Goal: Task Accomplishment & Management: Manage account settings

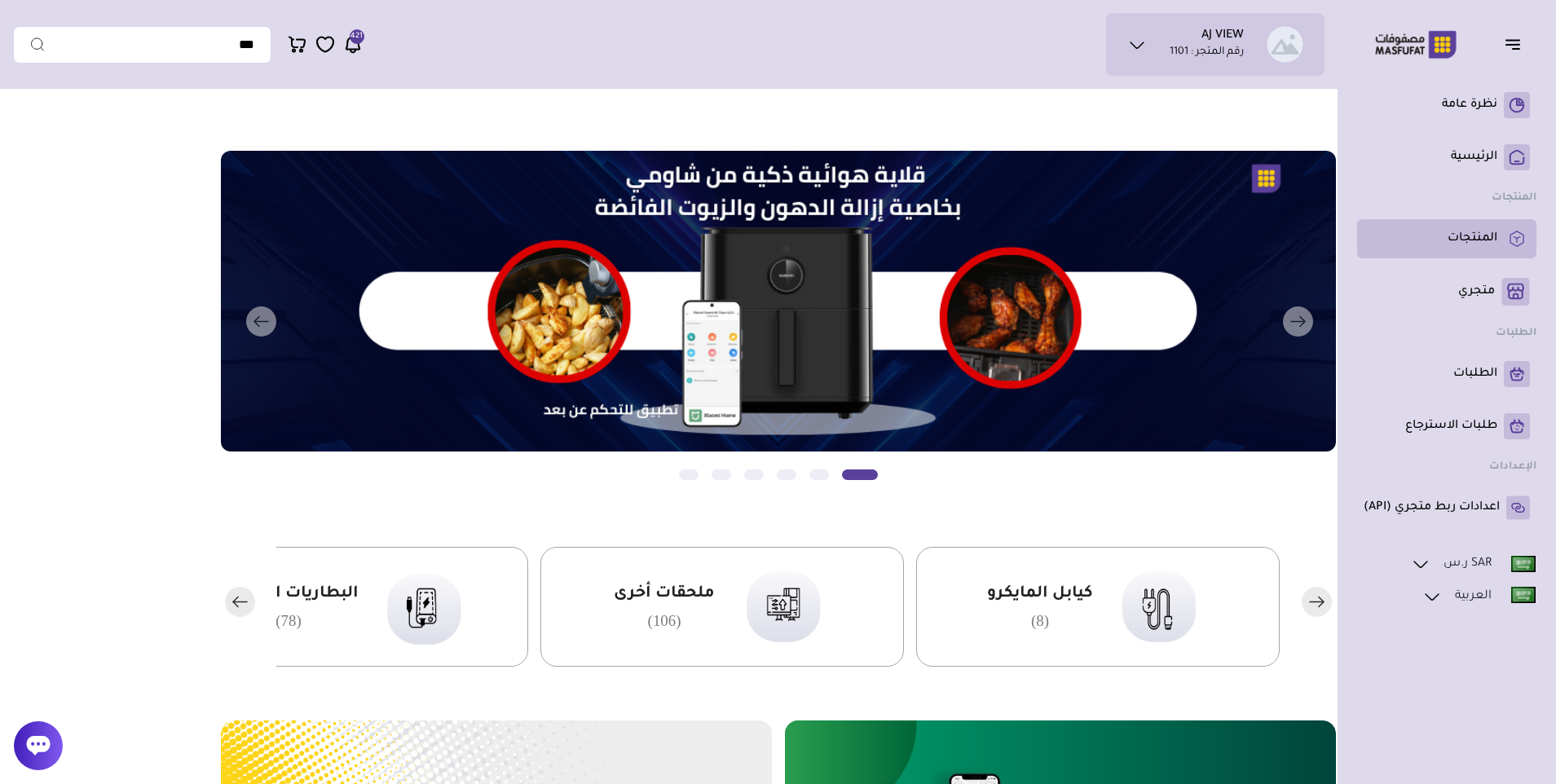
click at [1457, 245] on p "المنتجات" at bounding box center [1473, 239] width 50 height 16
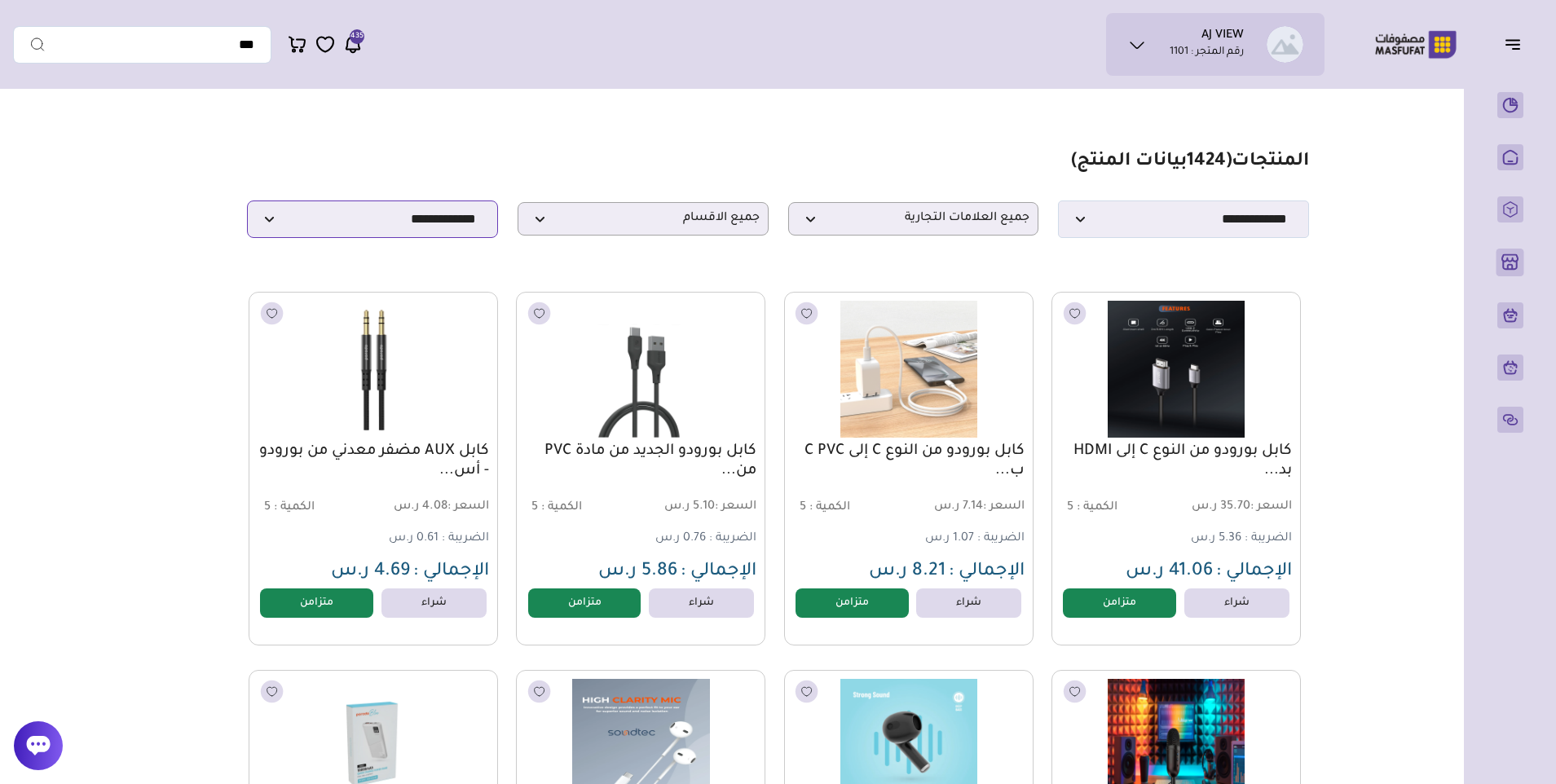
click at [441, 229] on select "**********" at bounding box center [373, 219] width 251 height 38
select select "******"
click at [247, 205] on select "**********" at bounding box center [373, 219] width 251 height 38
click at [1112, 606] on link "متزامن" at bounding box center [1119, 603] width 124 height 32
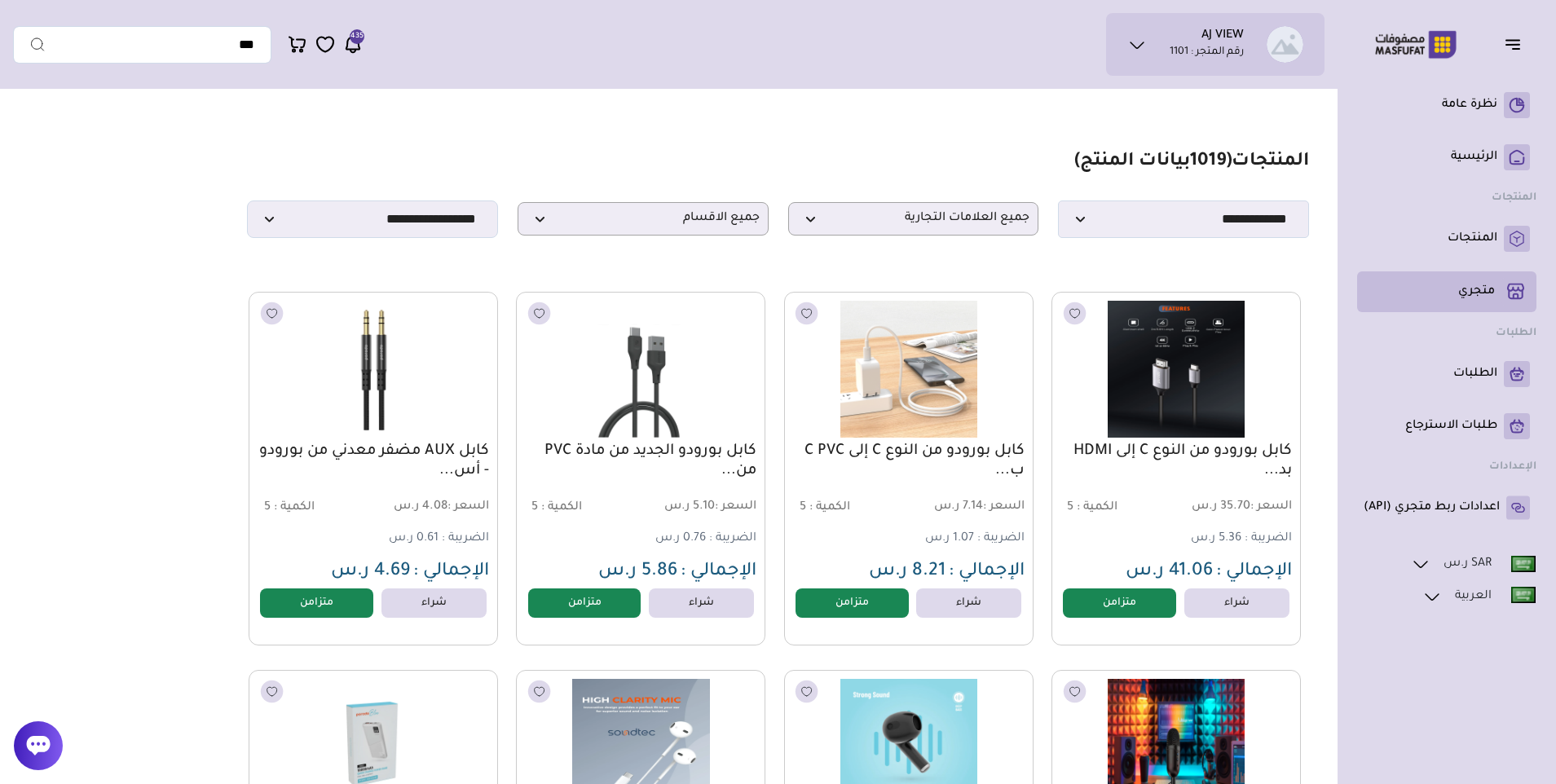
click at [1475, 292] on p "متجري ( 0 )" at bounding box center [1476, 292] width 37 height 16
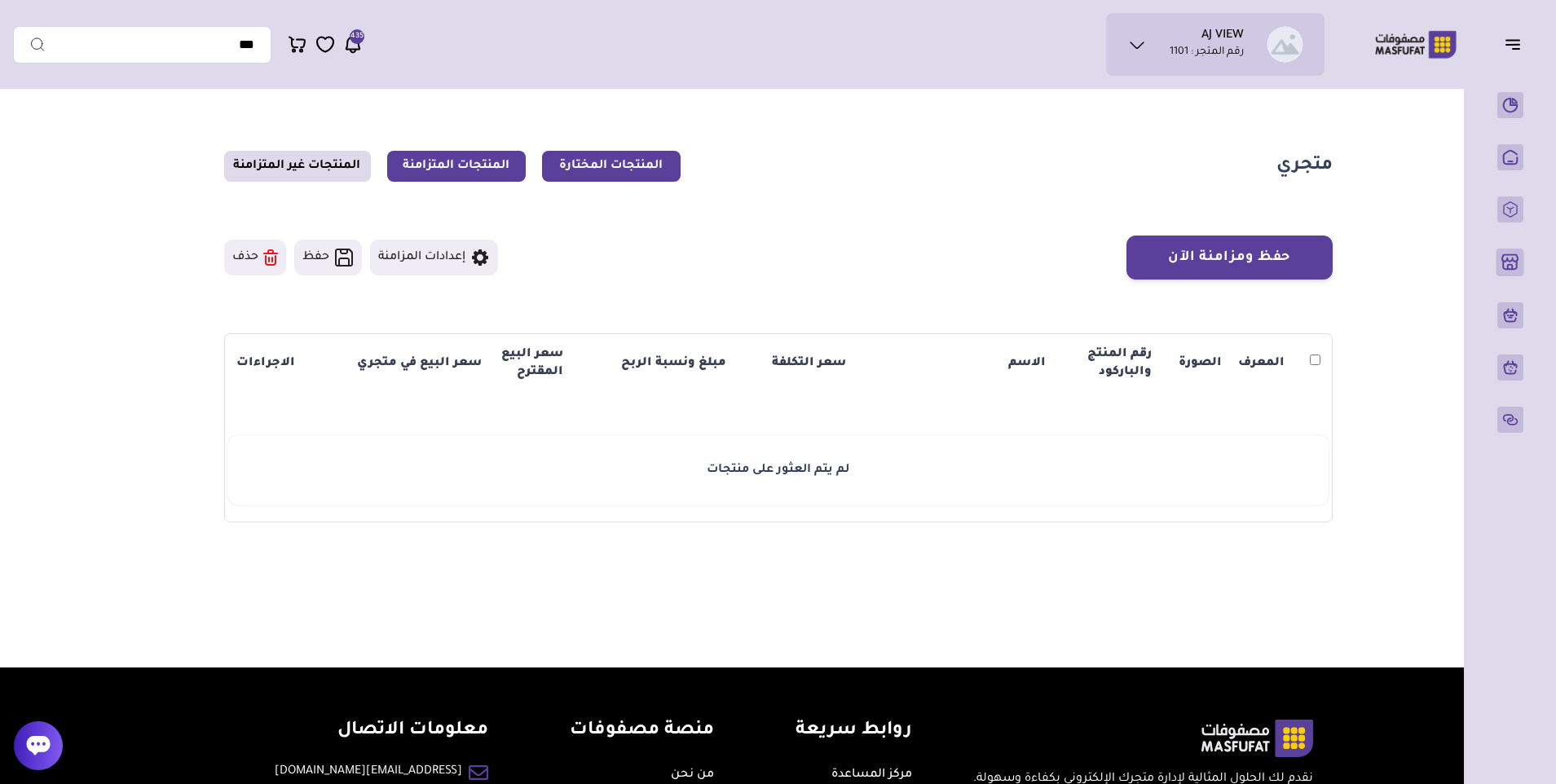
click at [433, 167] on link "المنتجات المتزامنة" at bounding box center [457, 166] width 139 height 31
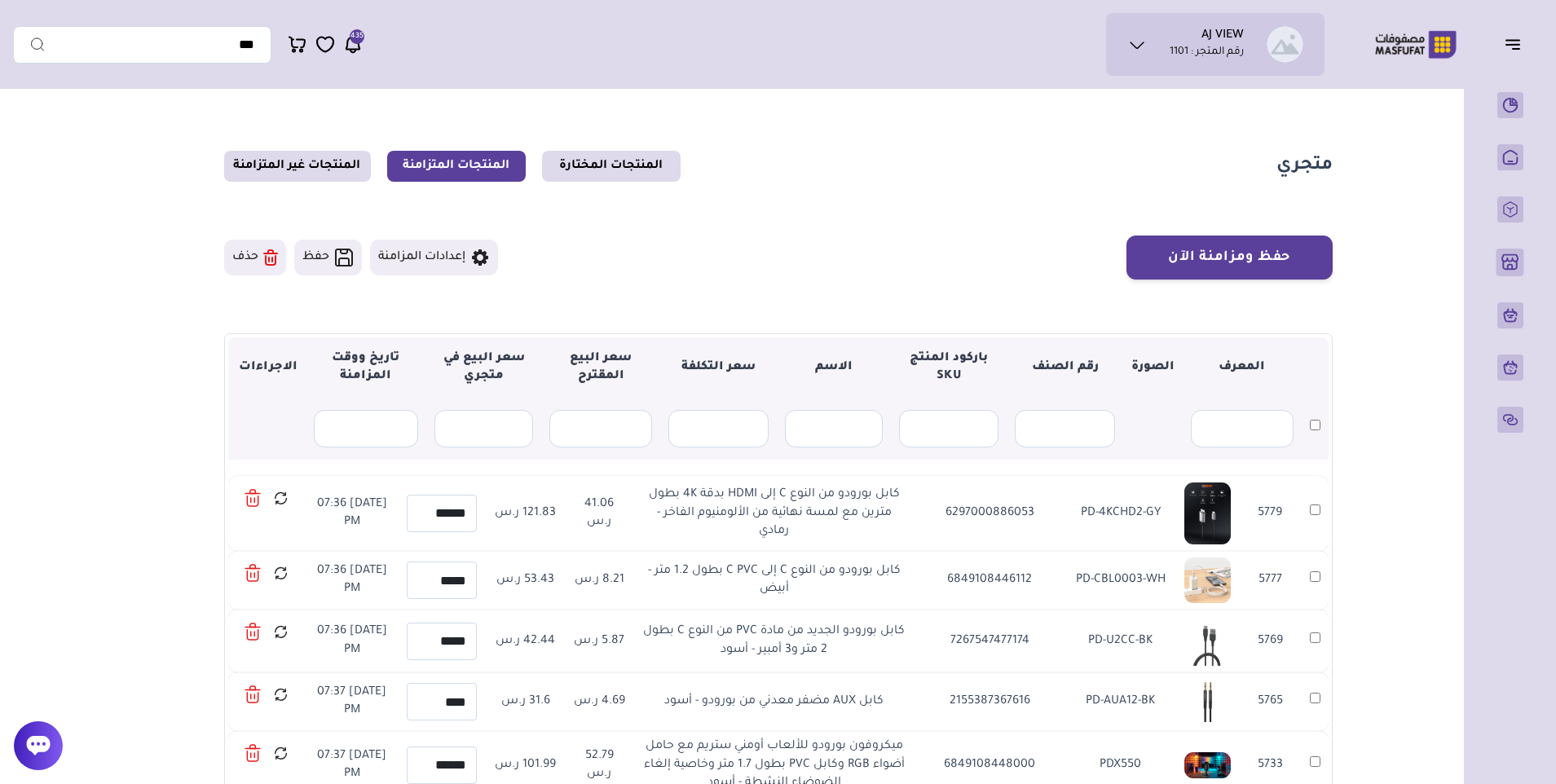
click at [348, 44] on icon at bounding box center [352, 45] width 13 height 15
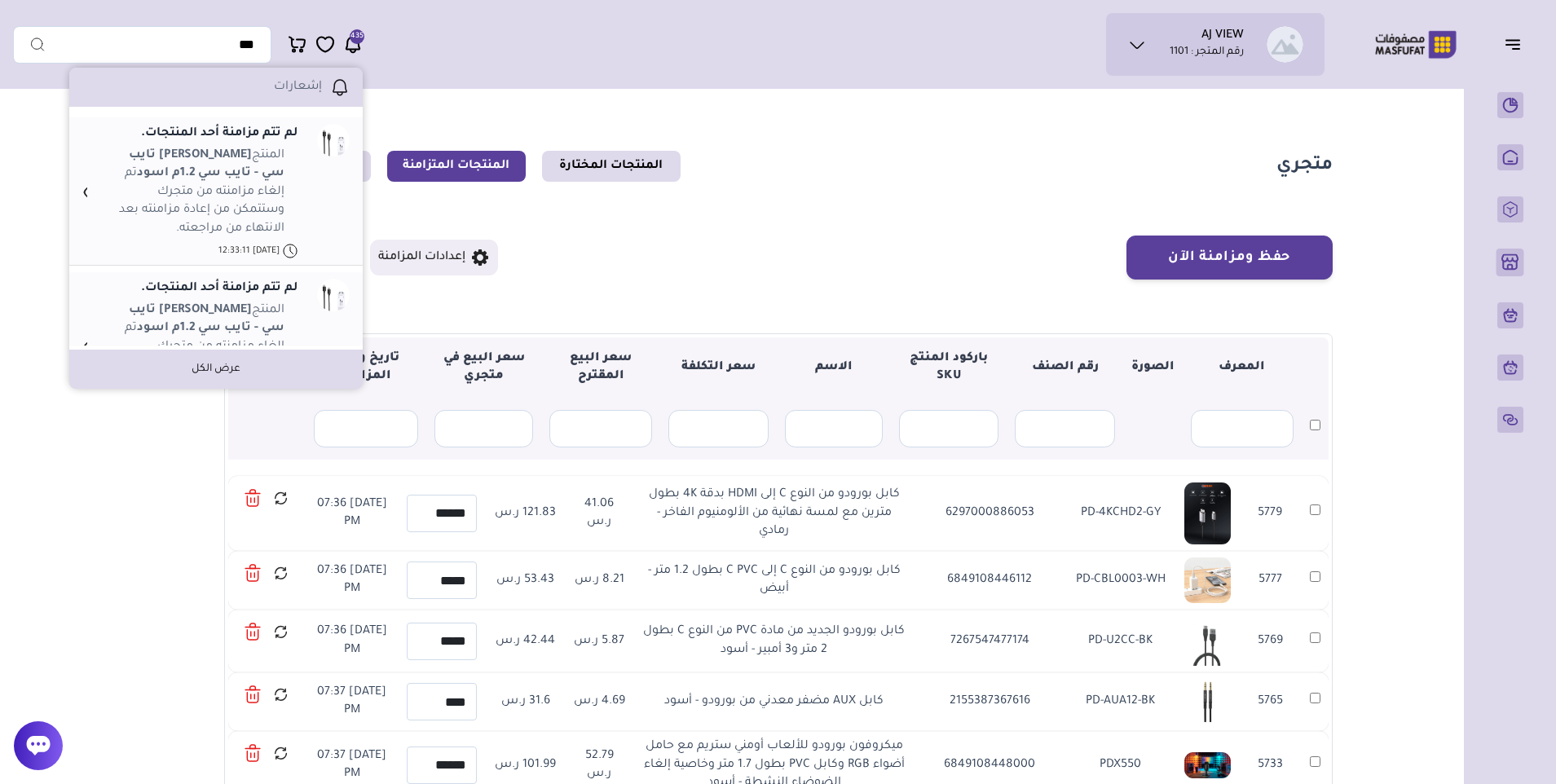
click at [412, 106] on section "متجري المنتجات المختارة المنتجات المتزامنة المنتجات غير المتزامنة حفظ ومزامنة ا…" at bounding box center [778, 525] width 1174 height 858
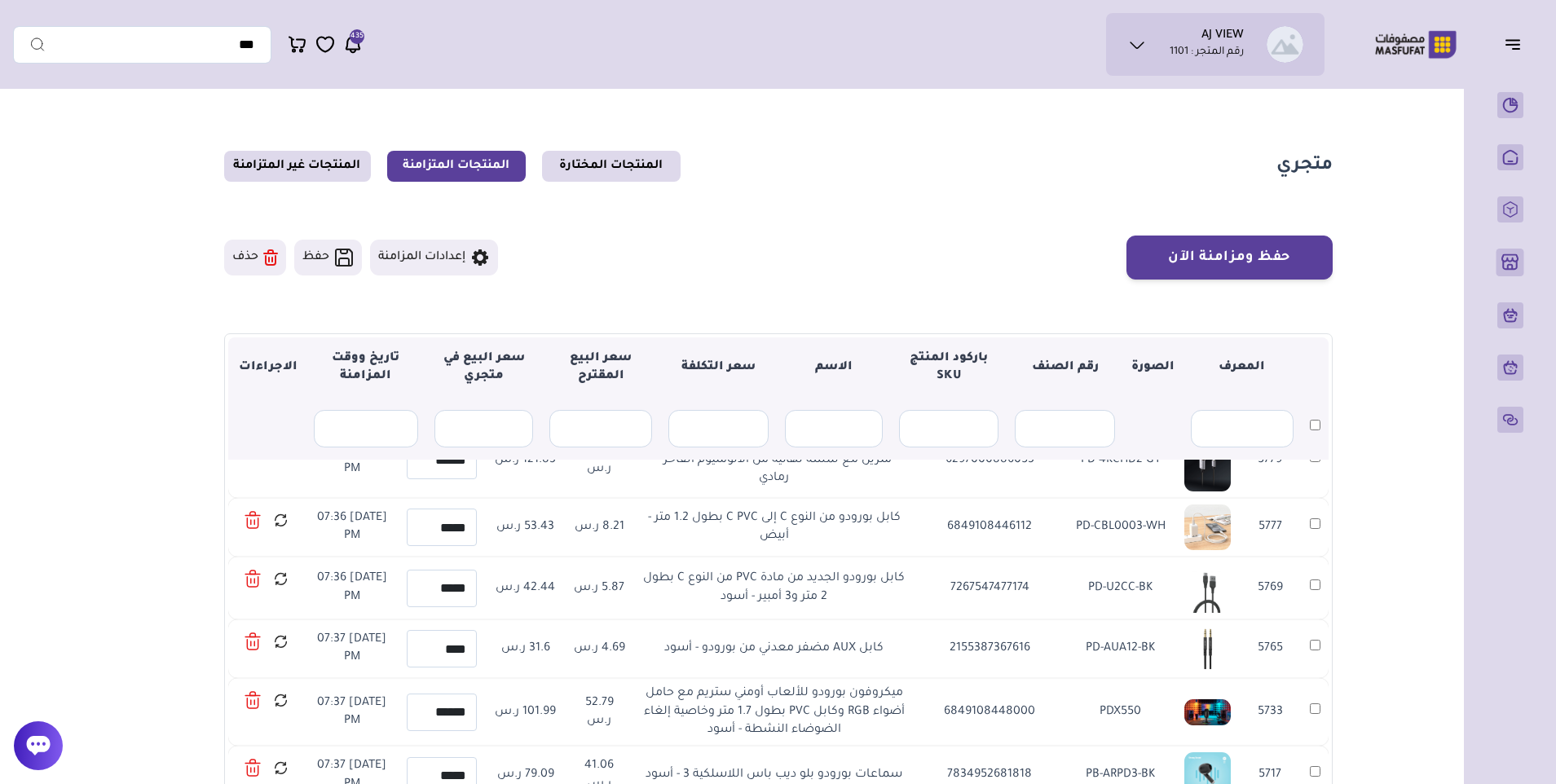
scroll to position [81, 0]
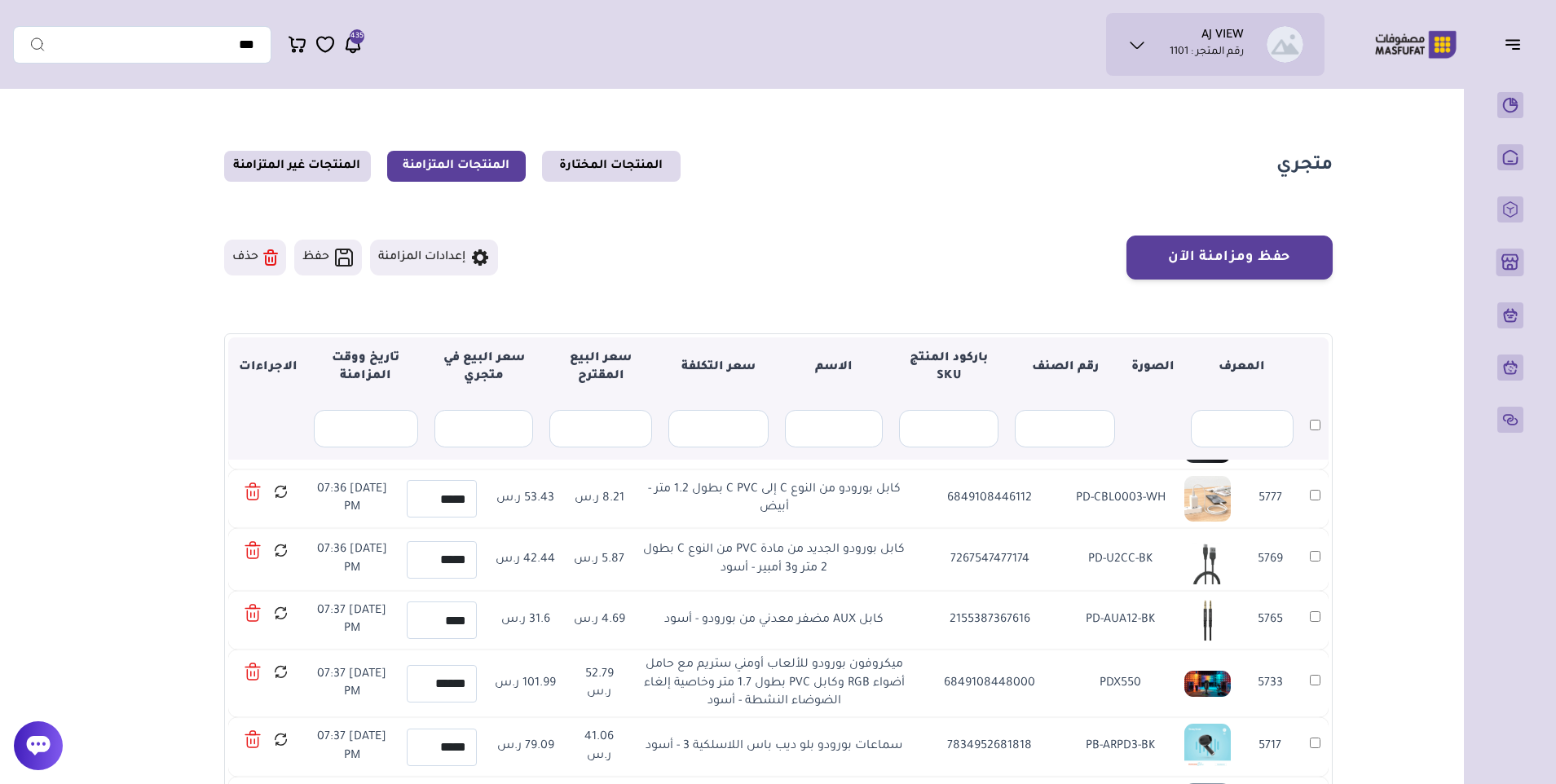
click at [354, 47] on icon at bounding box center [352, 44] width 20 height 21
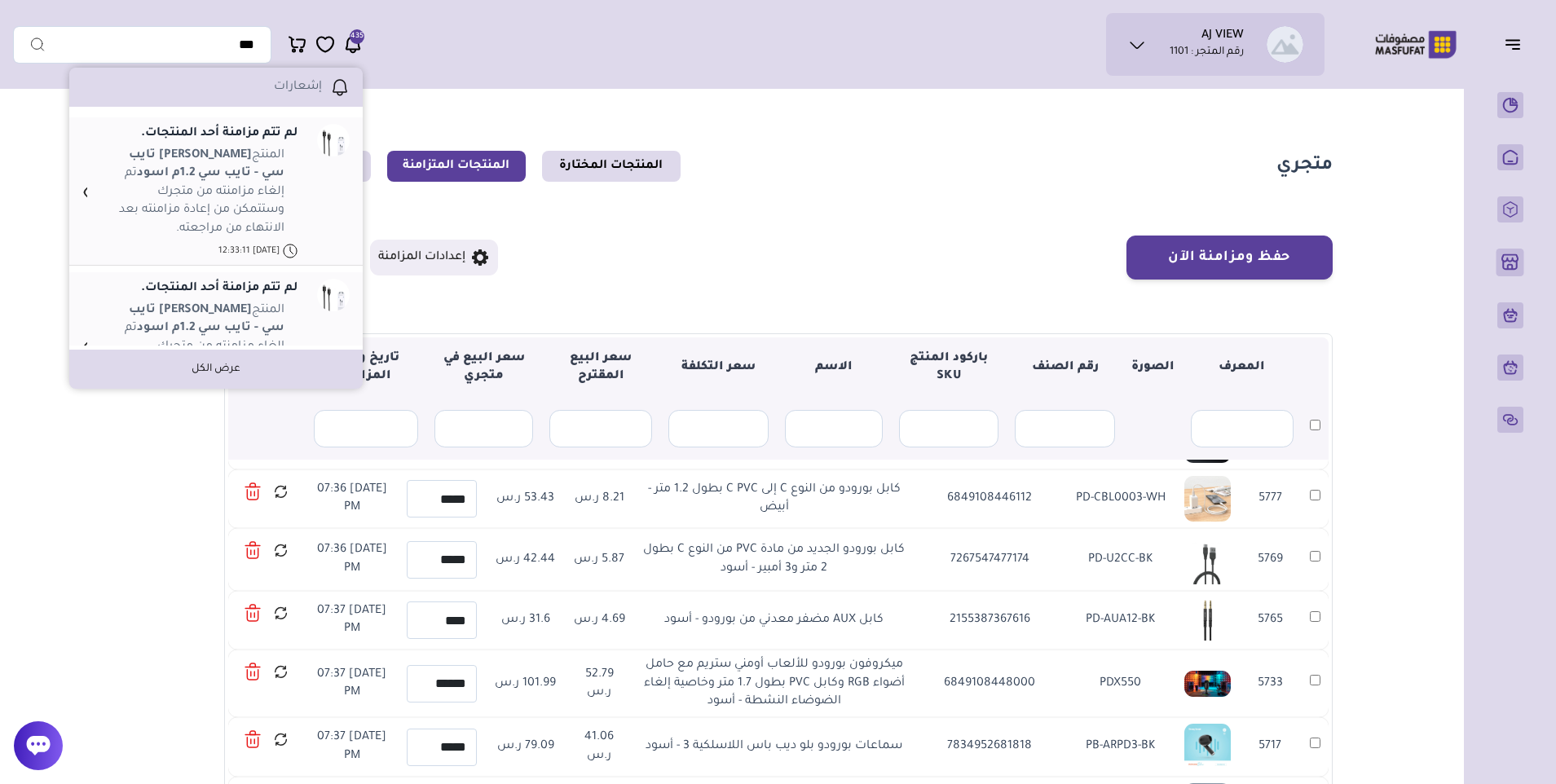
click at [354, 47] on icon at bounding box center [352, 44] width 20 height 21
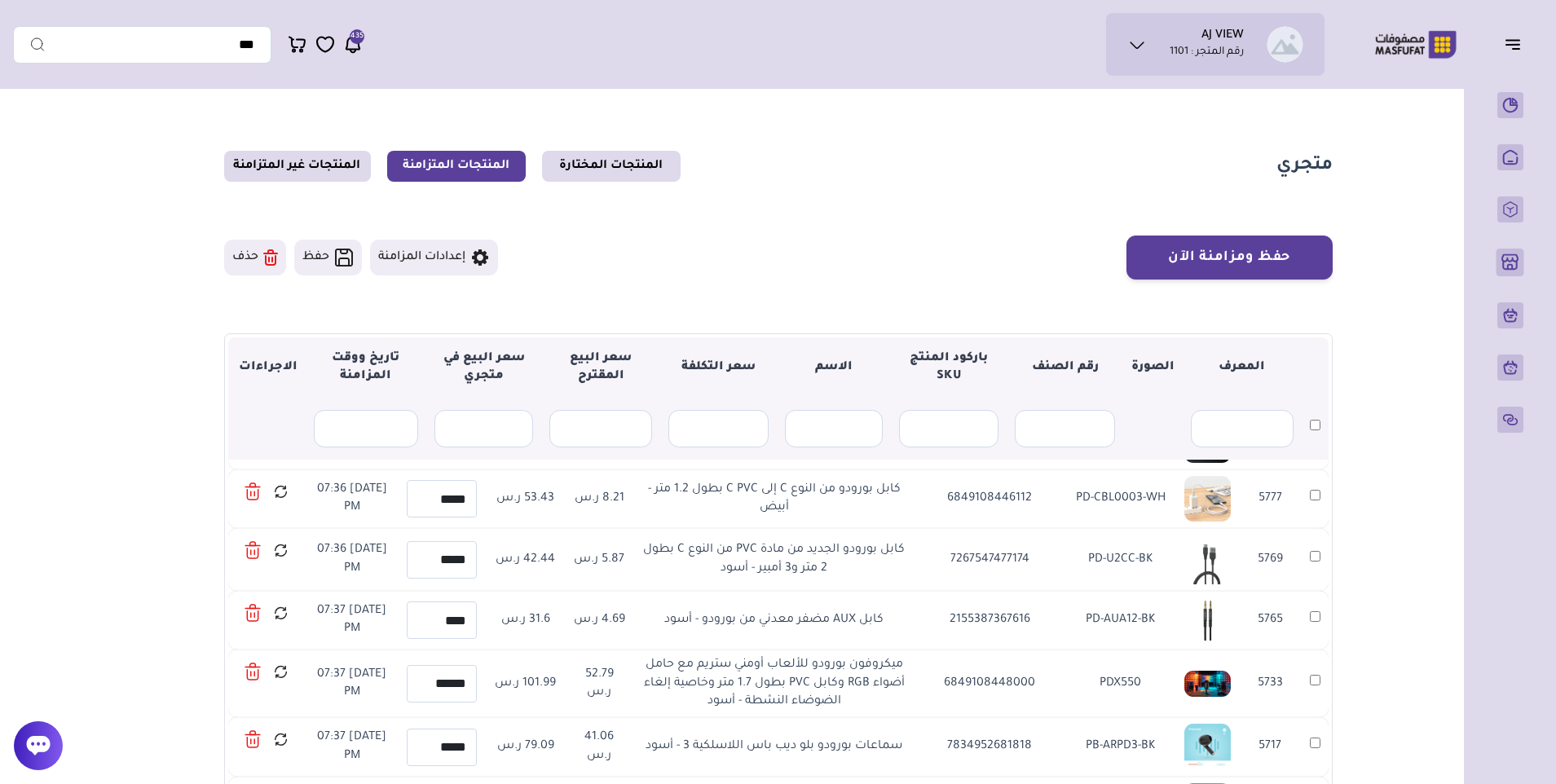
click at [322, 156] on div "لم تتم مزامنة أحد المنتجات. المنتج كيبل باوراولجي تايب سي - تايب سي 1.2م اسود ت…" at bounding box center [216, 189] width 268 height 144
click at [299, 169] on link "المنتجات غير المتزامنة" at bounding box center [298, 166] width 147 height 31
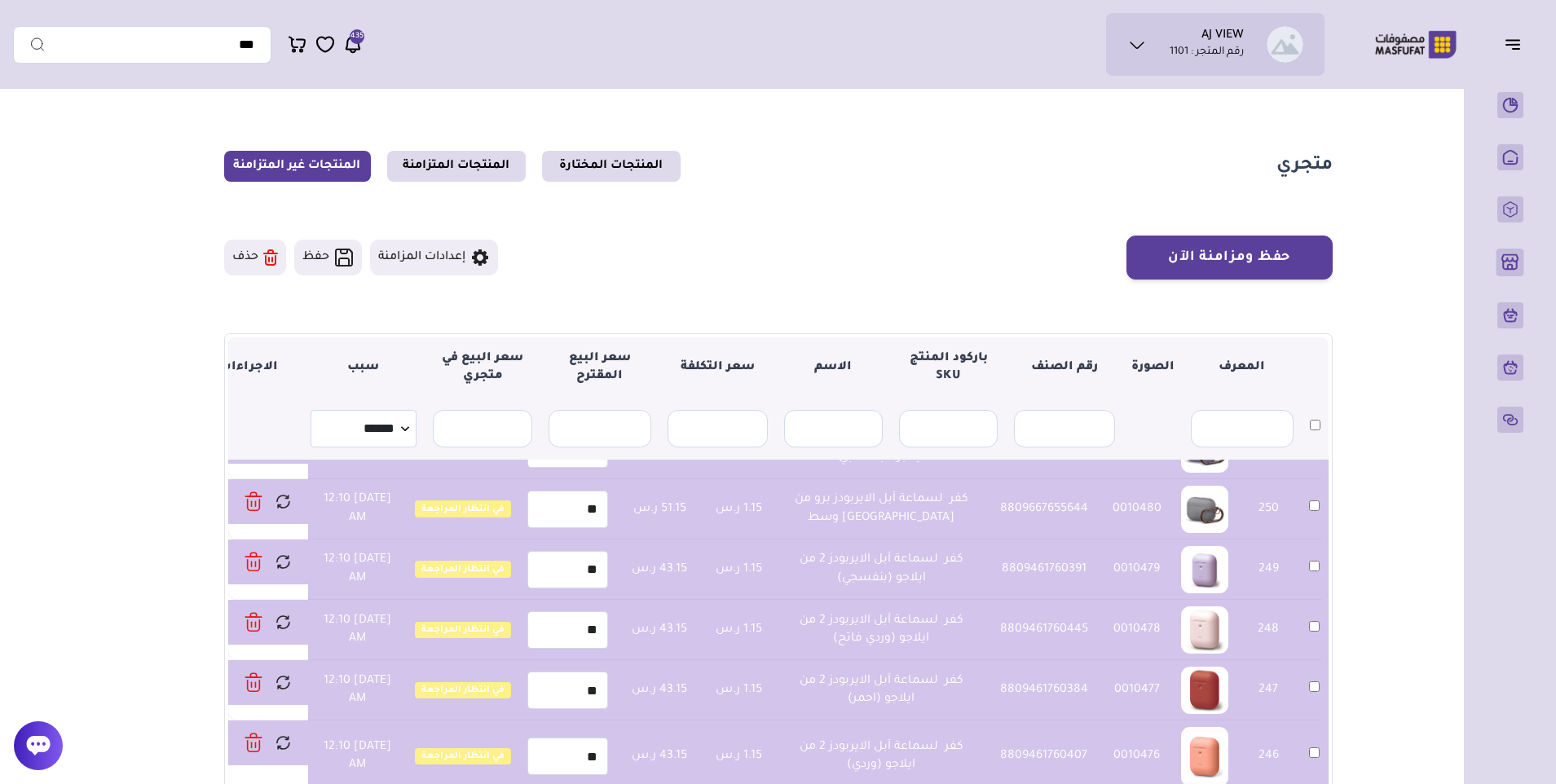
click at [260, 259] on button "حذف" at bounding box center [255, 257] width 62 height 36
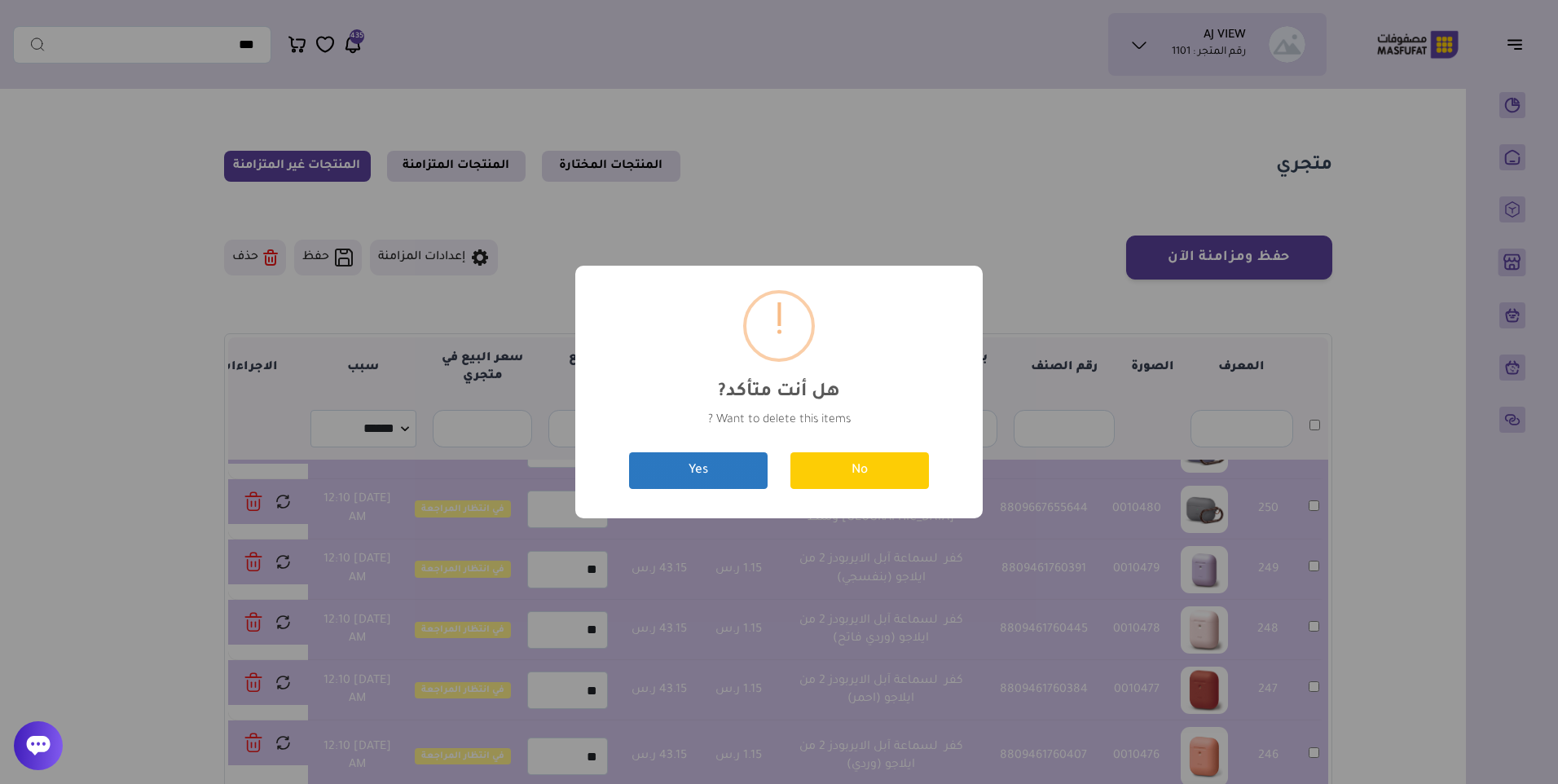
click at [660, 468] on button "Yes" at bounding box center [699, 470] width 139 height 37
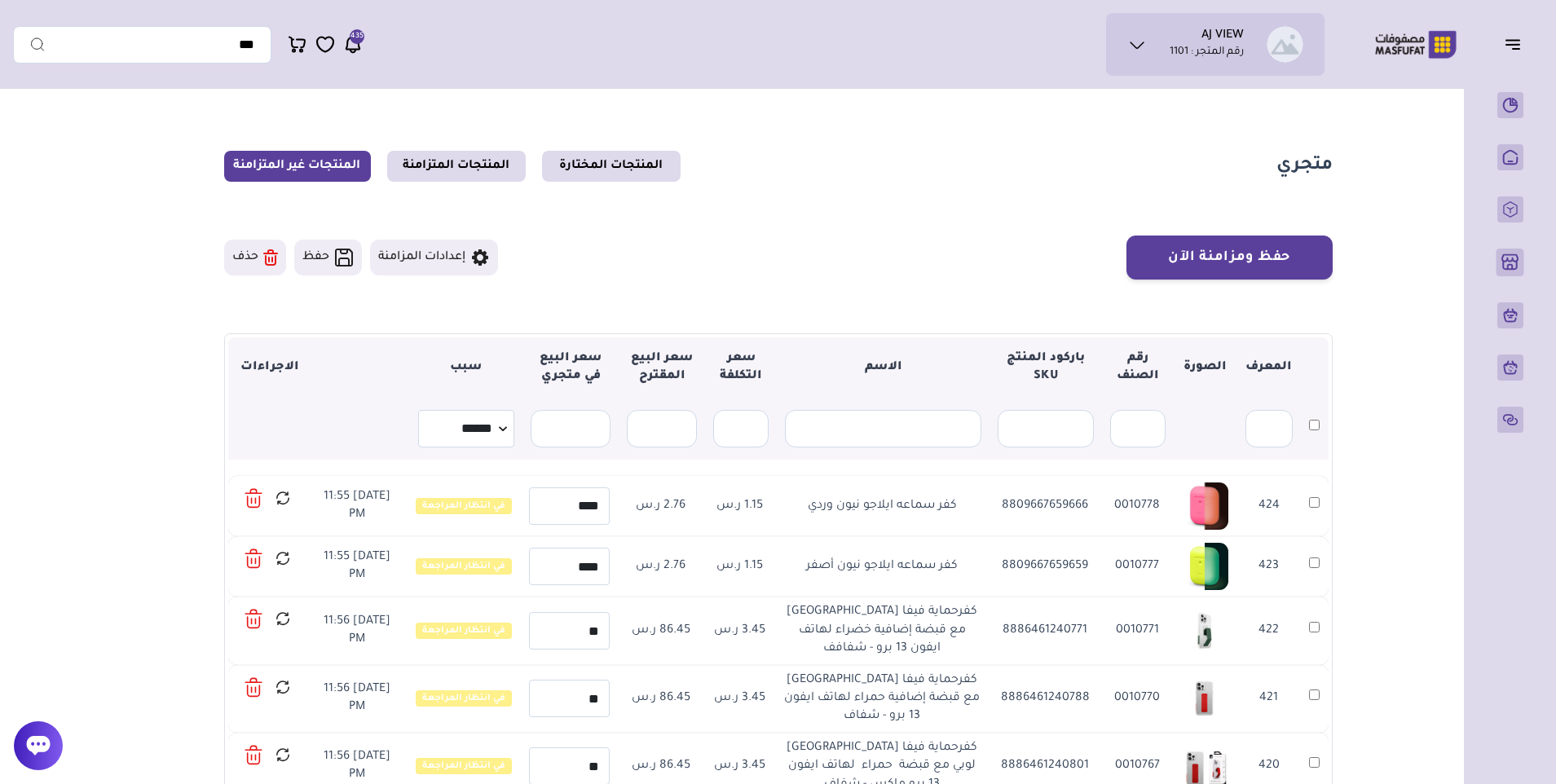
click at [260, 502] on icon at bounding box center [253, 498] width 18 height 24
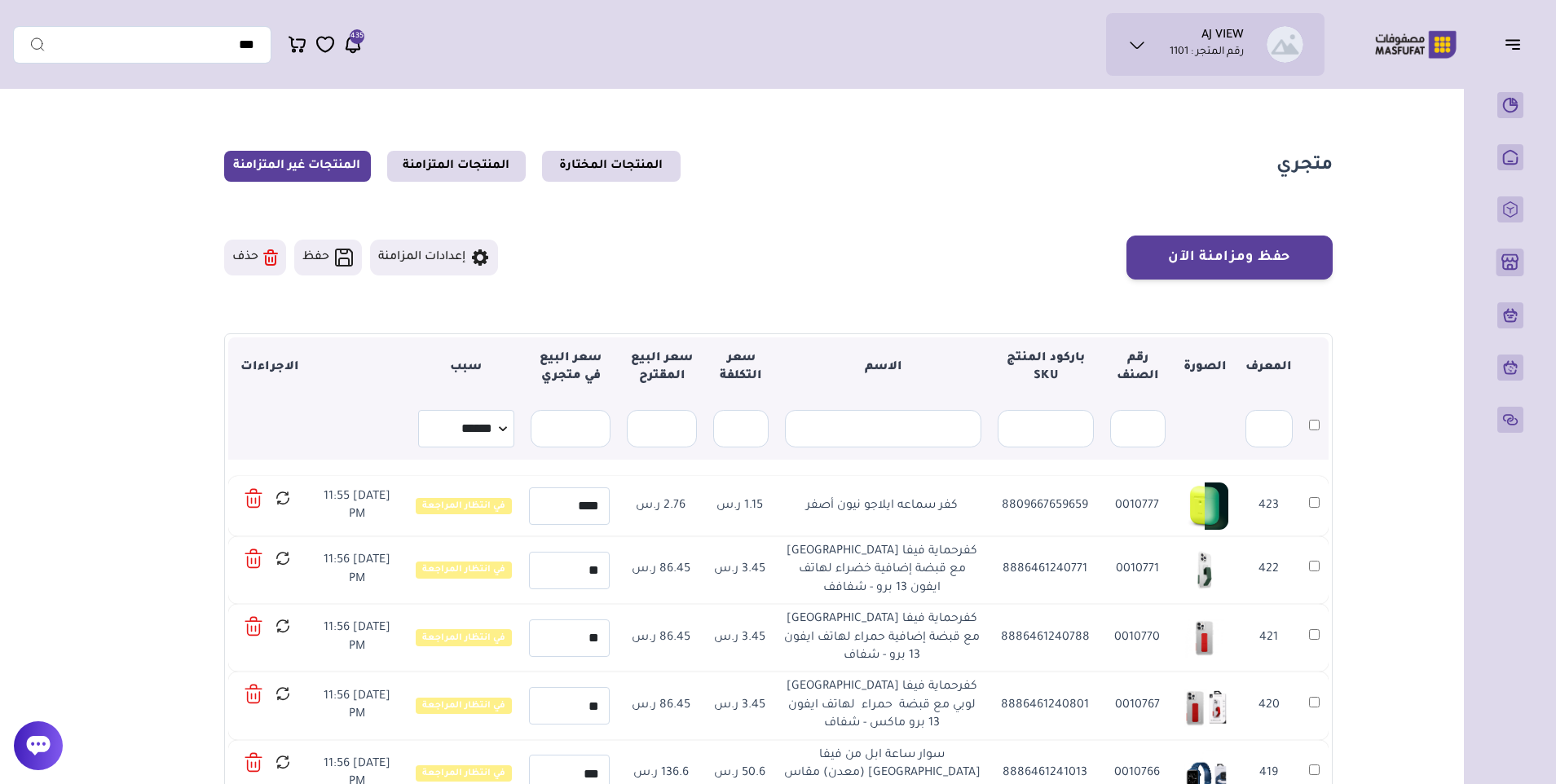
click at [260, 502] on icon at bounding box center [253, 498] width 18 height 24
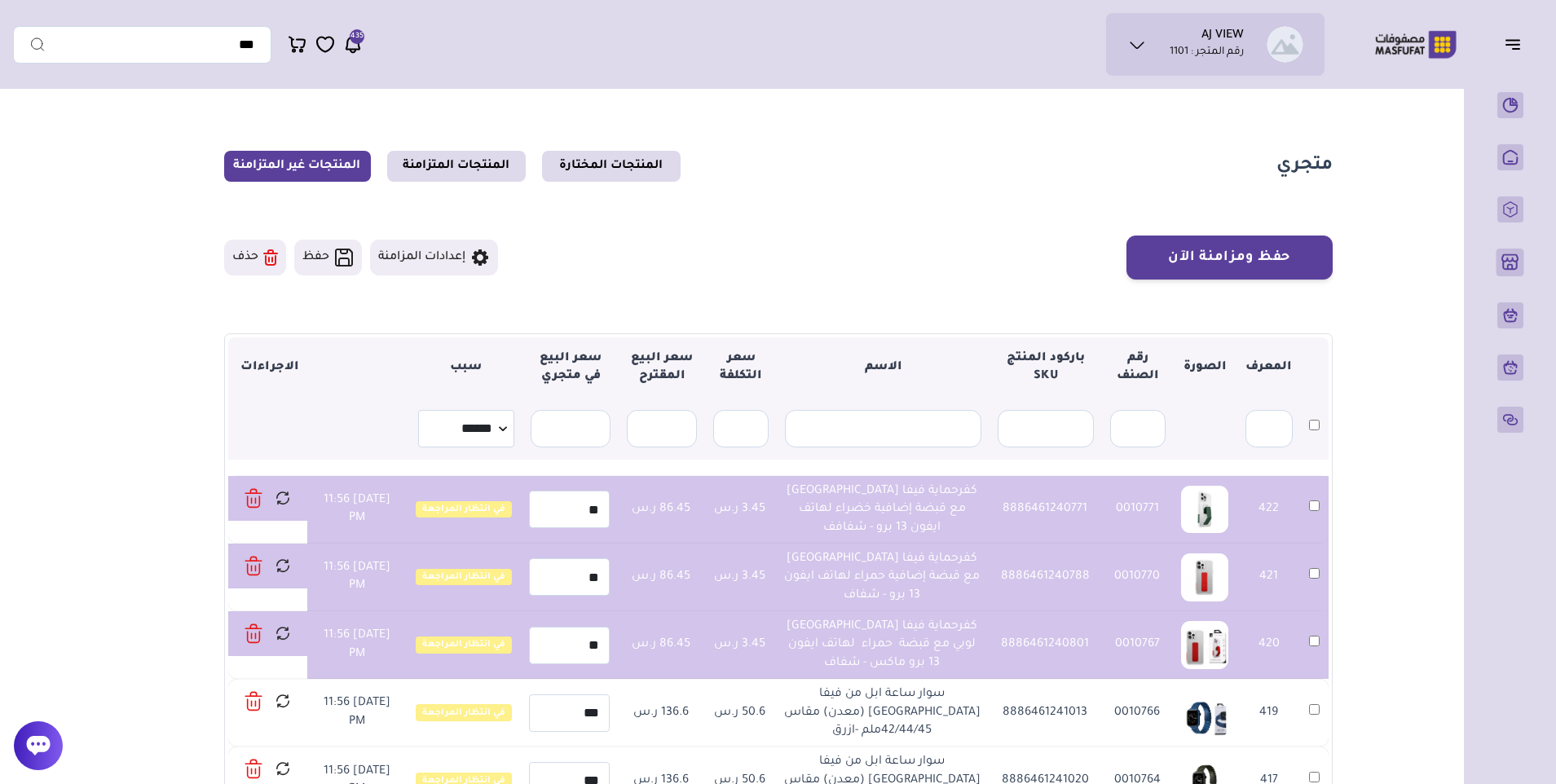
click at [259, 271] on button "حذف" at bounding box center [255, 257] width 62 height 36
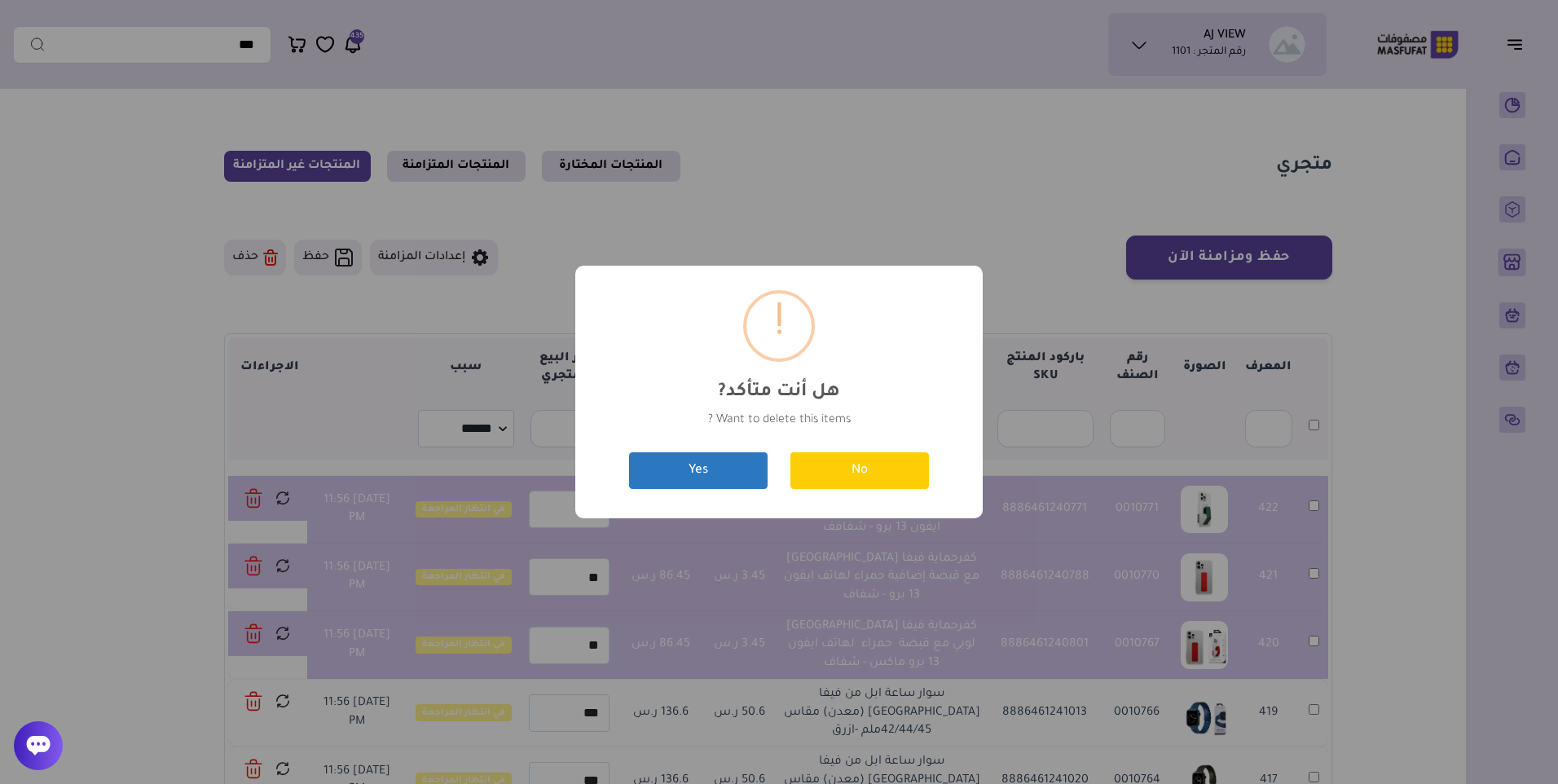
click at [685, 457] on button "Yes" at bounding box center [699, 470] width 139 height 37
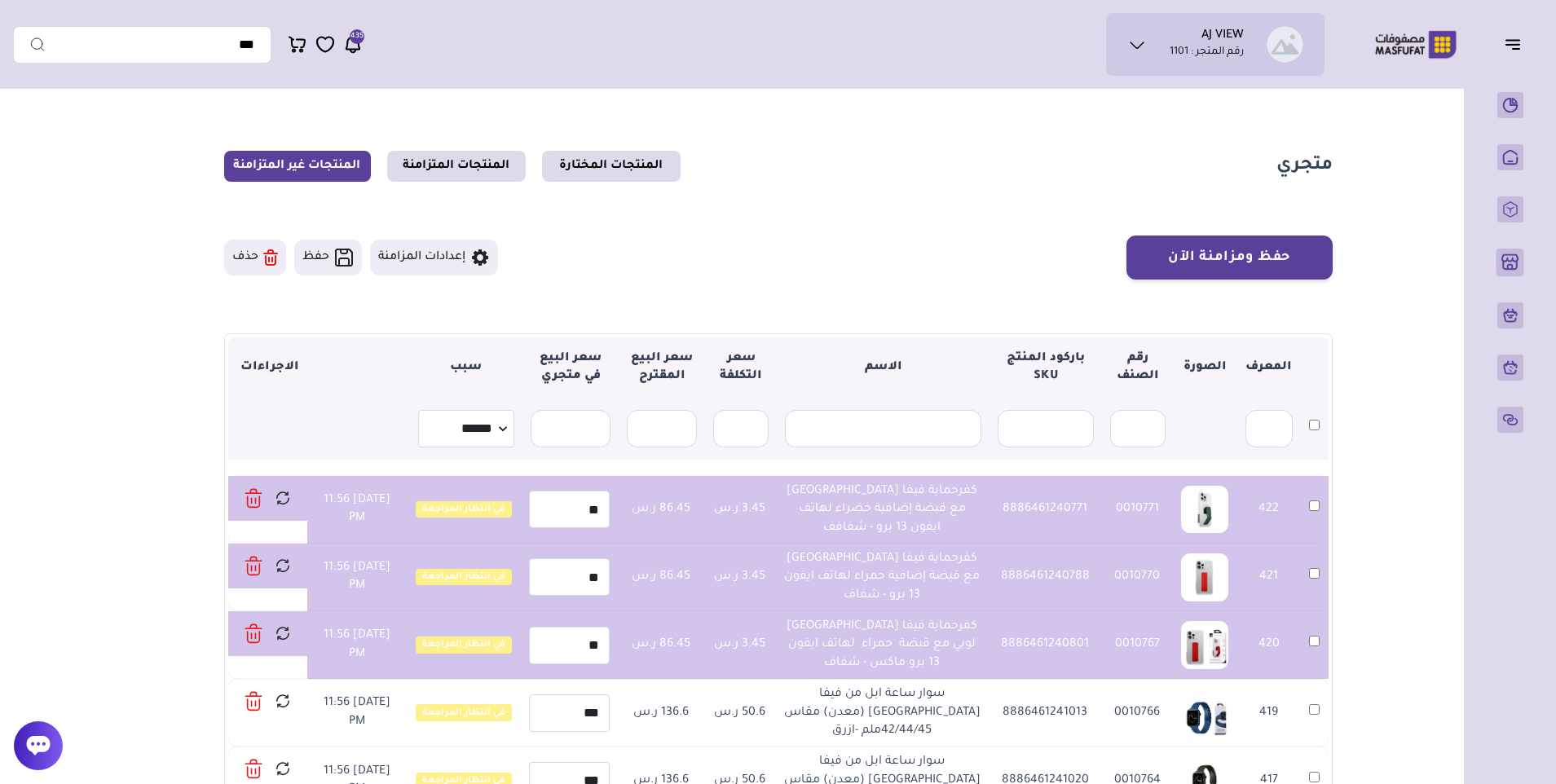
click at [251, 636] on icon at bounding box center [253, 637] width 12 height 11
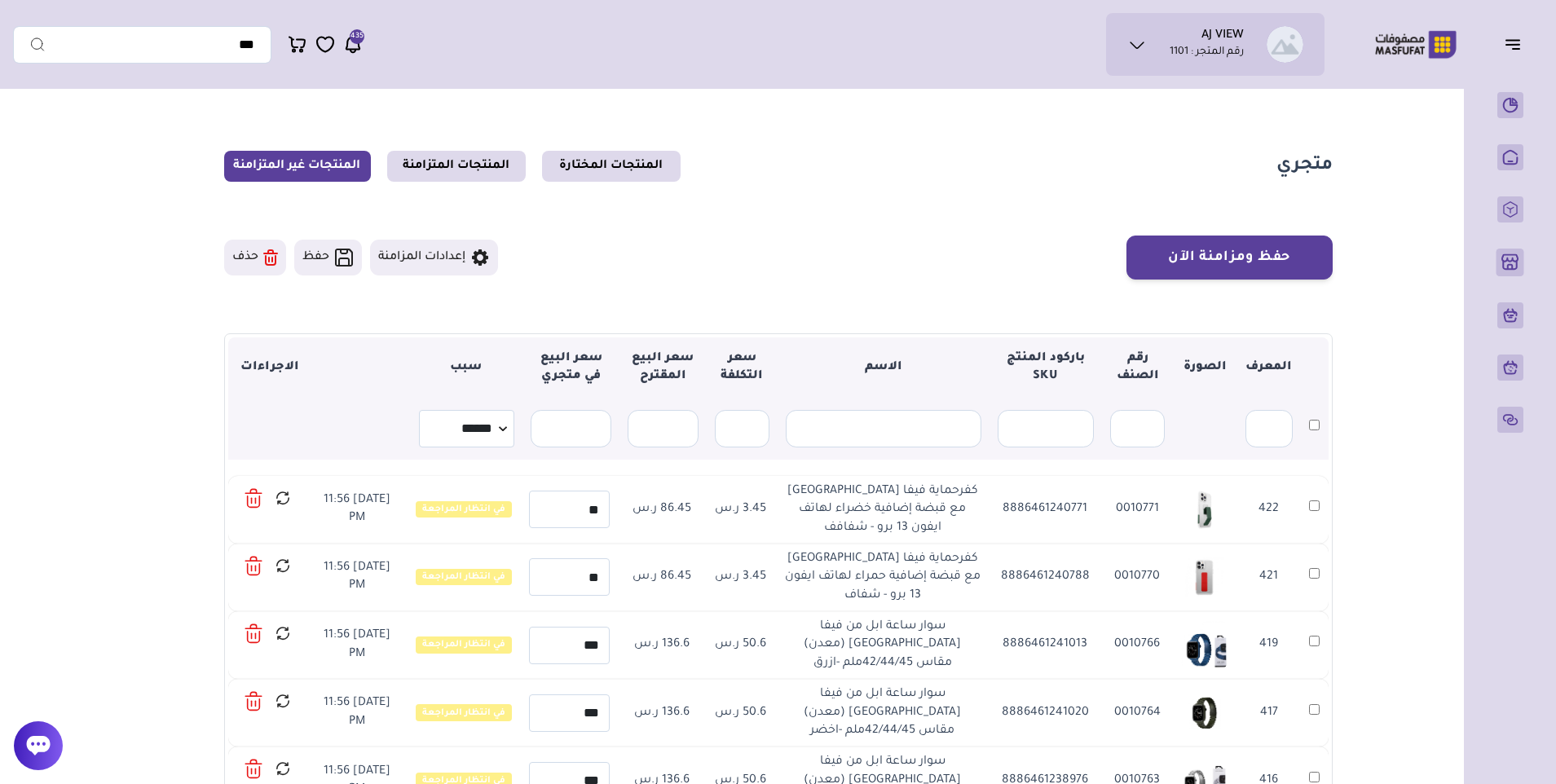
click at [259, 497] on icon at bounding box center [253, 501] width 12 height 11
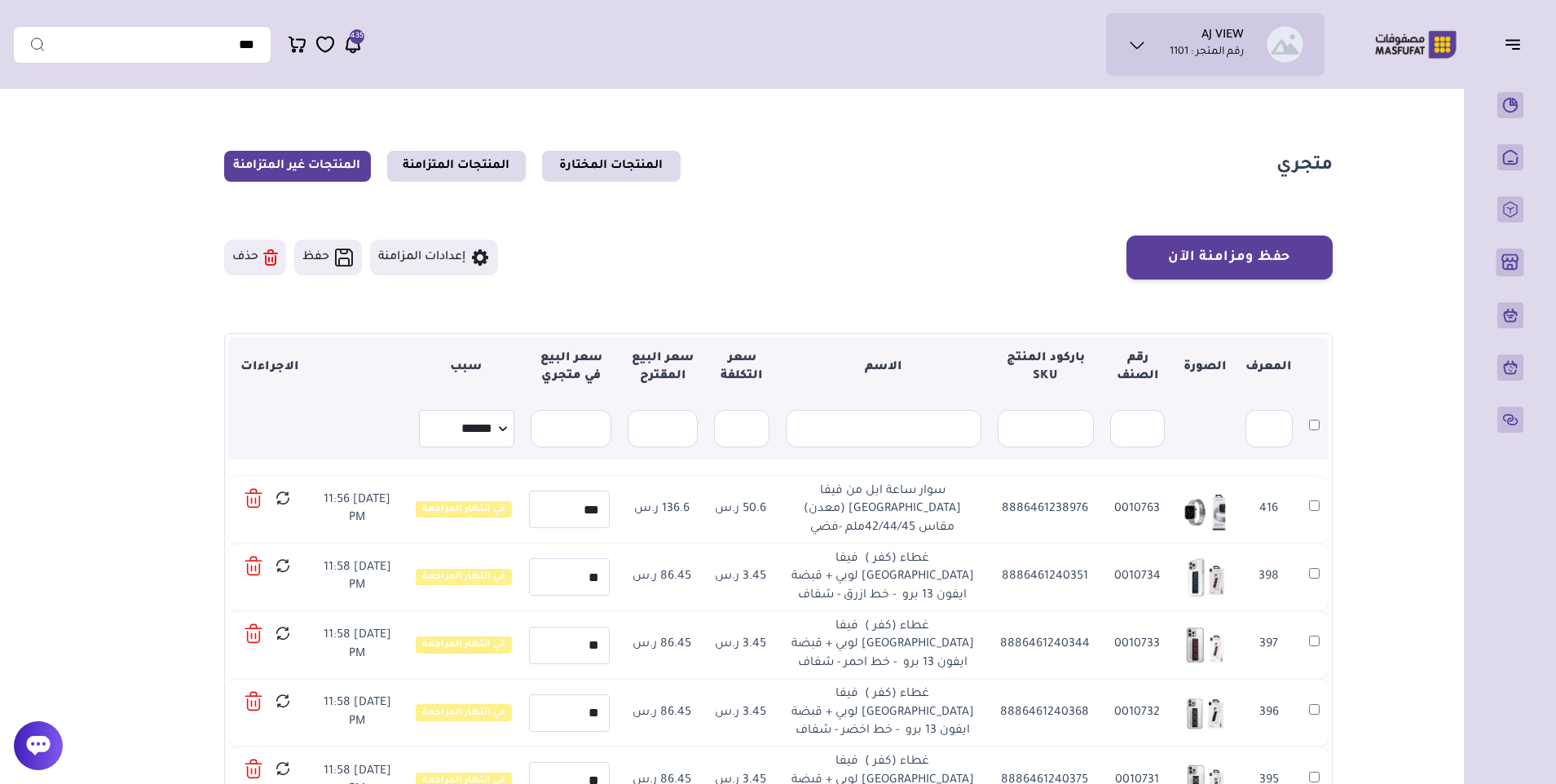
click at [255, 499] on icon at bounding box center [255, 500] width 0 height 5
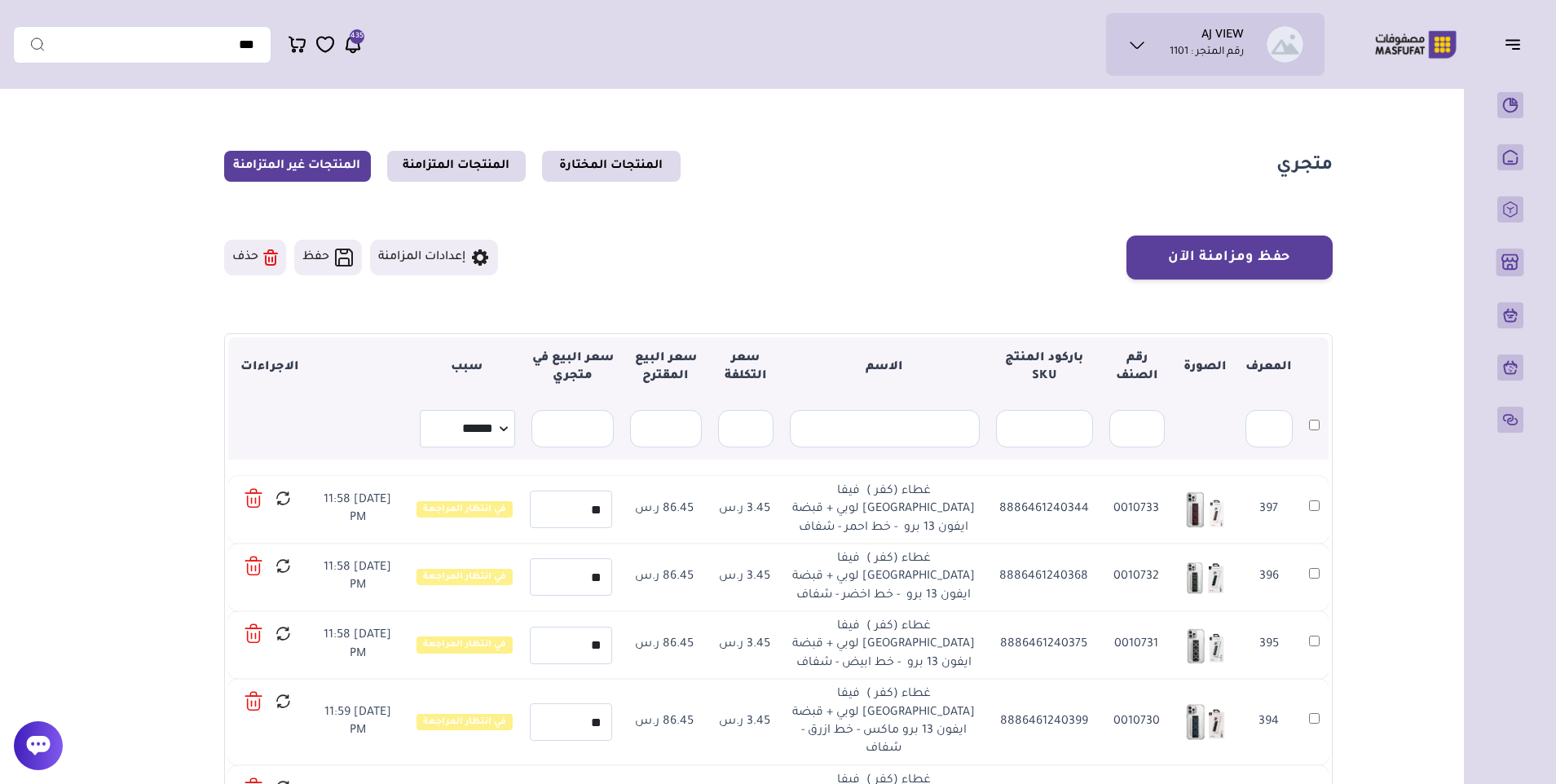
click at [255, 499] on icon at bounding box center [255, 500] width 0 height 5
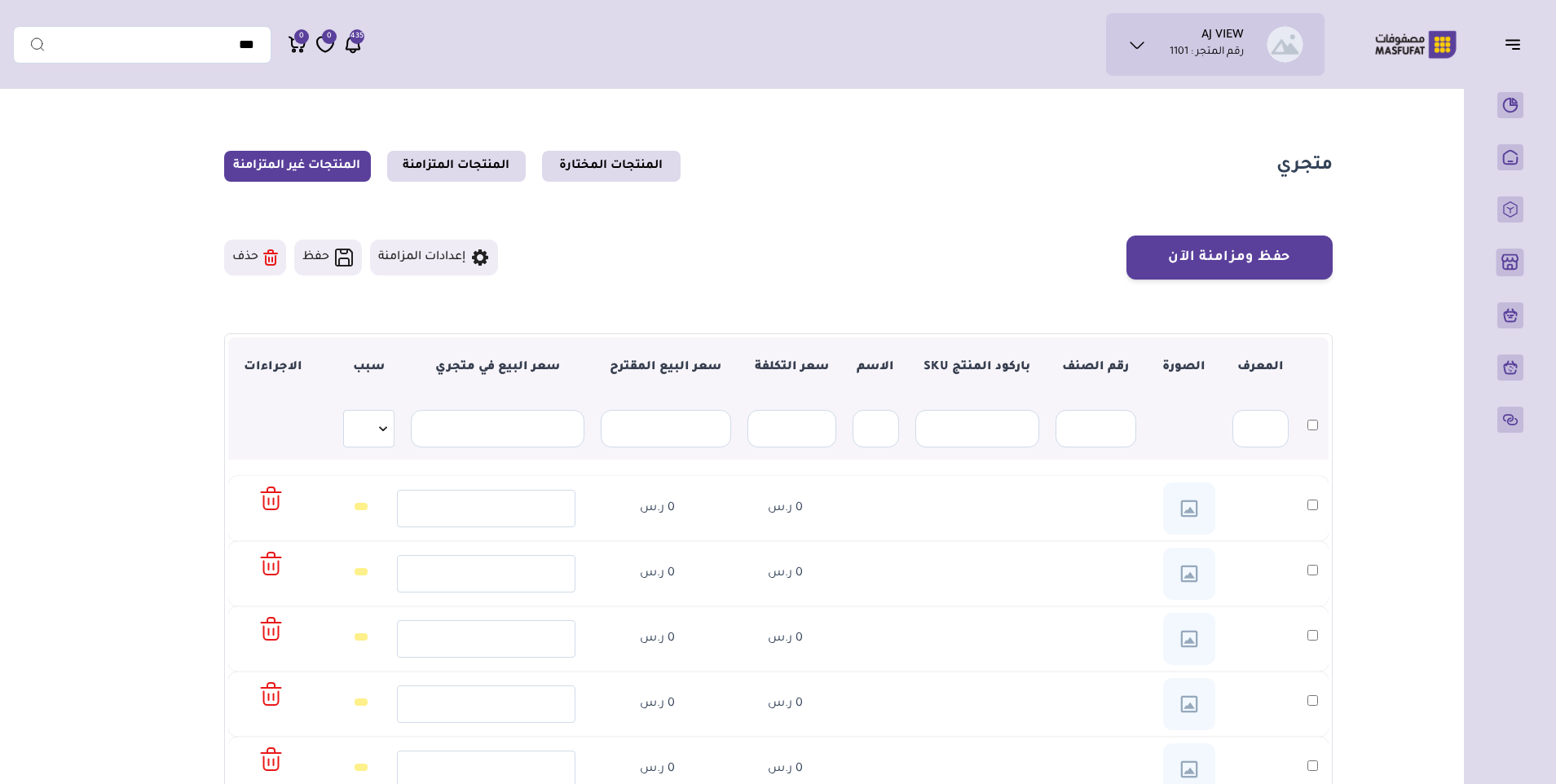
click at [257, 499] on link at bounding box center [271, 498] width 38 height 32
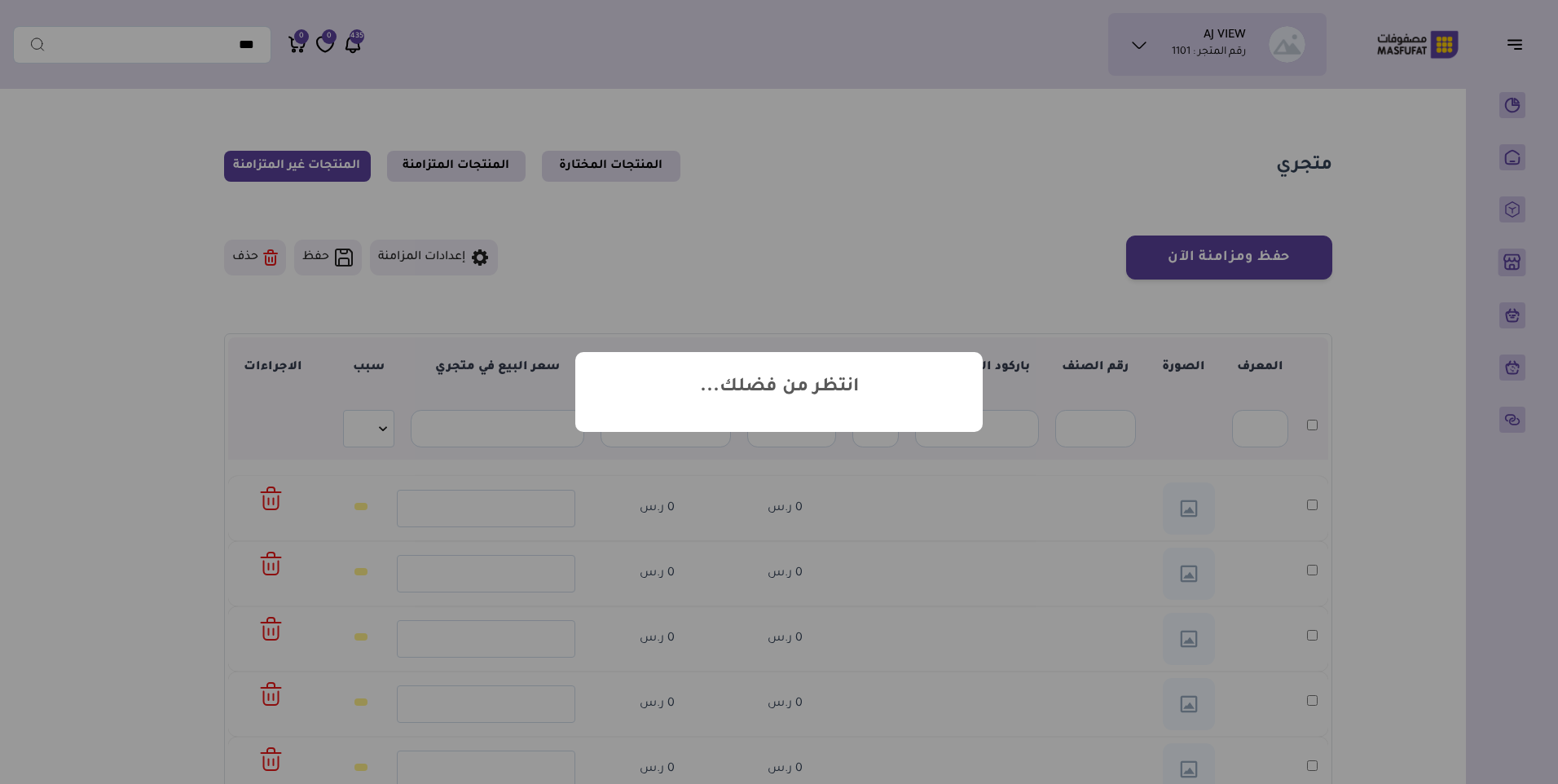
click at [705, 393] on h2 "انتظر من فضلك..." at bounding box center [780, 388] width 159 height 24
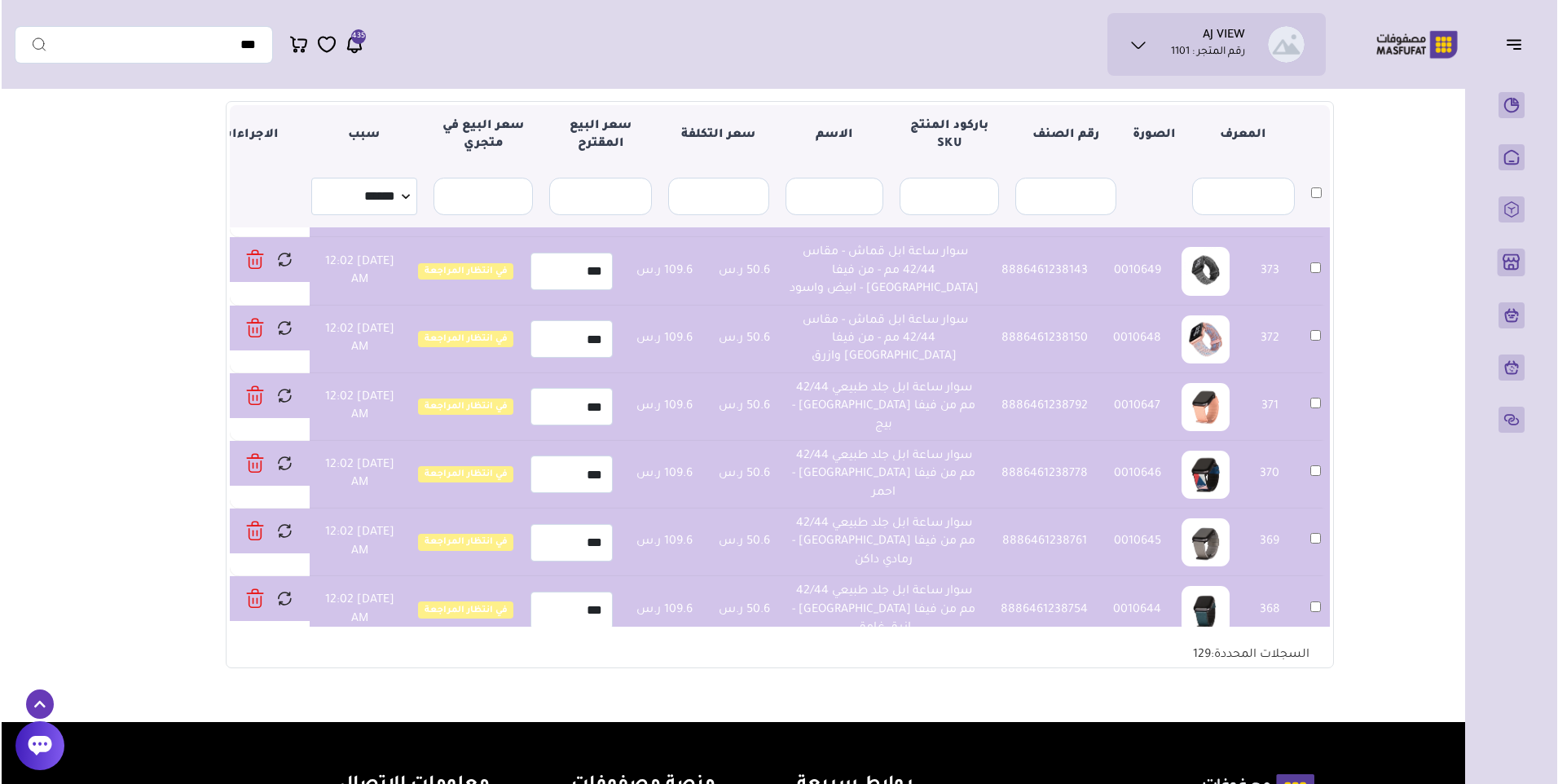
scroll to position [1304, 0]
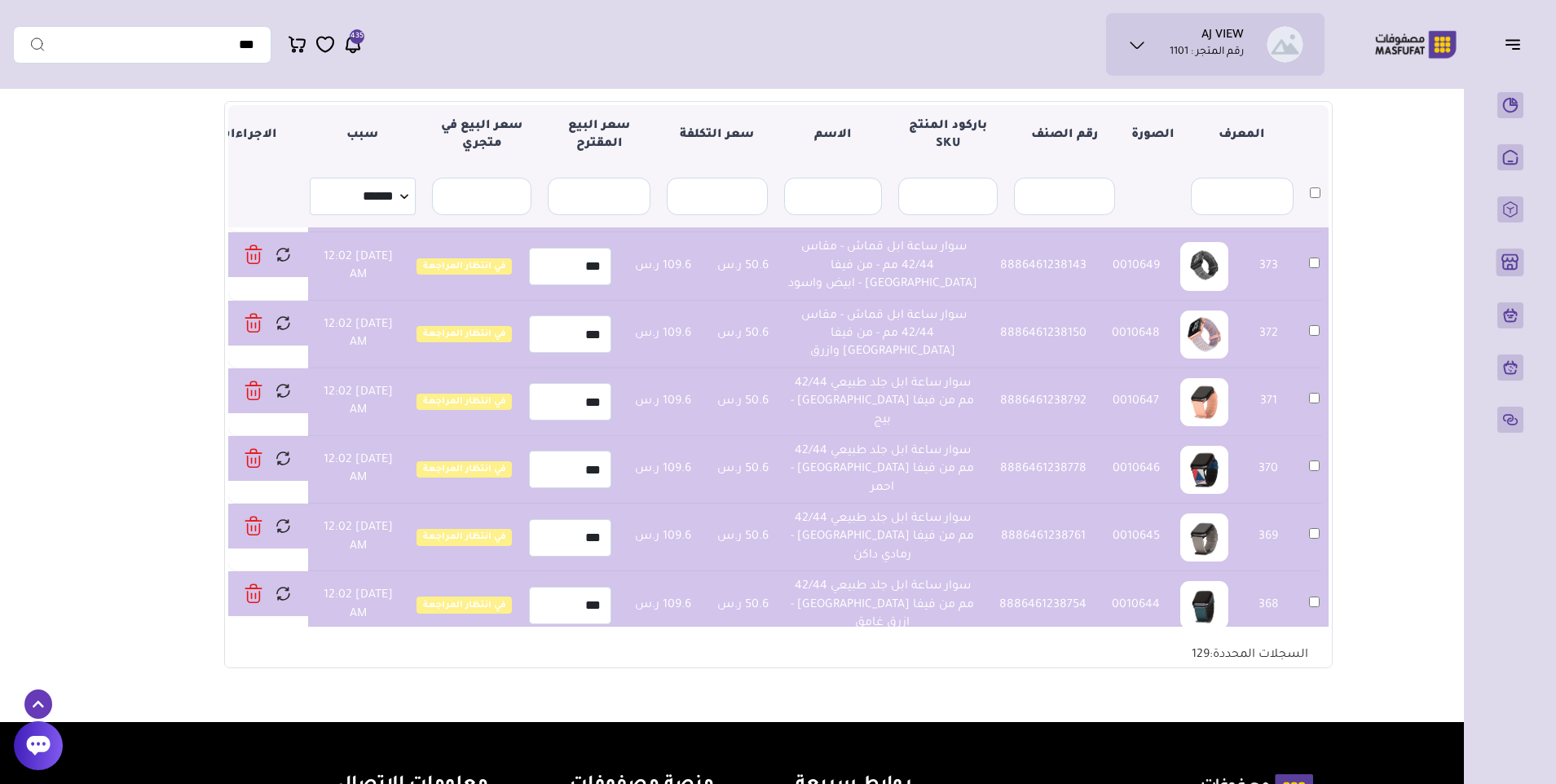
click at [248, 379] on icon at bounding box center [253, 391] width 18 height 24
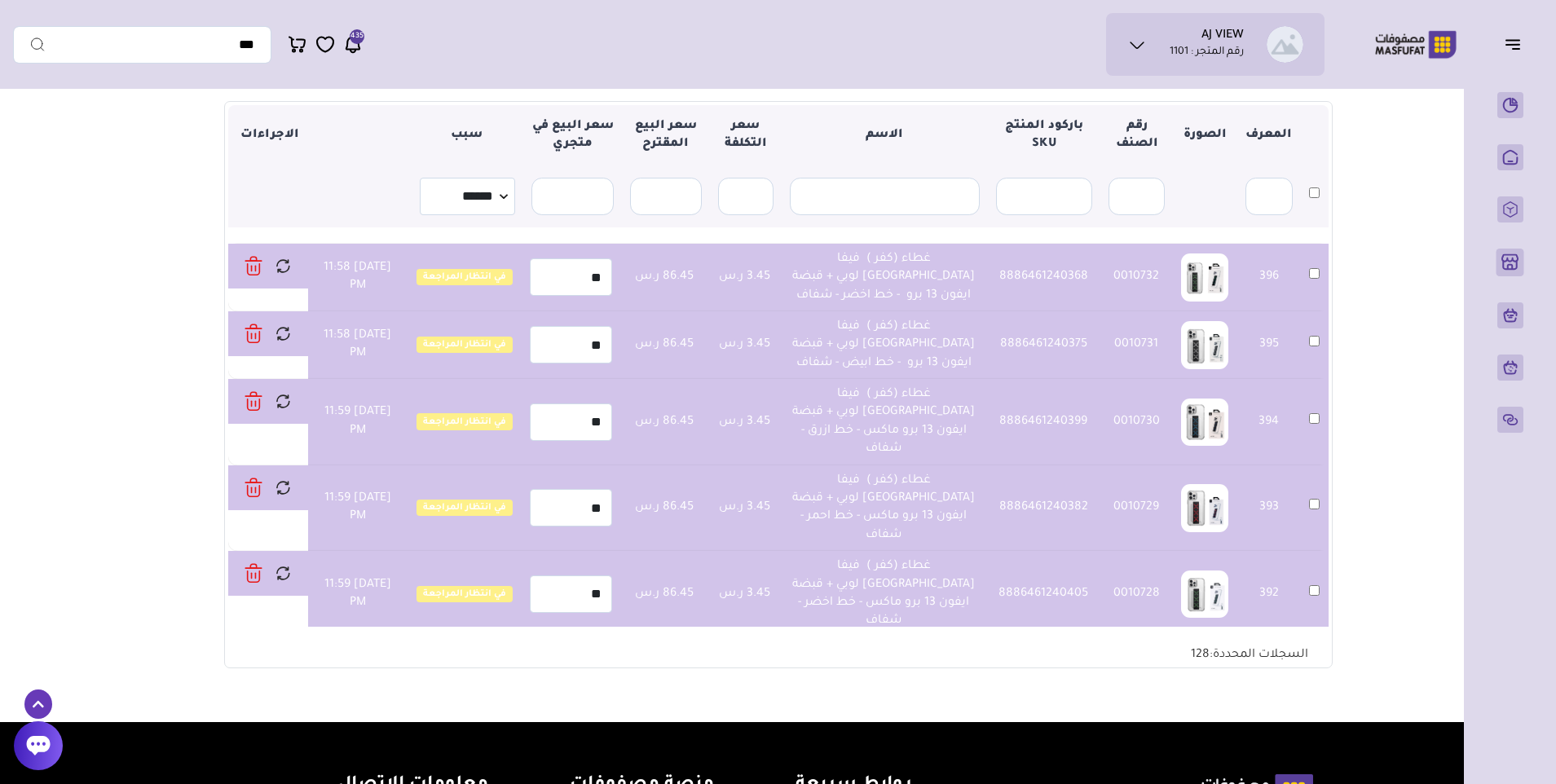
scroll to position [894, 0]
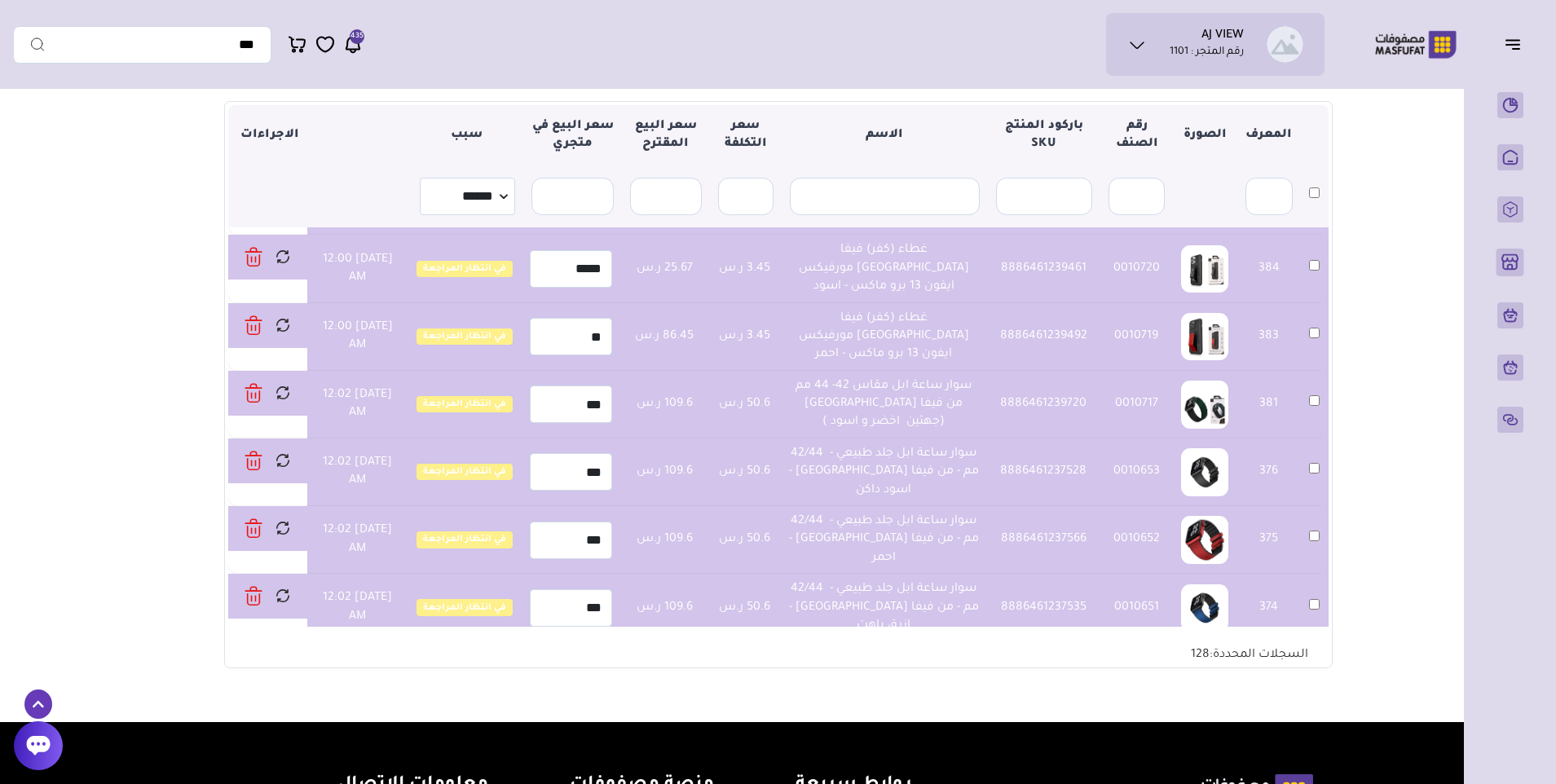
click at [122, 237] on main "متجري المنتجات المختارة المنتجات المتزامنة المنتجات غير المتزامنة حفظ ومزامنة ا…" at bounding box center [778, 293] width 1530 height 858
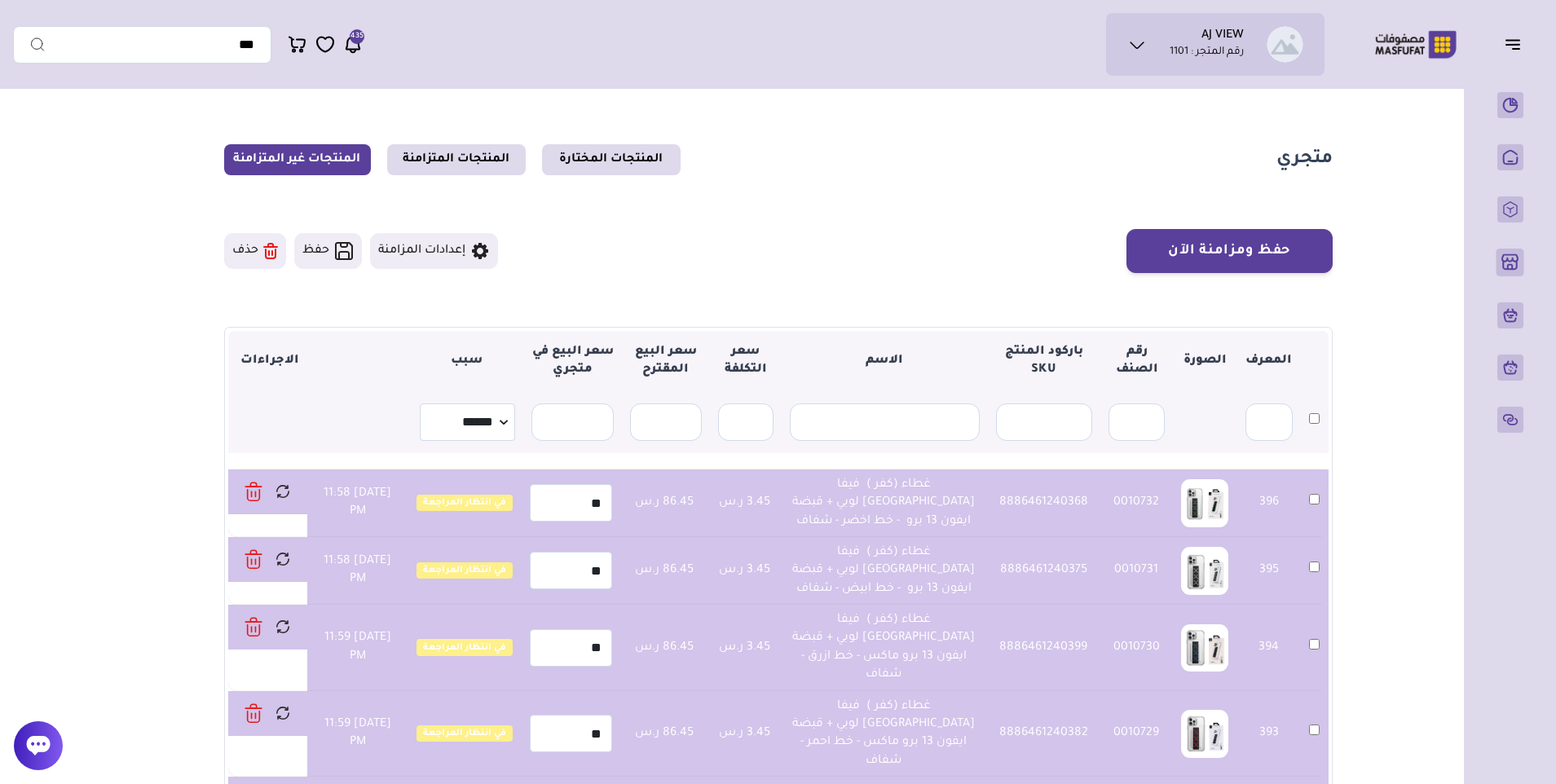
scroll to position [0, 0]
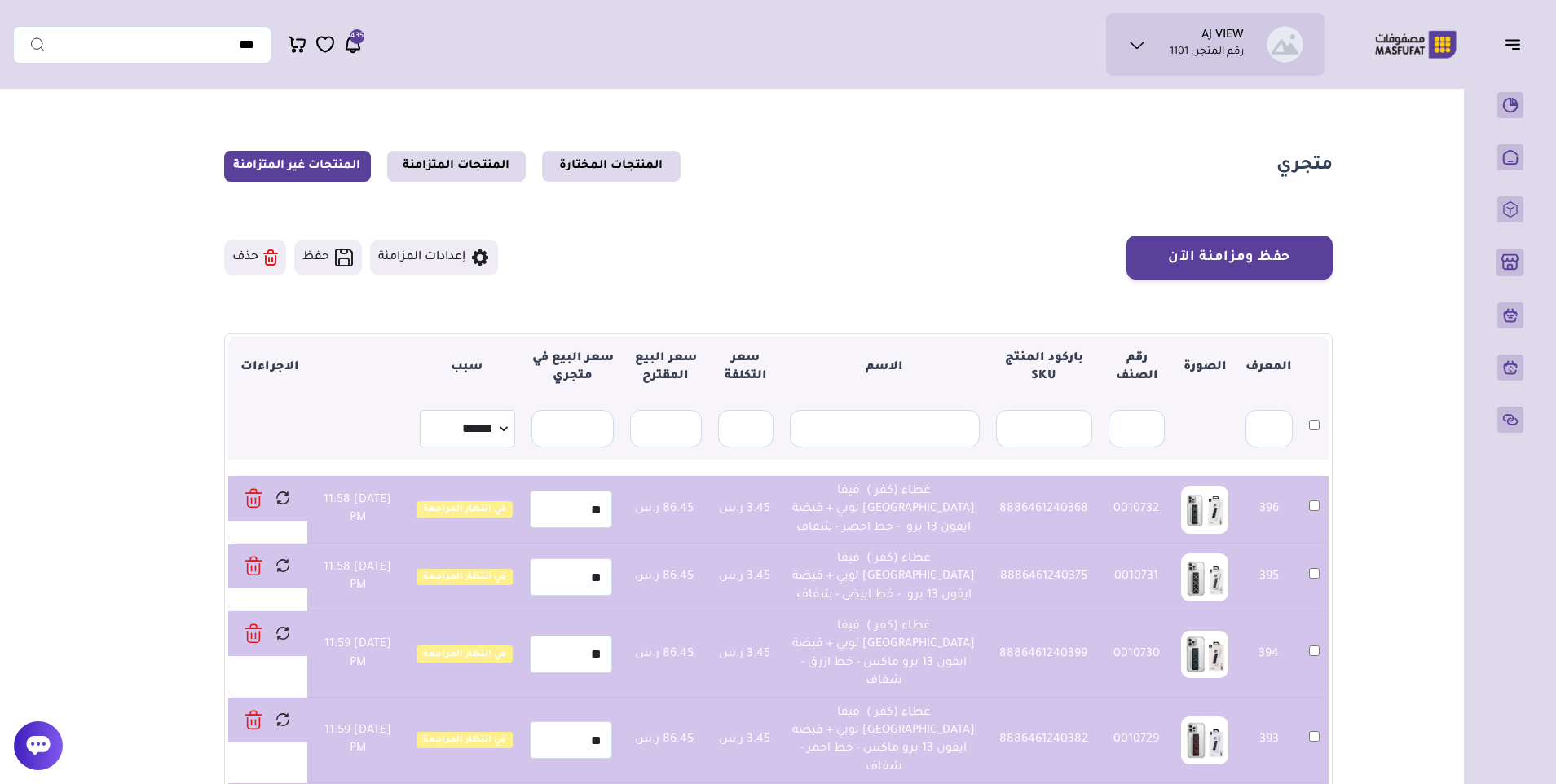
click at [263, 251] on button "حذف" at bounding box center [255, 257] width 62 height 36
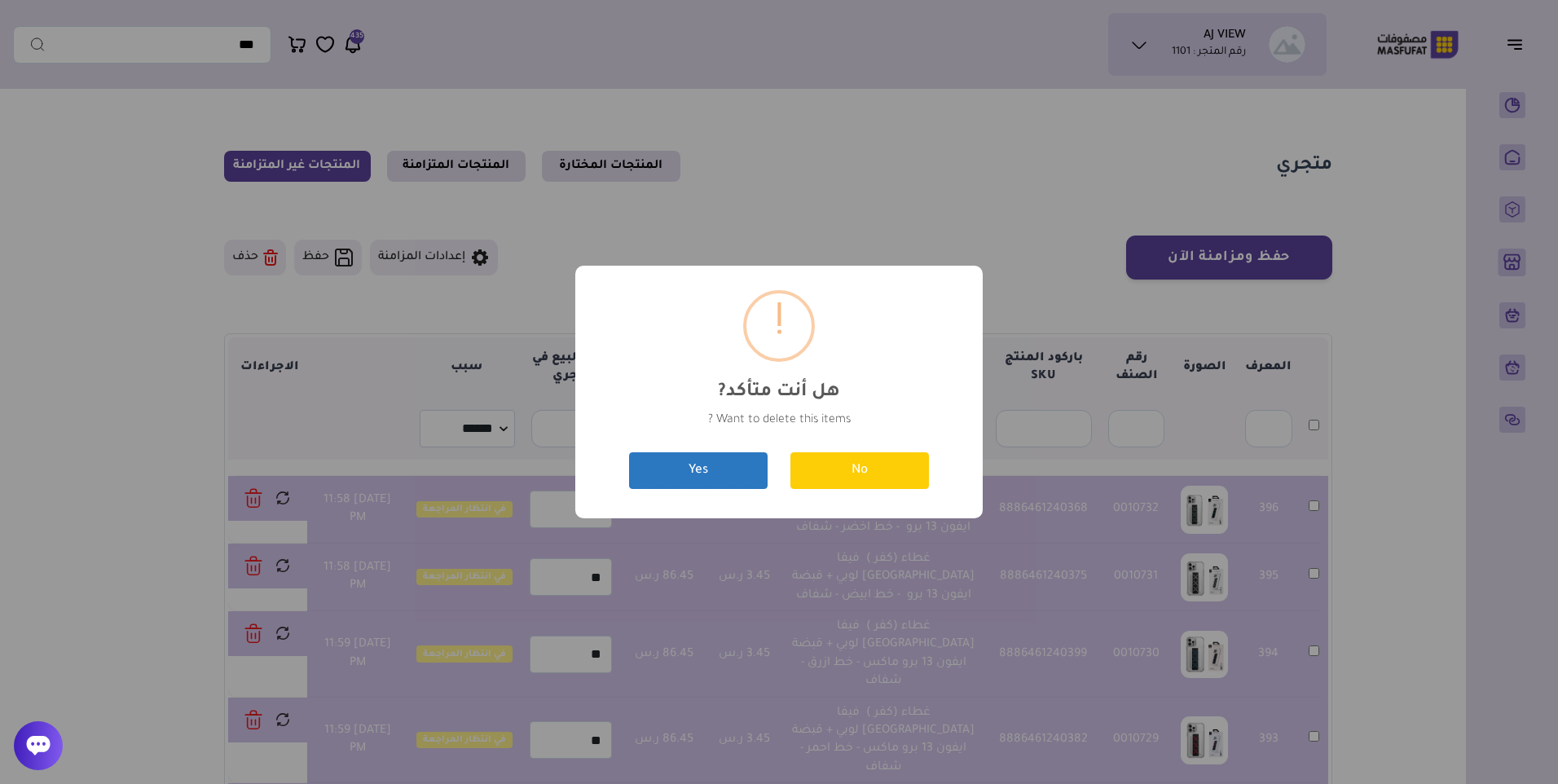
click at [678, 468] on button "Yes" at bounding box center [699, 470] width 139 height 37
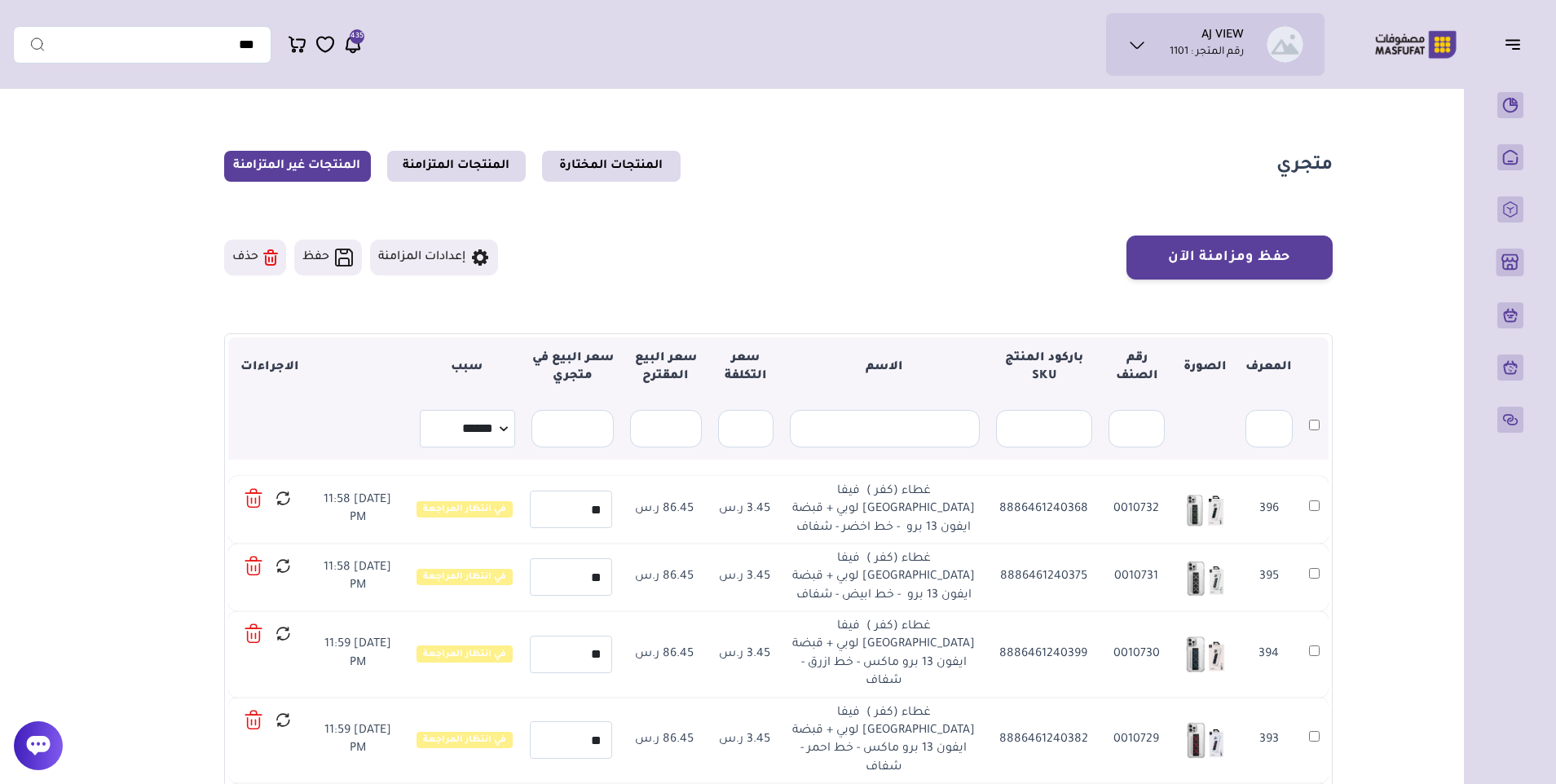
click at [259, 498] on icon at bounding box center [253, 498] width 18 height 24
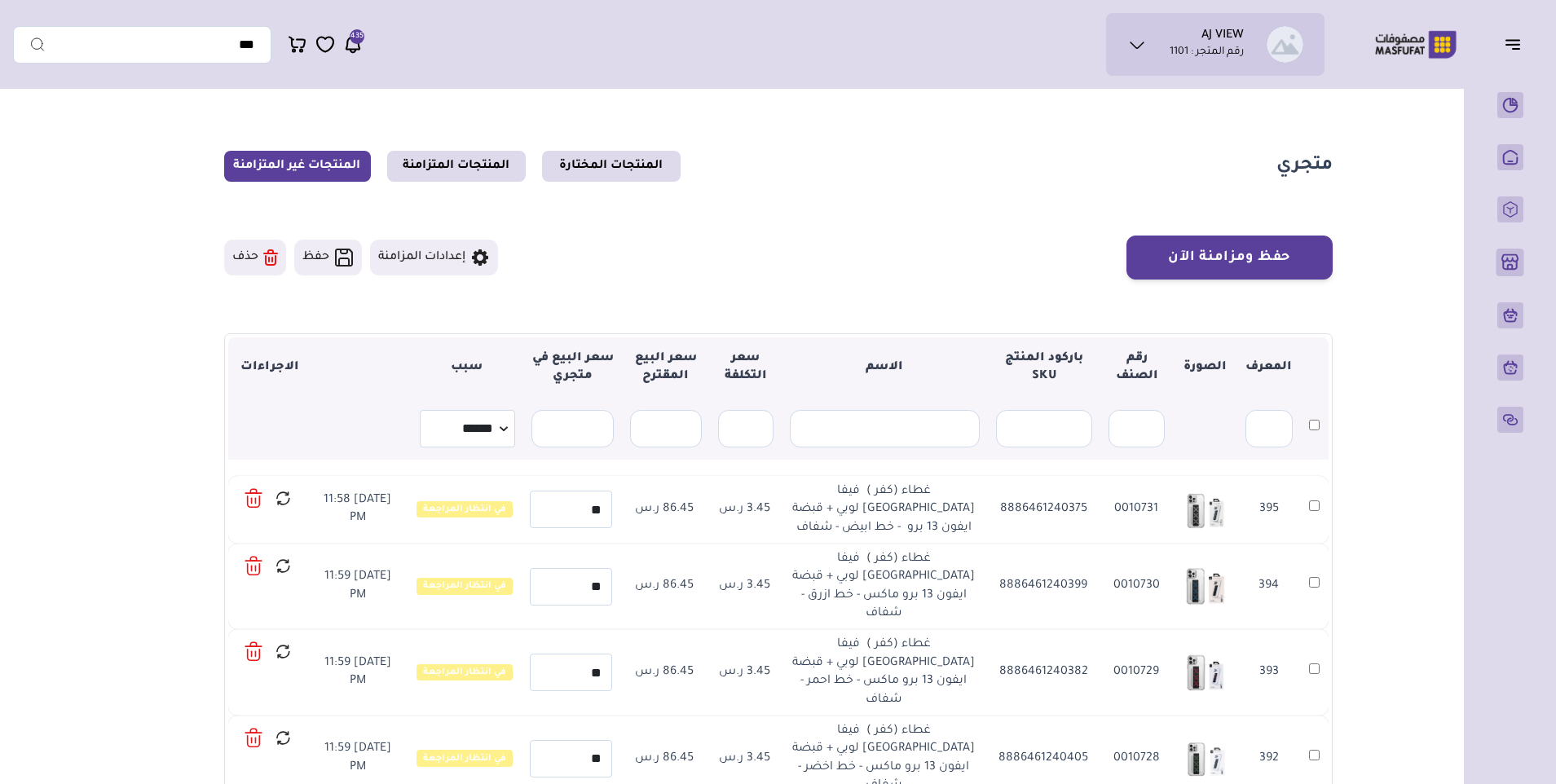
click at [248, 497] on icon at bounding box center [253, 498] width 18 height 24
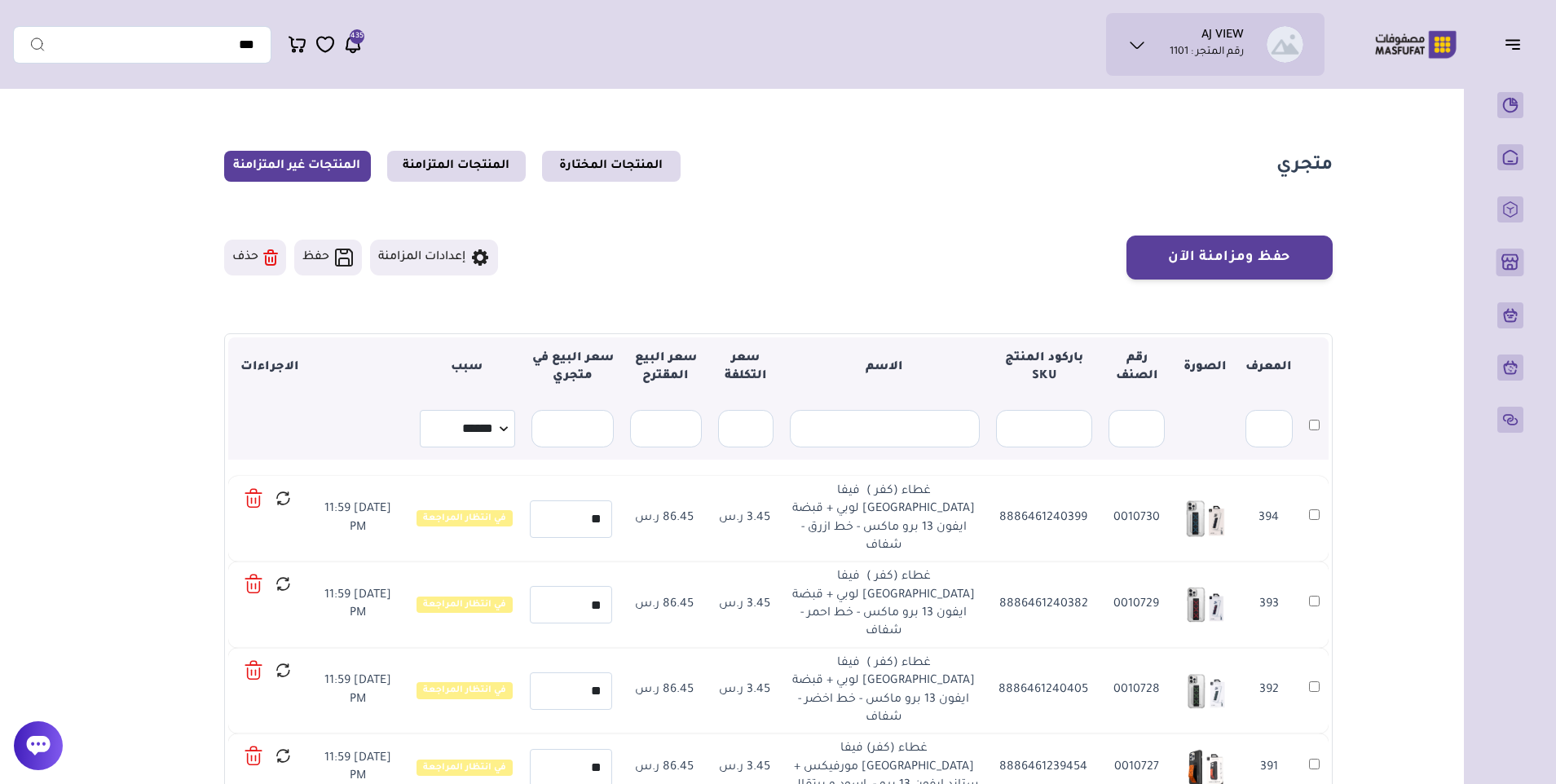
click at [252, 497] on icon at bounding box center [253, 498] width 18 height 24
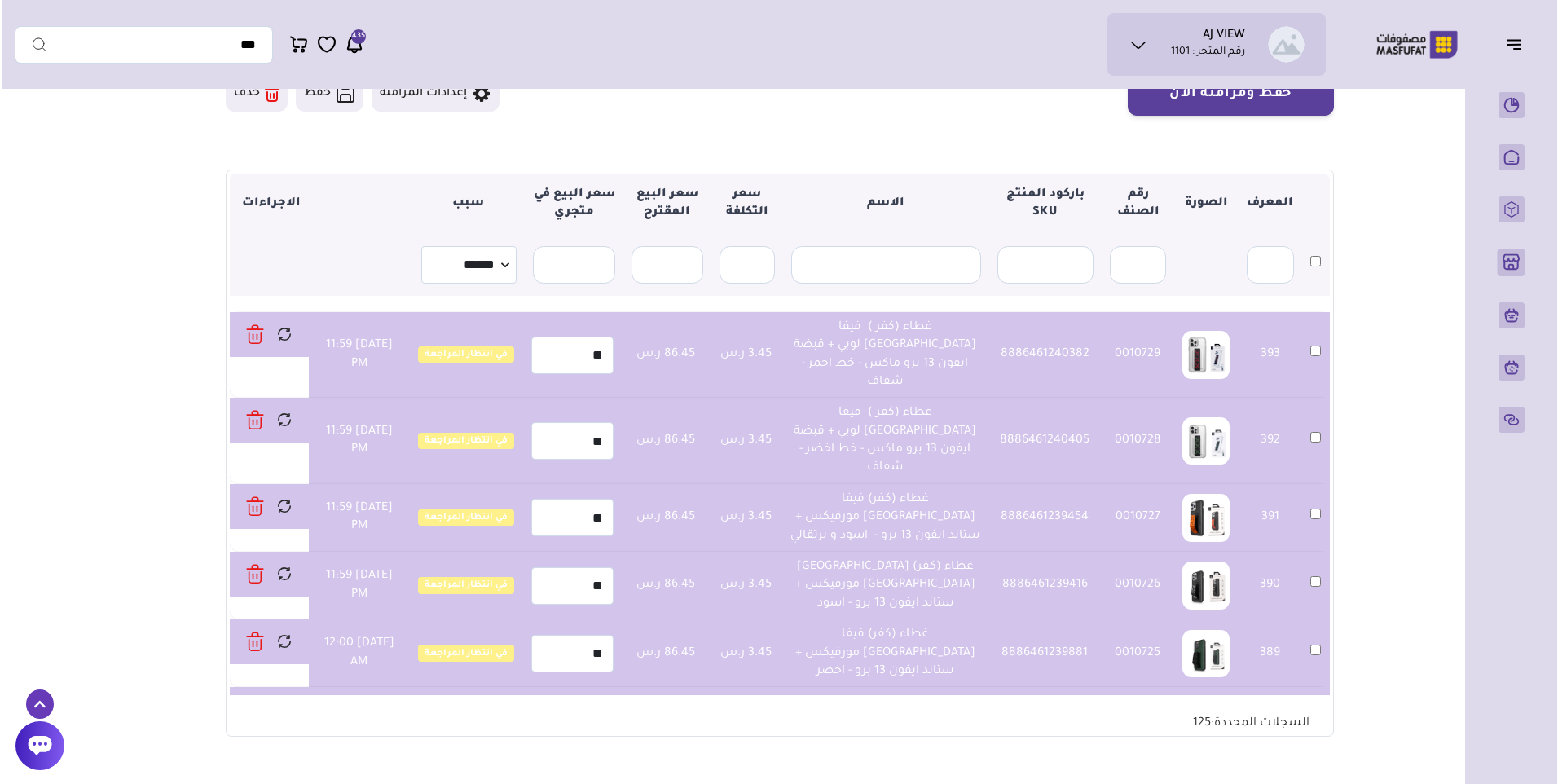
scroll to position [163, 0]
click at [256, 328] on icon at bounding box center [253, 335] width 18 height 24
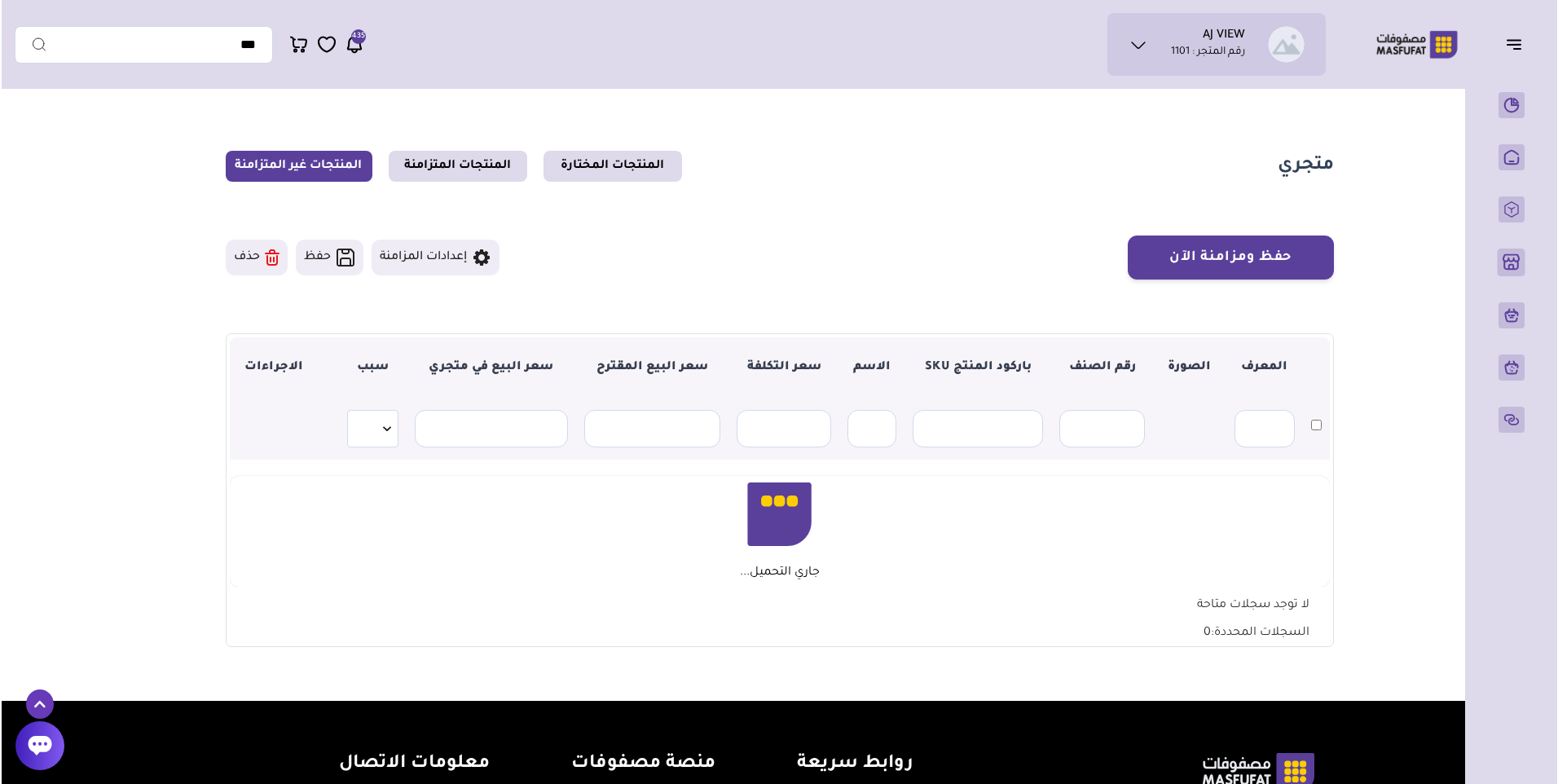
scroll to position [163, 0]
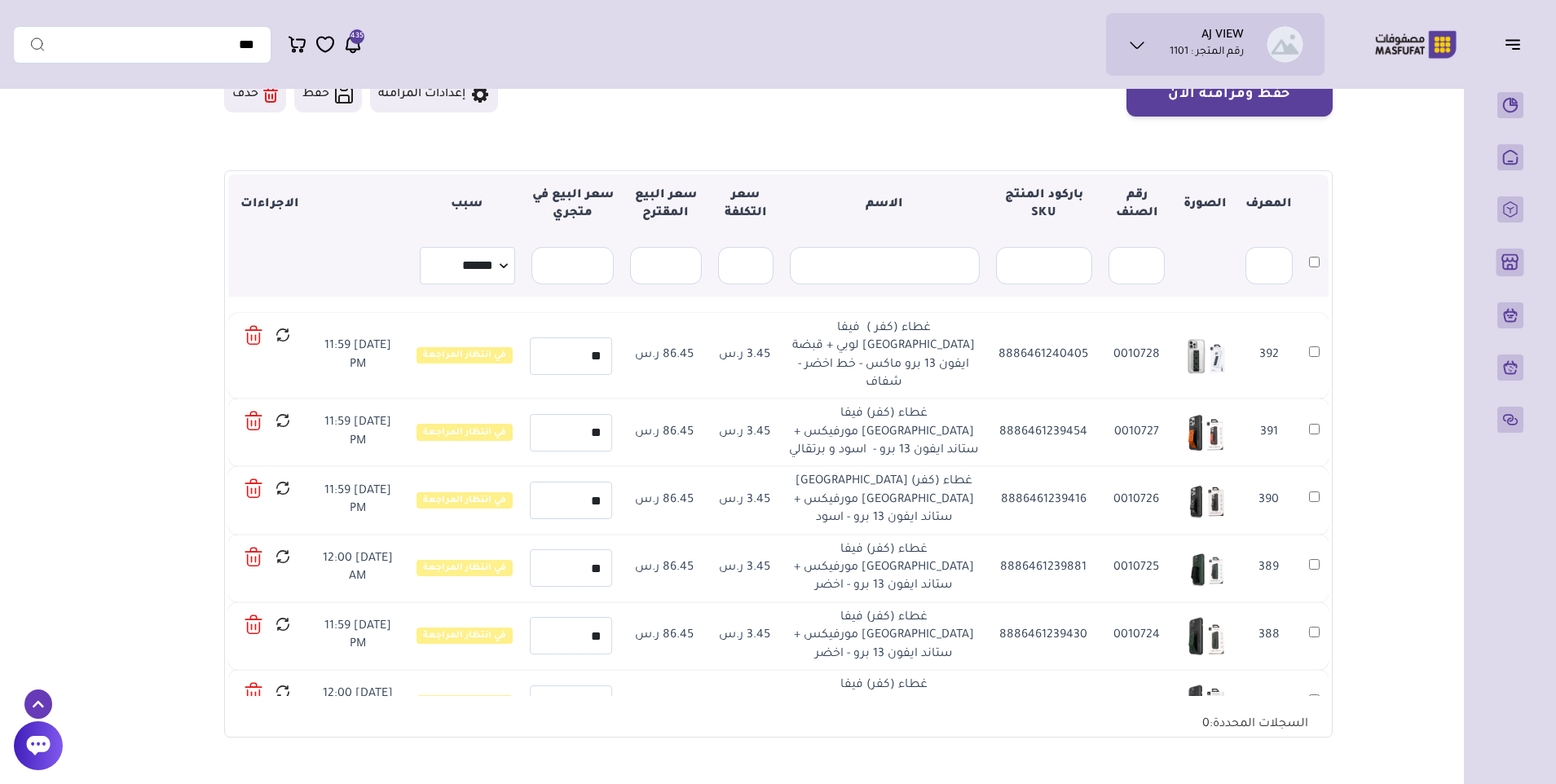
click at [251, 331] on icon at bounding box center [253, 335] width 18 height 24
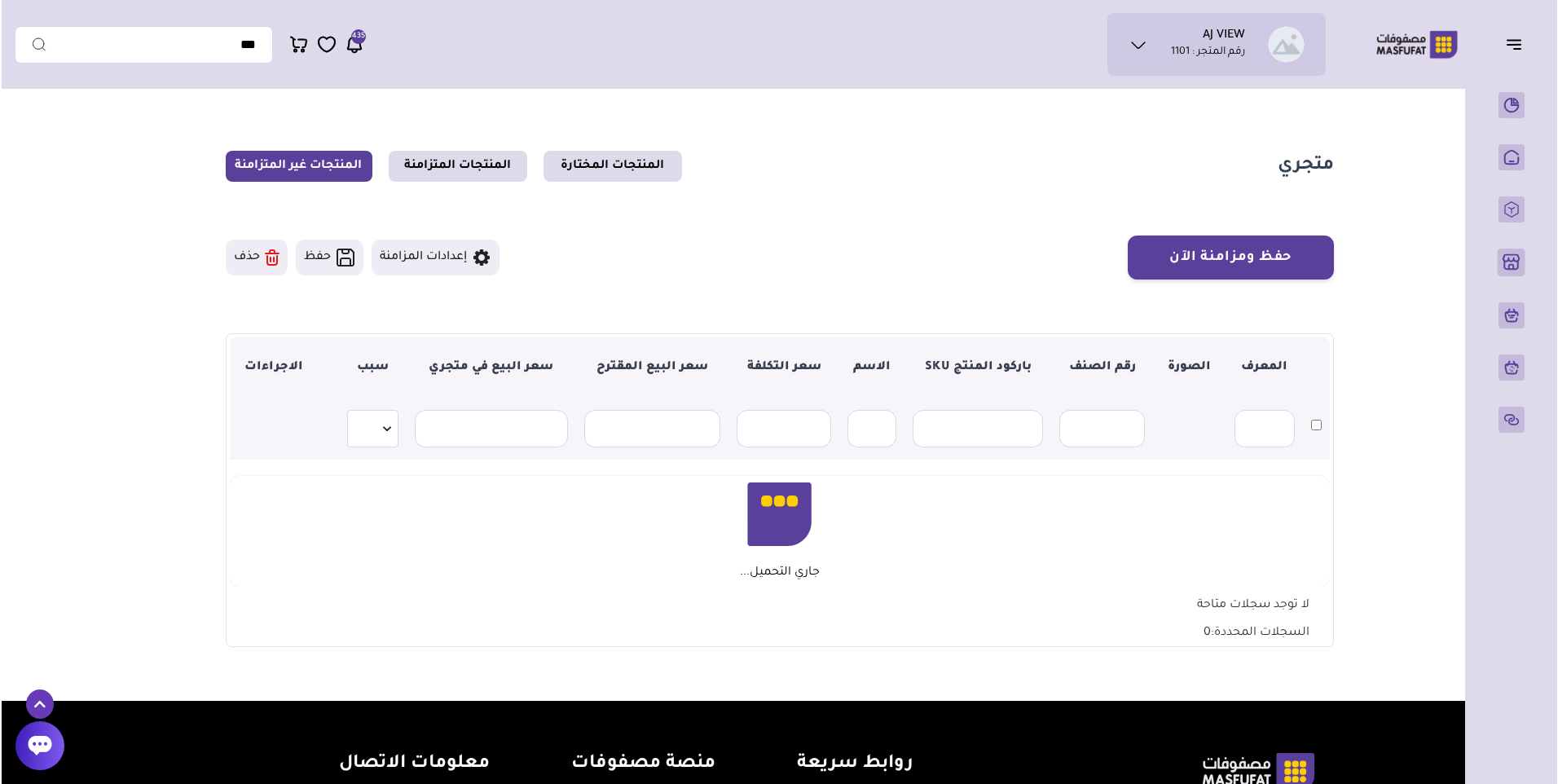
scroll to position [163, 0]
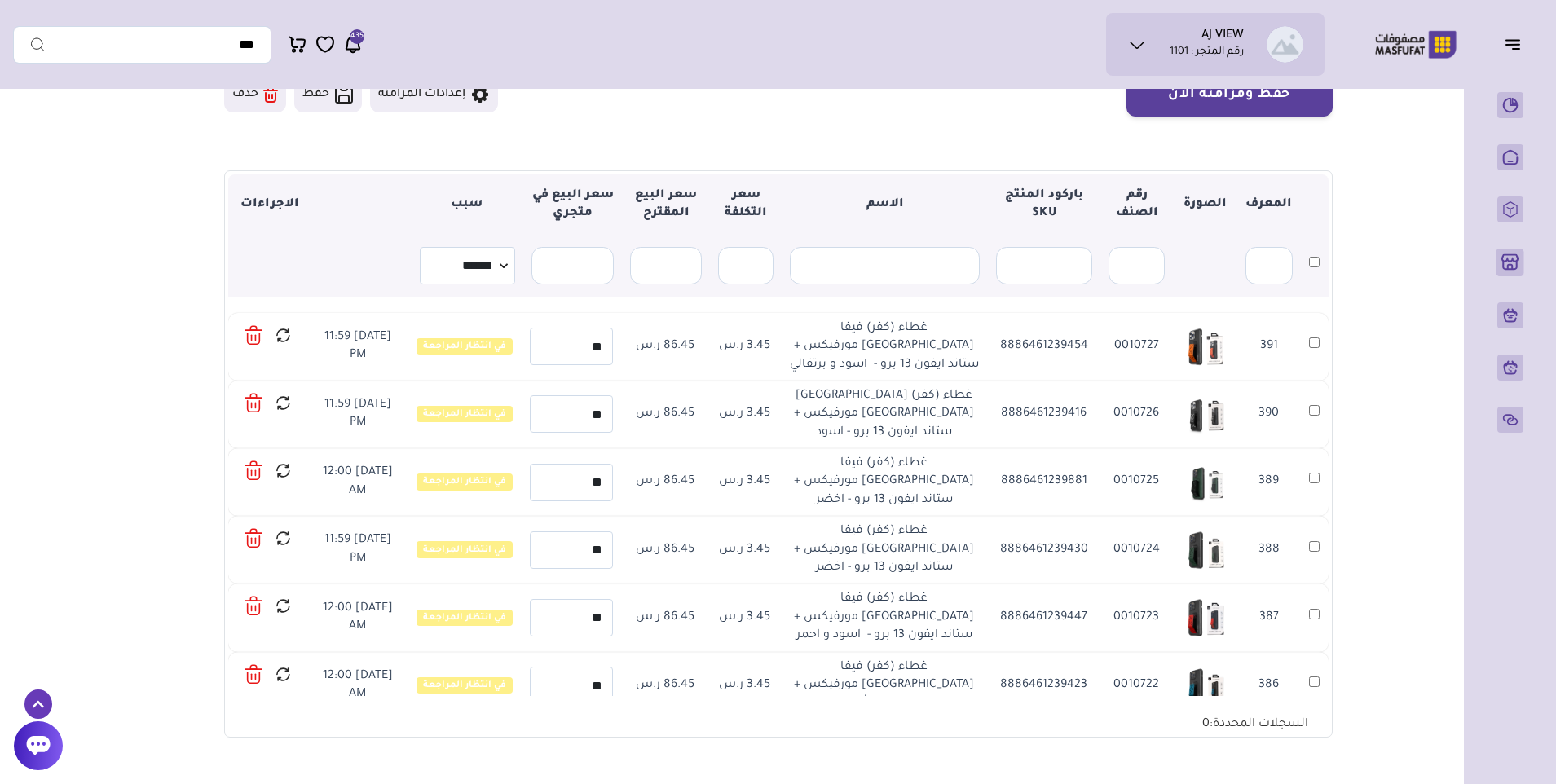
click at [248, 333] on icon at bounding box center [253, 335] width 18 height 24
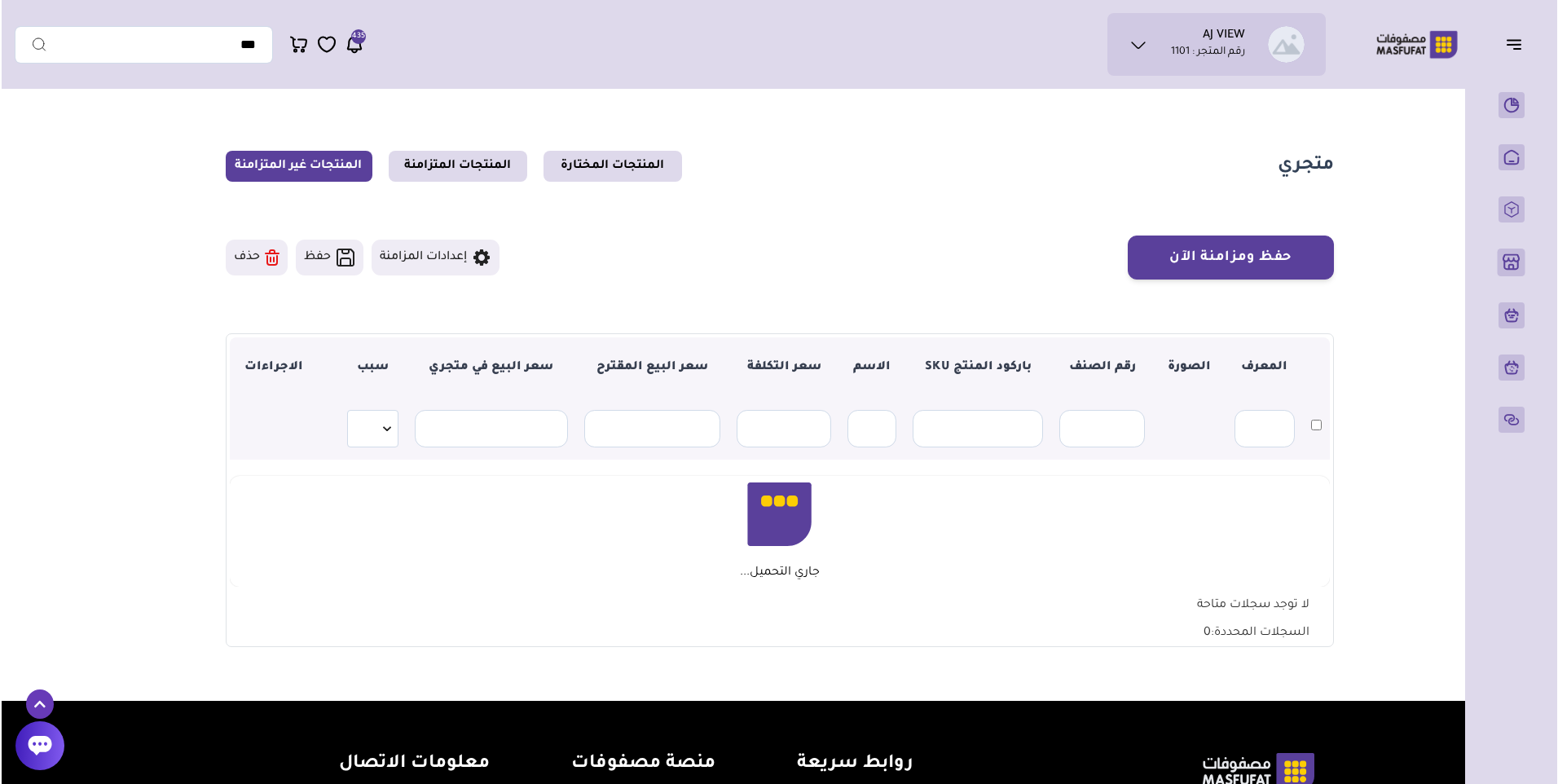
scroll to position [163, 0]
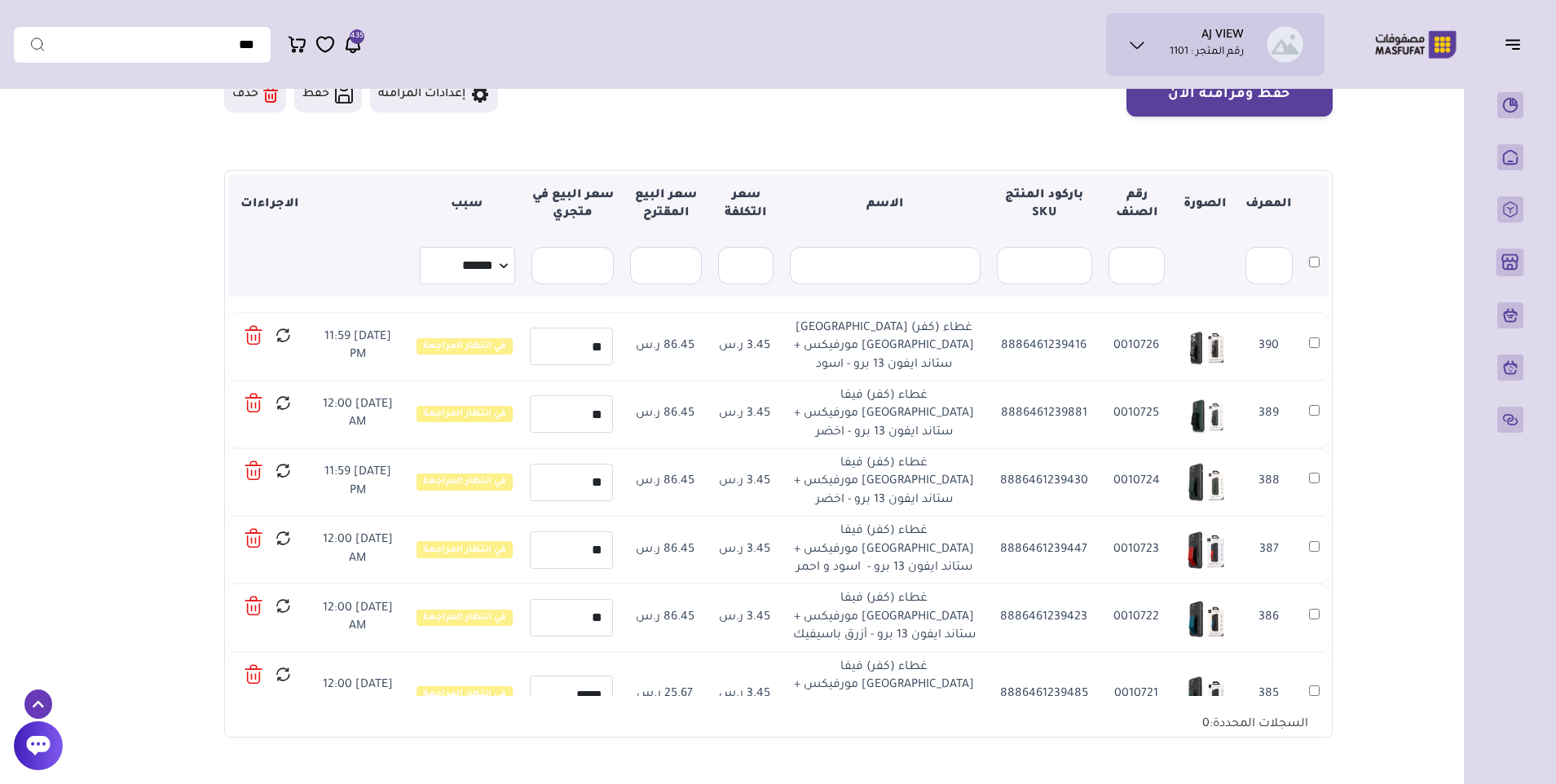
click at [251, 327] on icon at bounding box center [253, 335] width 18 height 24
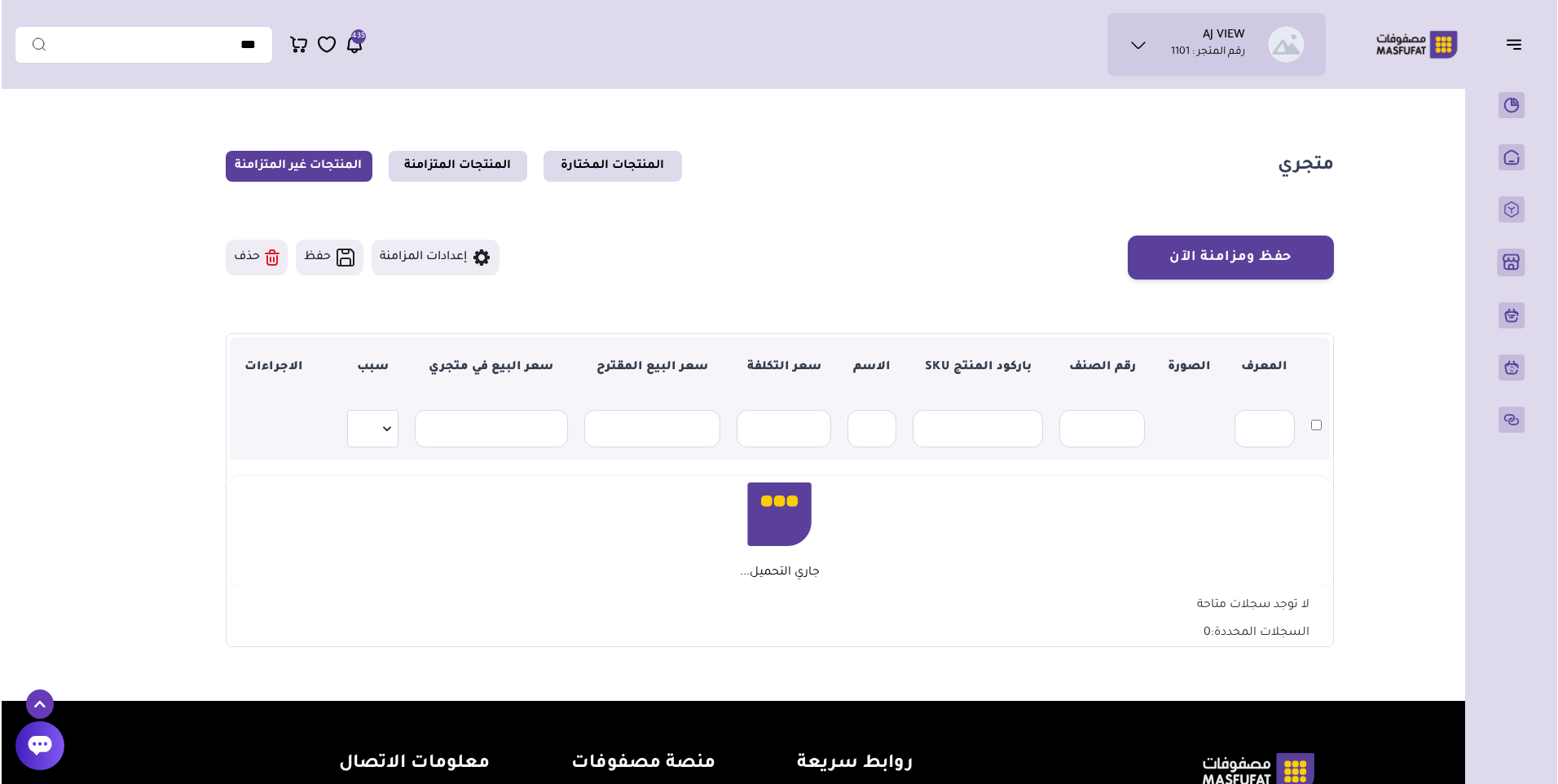
scroll to position [163, 0]
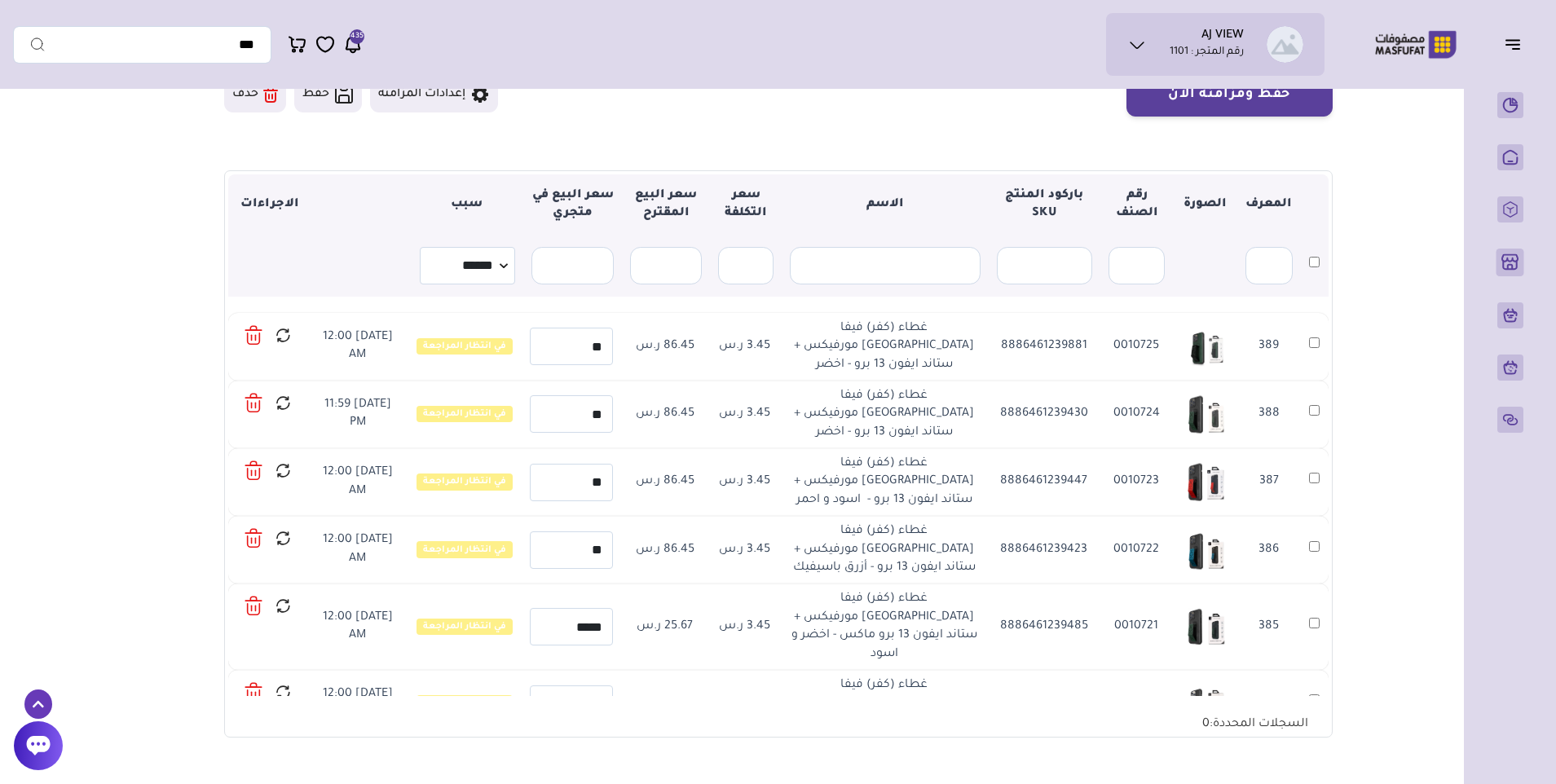
click at [251, 328] on icon at bounding box center [253, 335] width 18 height 24
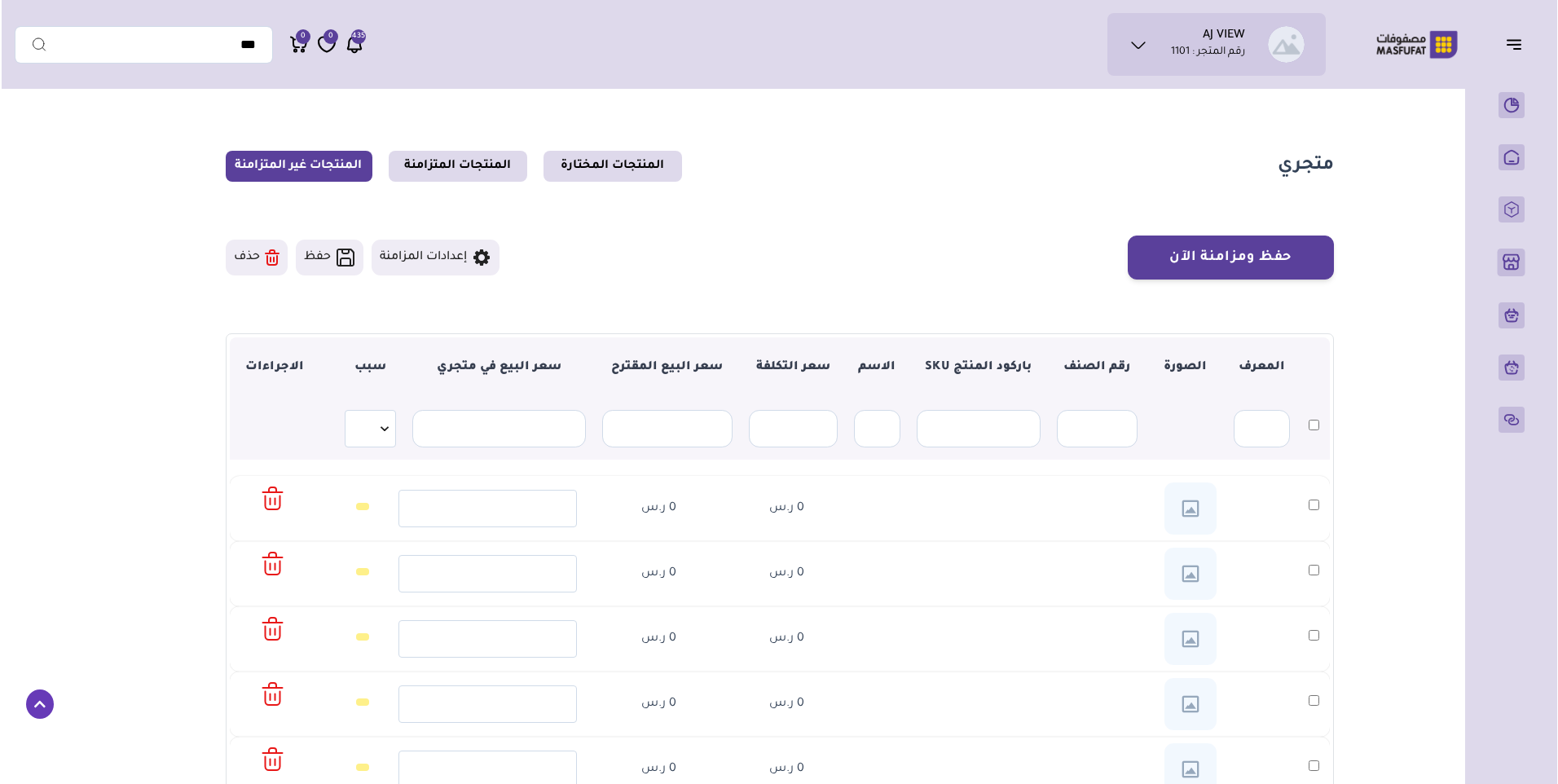
scroll to position [69, 0]
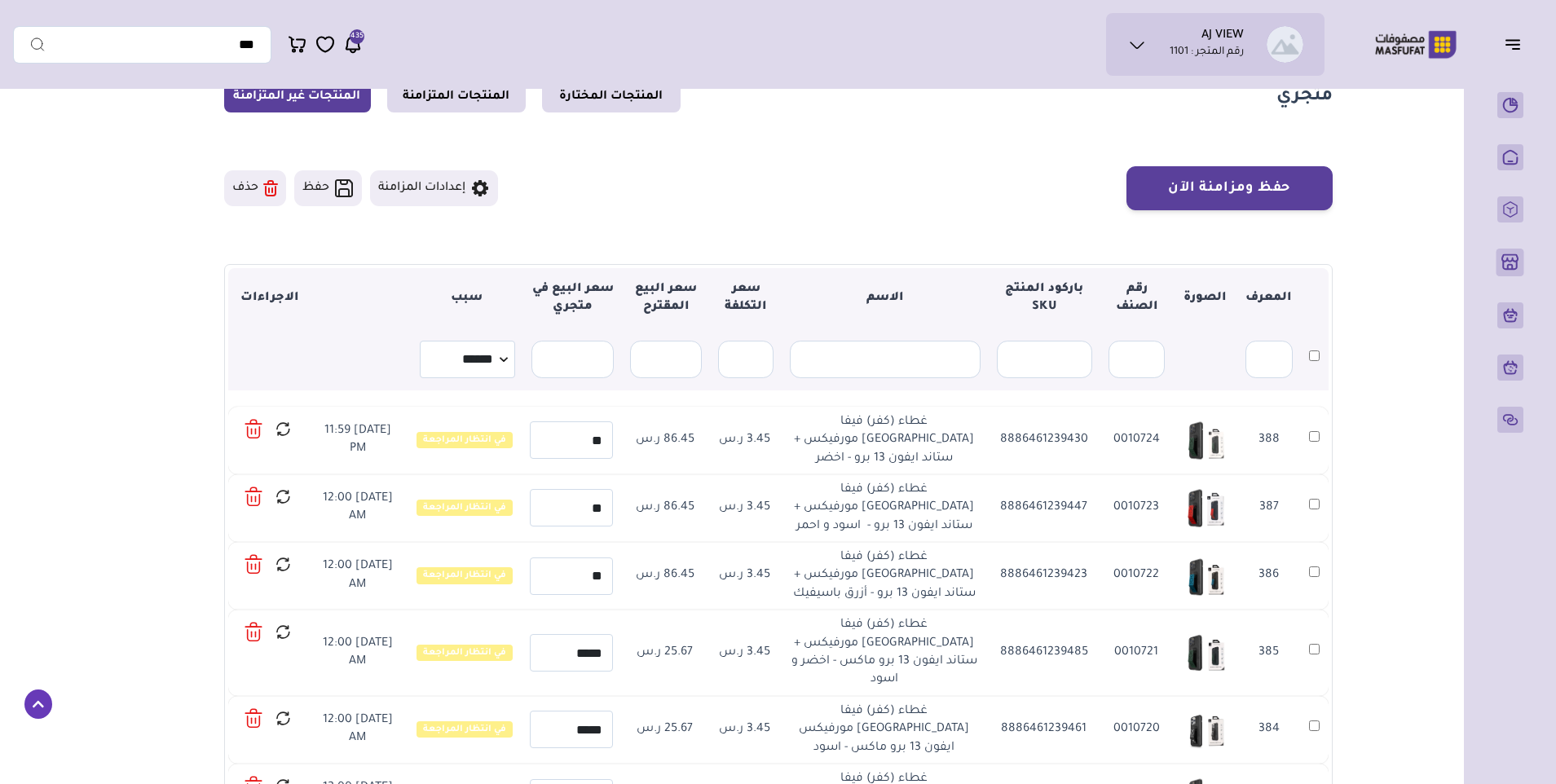
click at [252, 428] on icon at bounding box center [253, 429] width 18 height 24
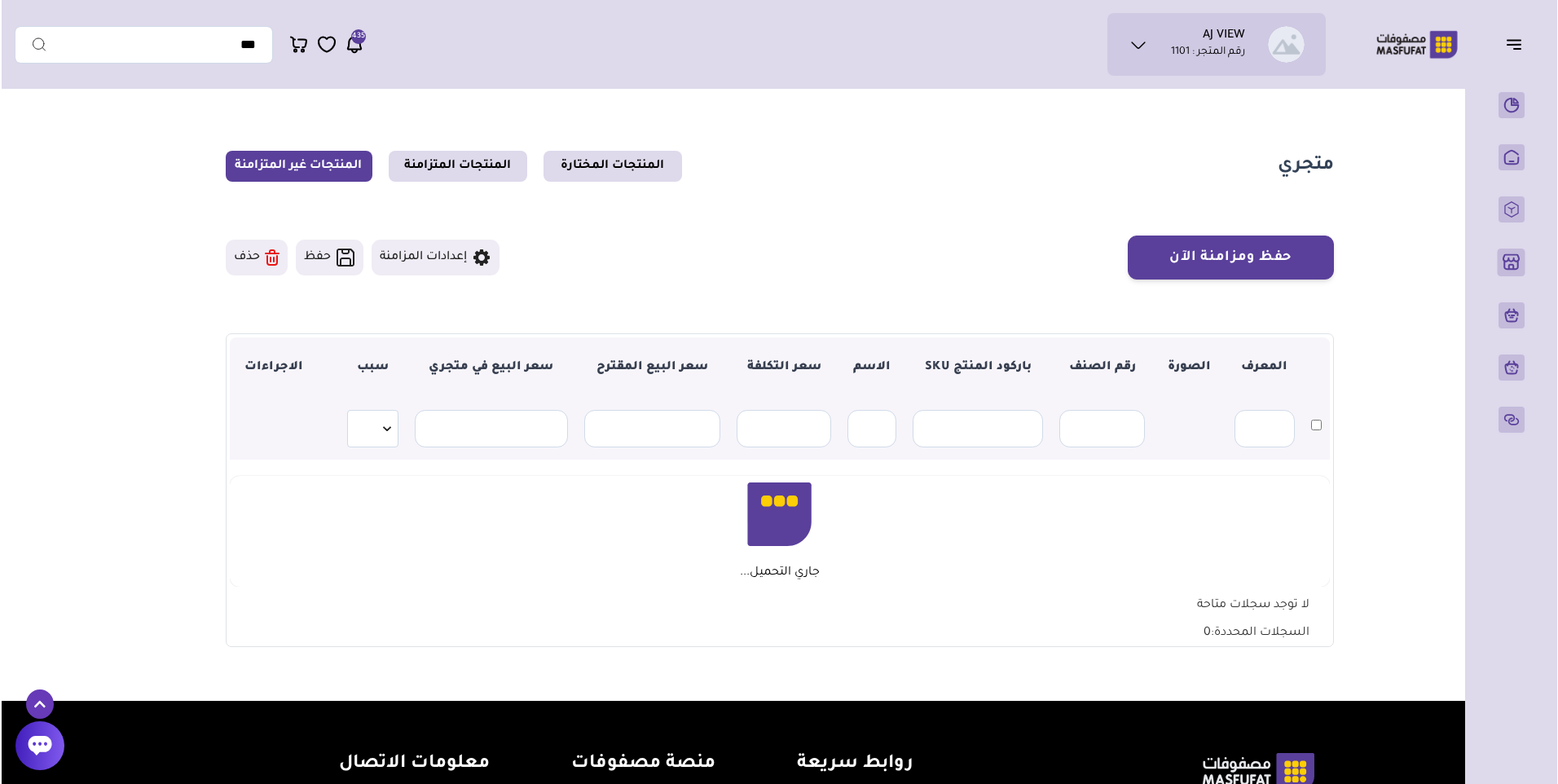
scroll to position [163, 0]
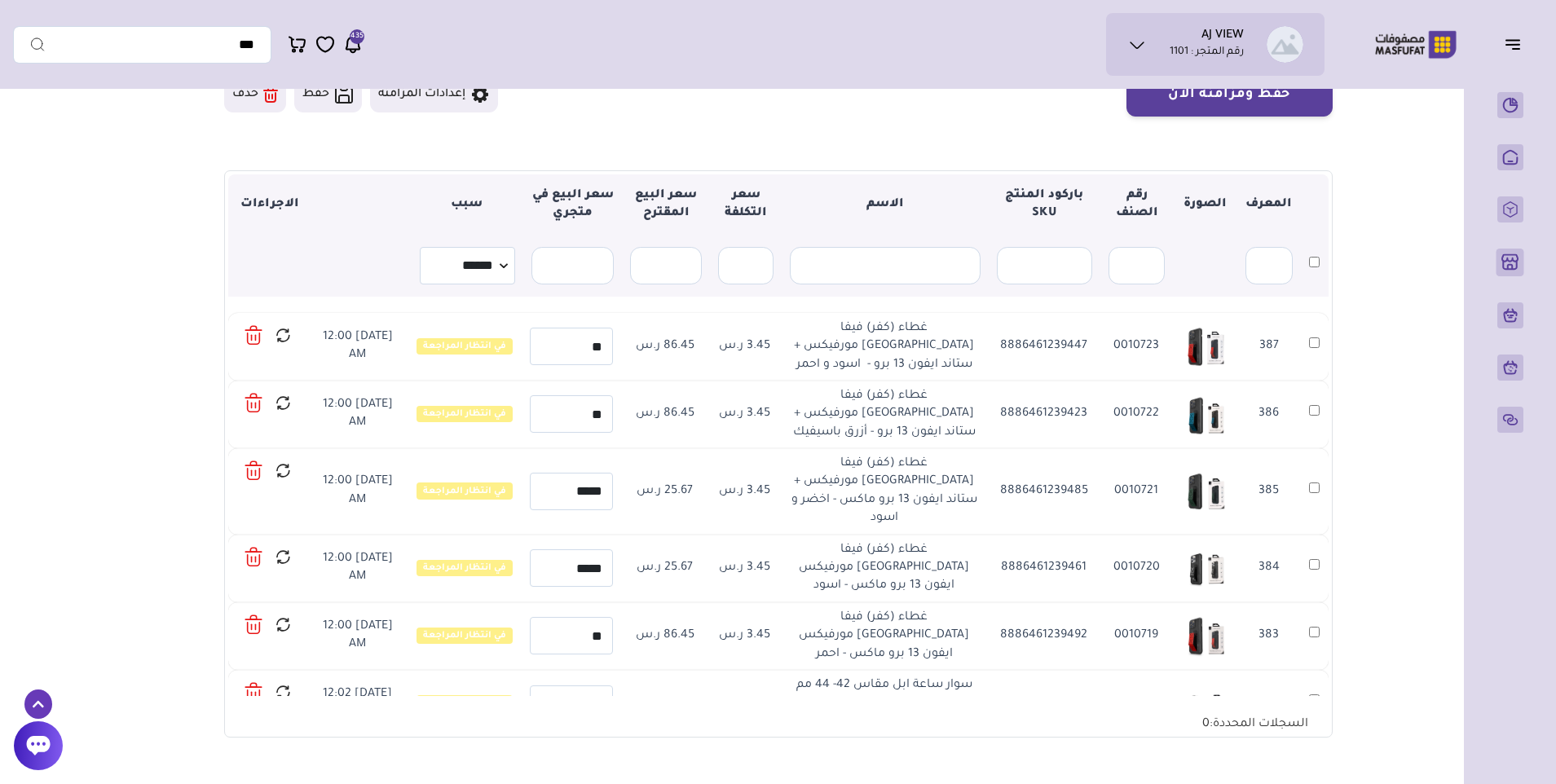
click at [253, 334] on icon at bounding box center [253, 335] width 18 height 24
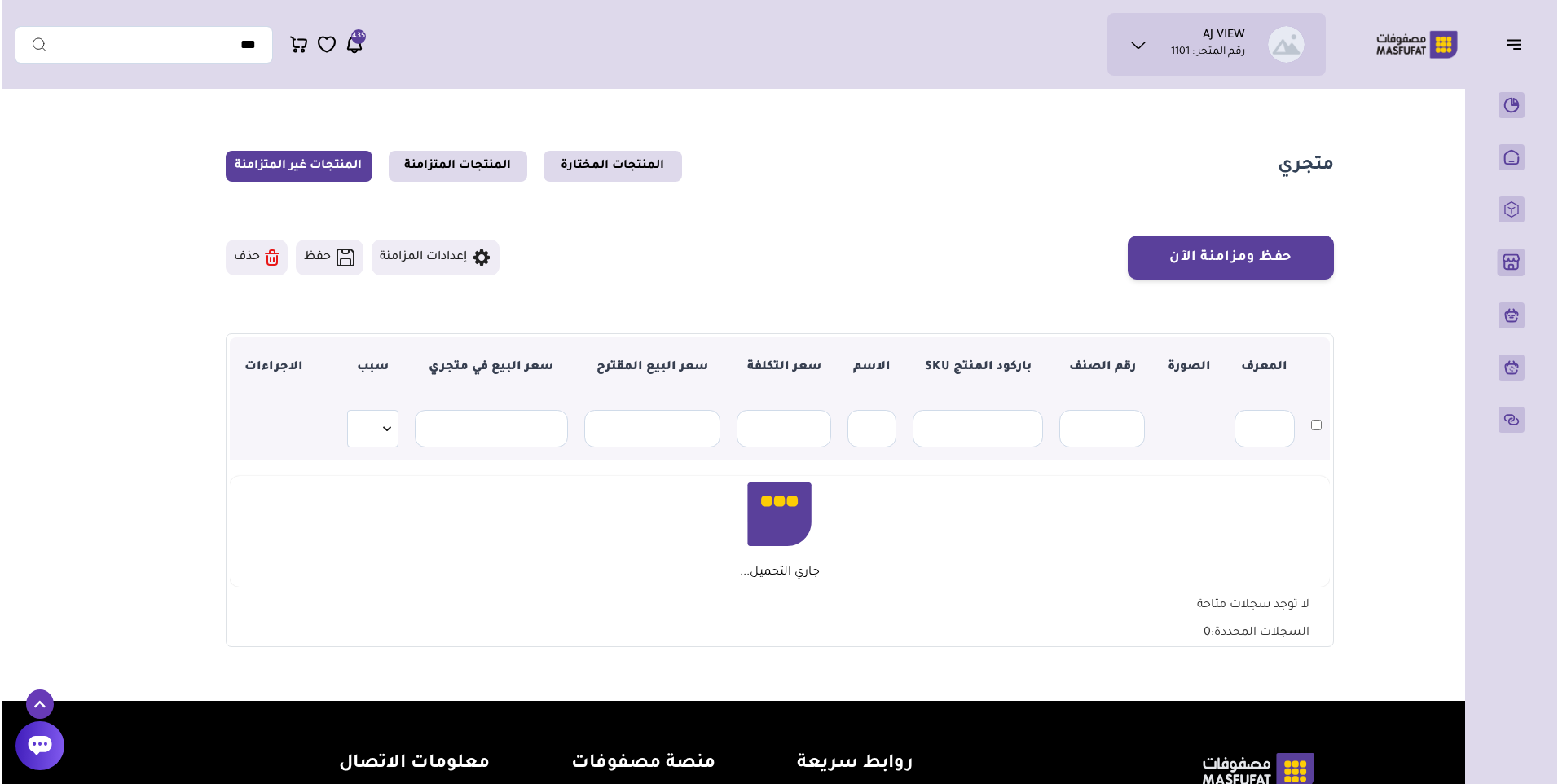
scroll to position [163, 0]
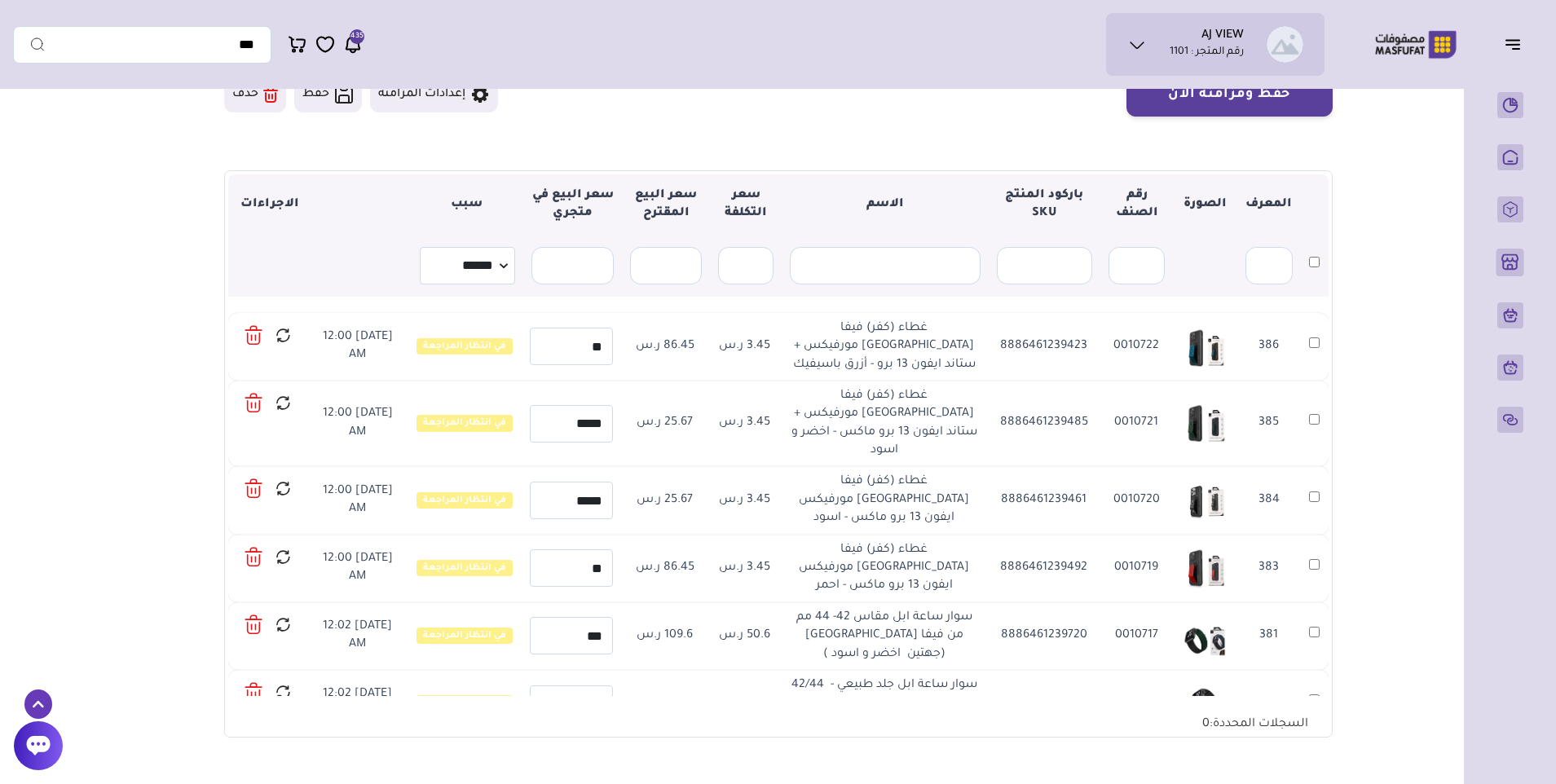
click at [251, 331] on icon at bounding box center [253, 335] width 18 height 24
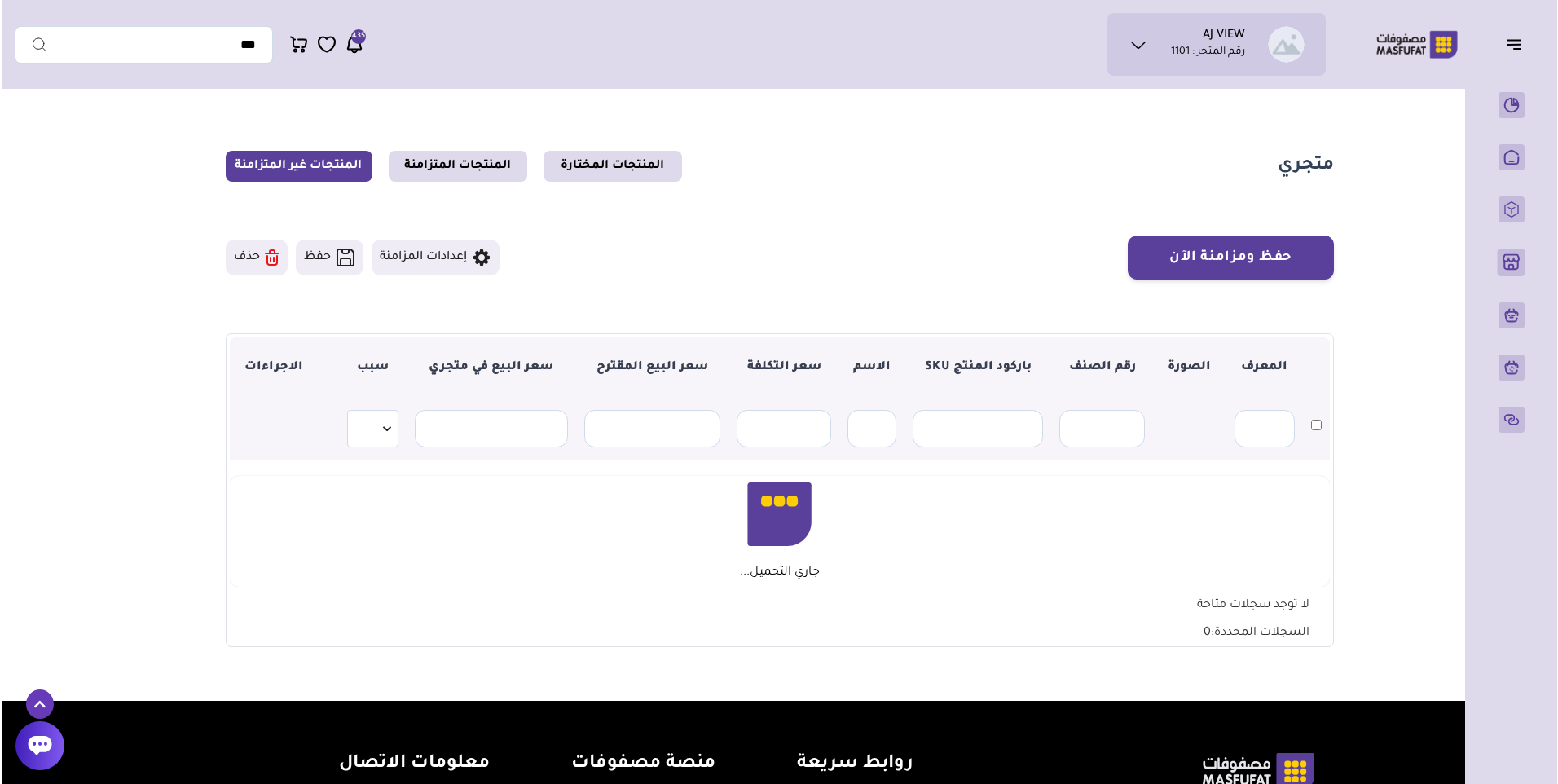
scroll to position [163, 0]
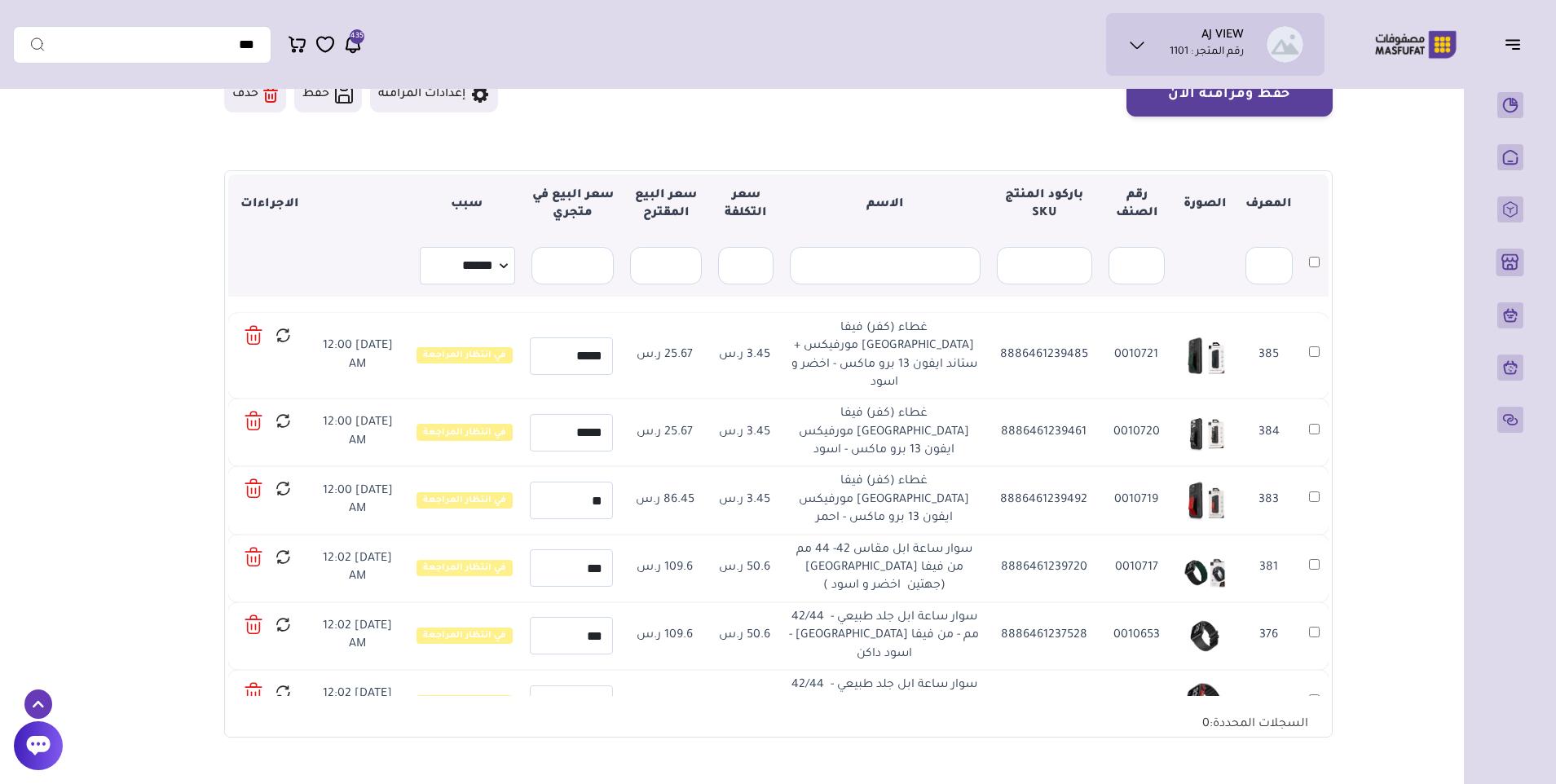
click at [251, 339] on icon at bounding box center [251, 338] width 0 height 5
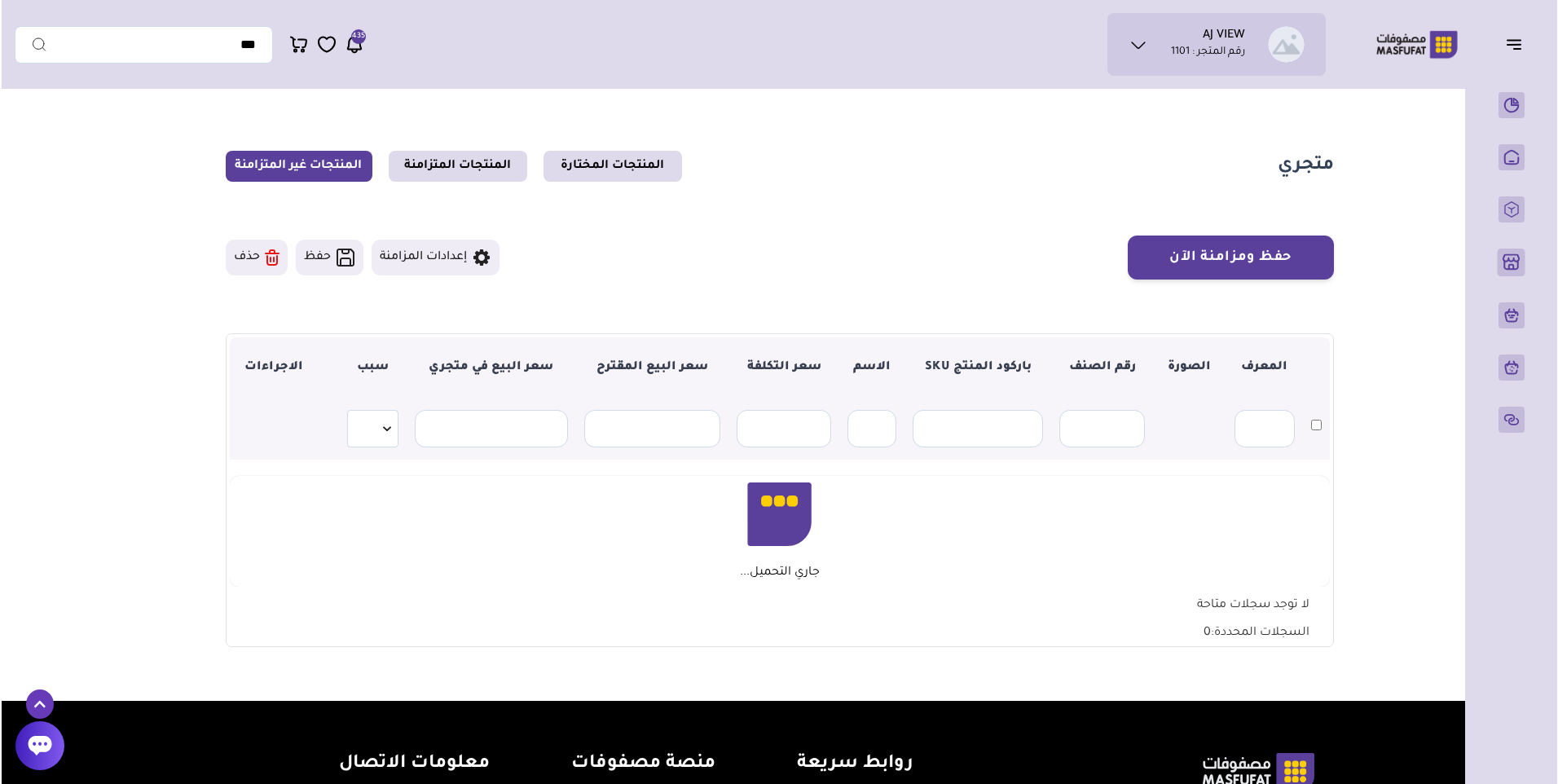
scroll to position [163, 0]
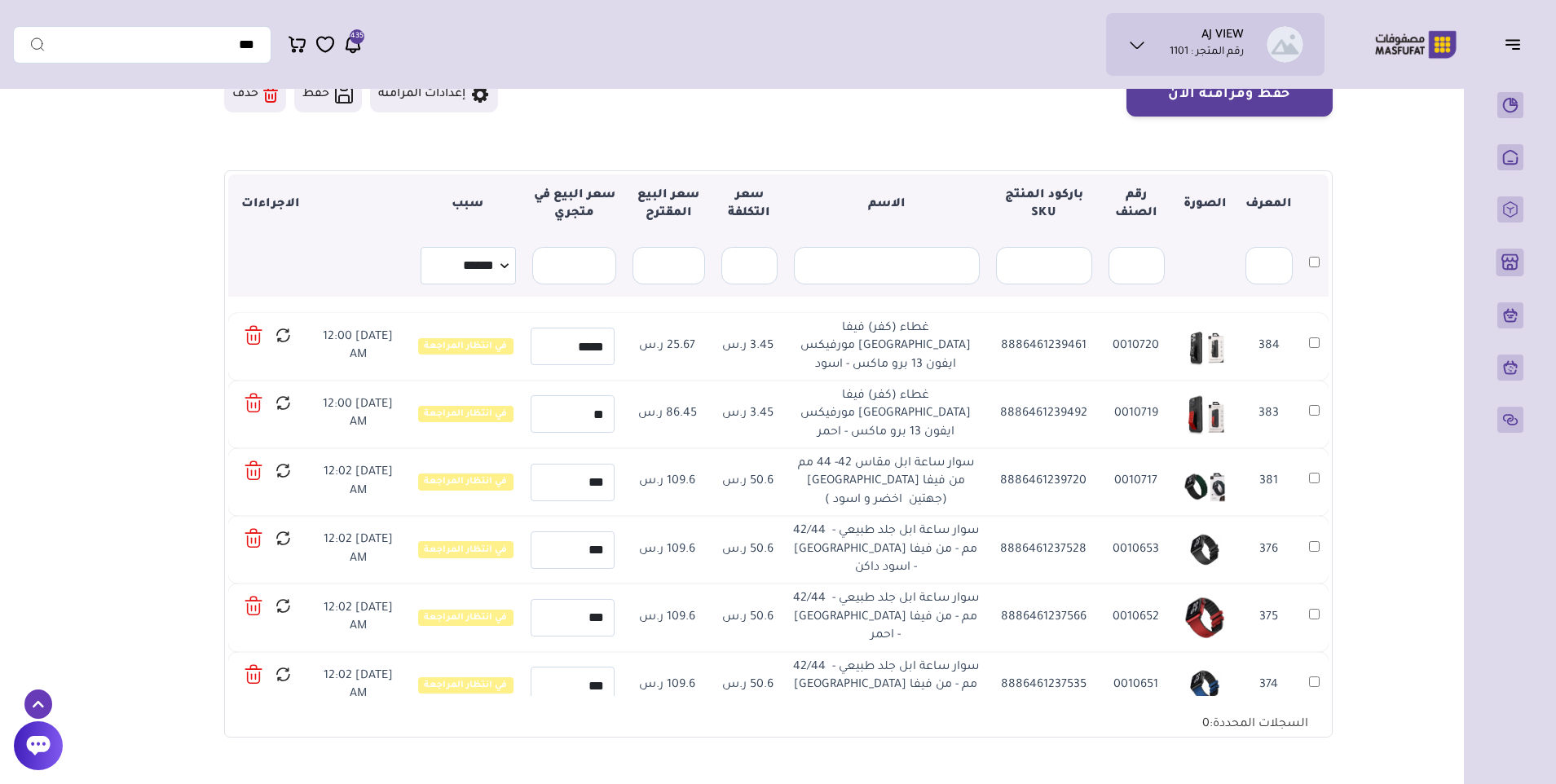
click at [251, 335] on icon at bounding box center [251, 338] width 0 height 5
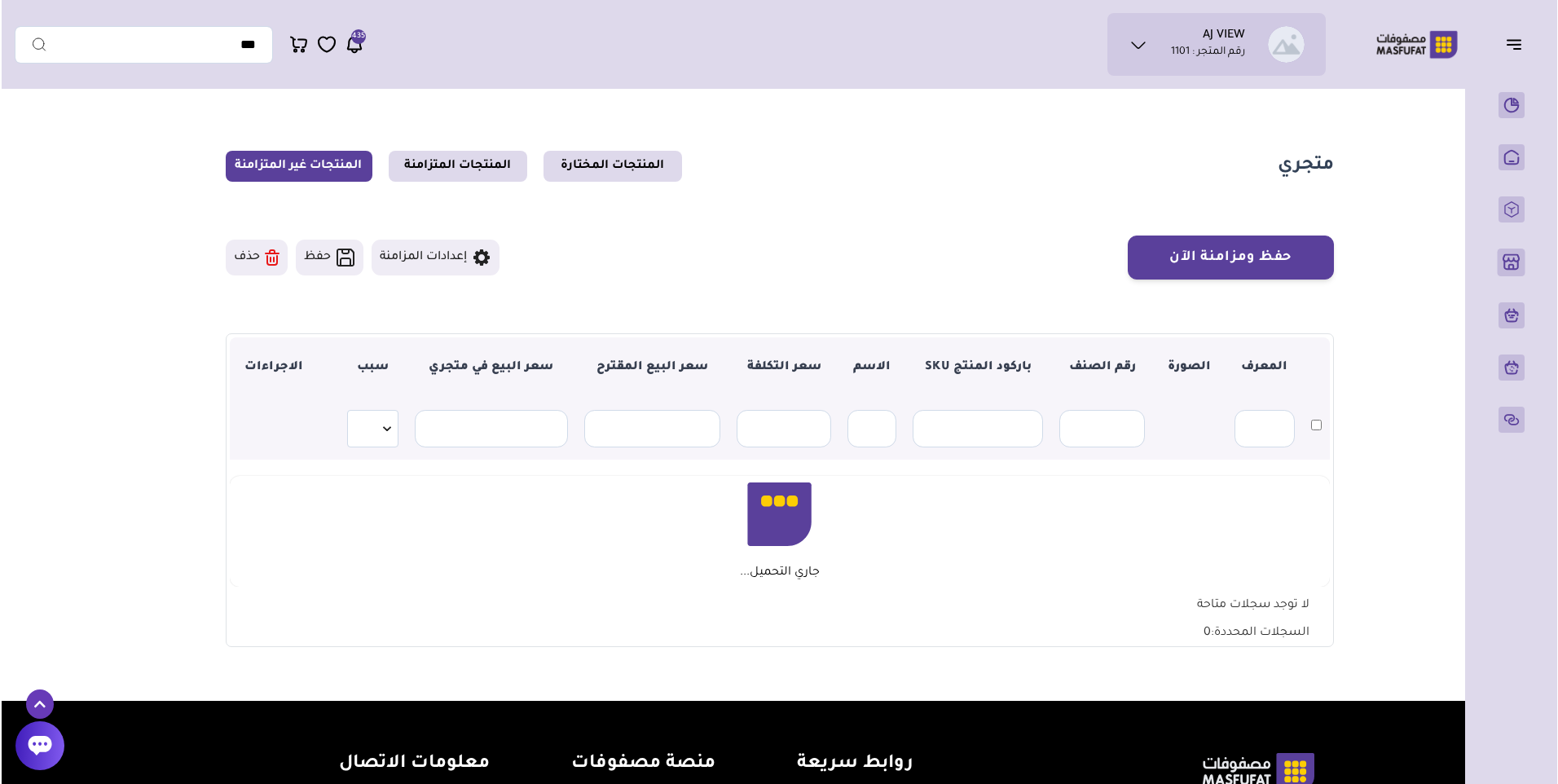
scroll to position [163, 0]
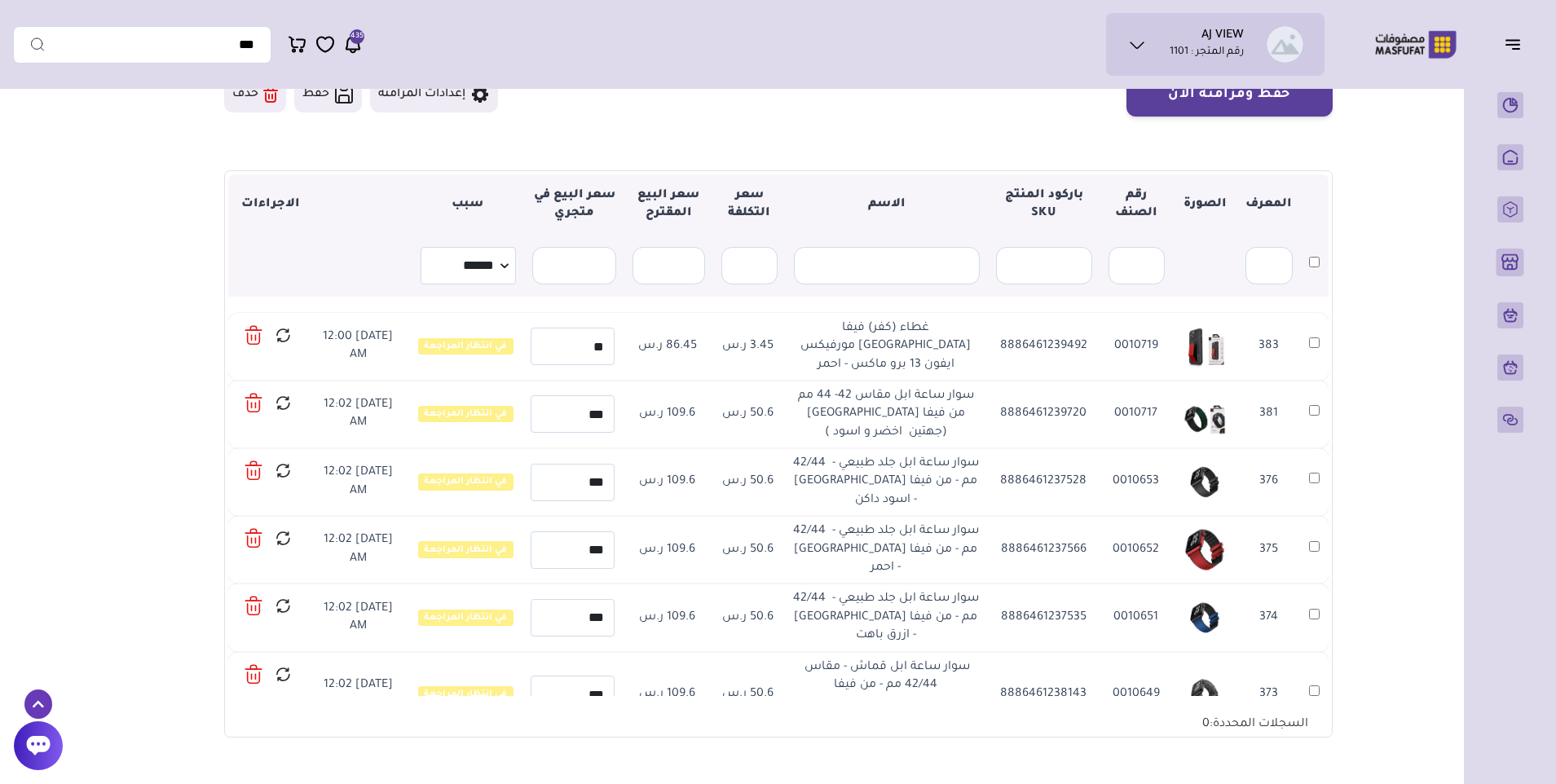
click at [255, 339] on icon at bounding box center [255, 338] width 0 height 5
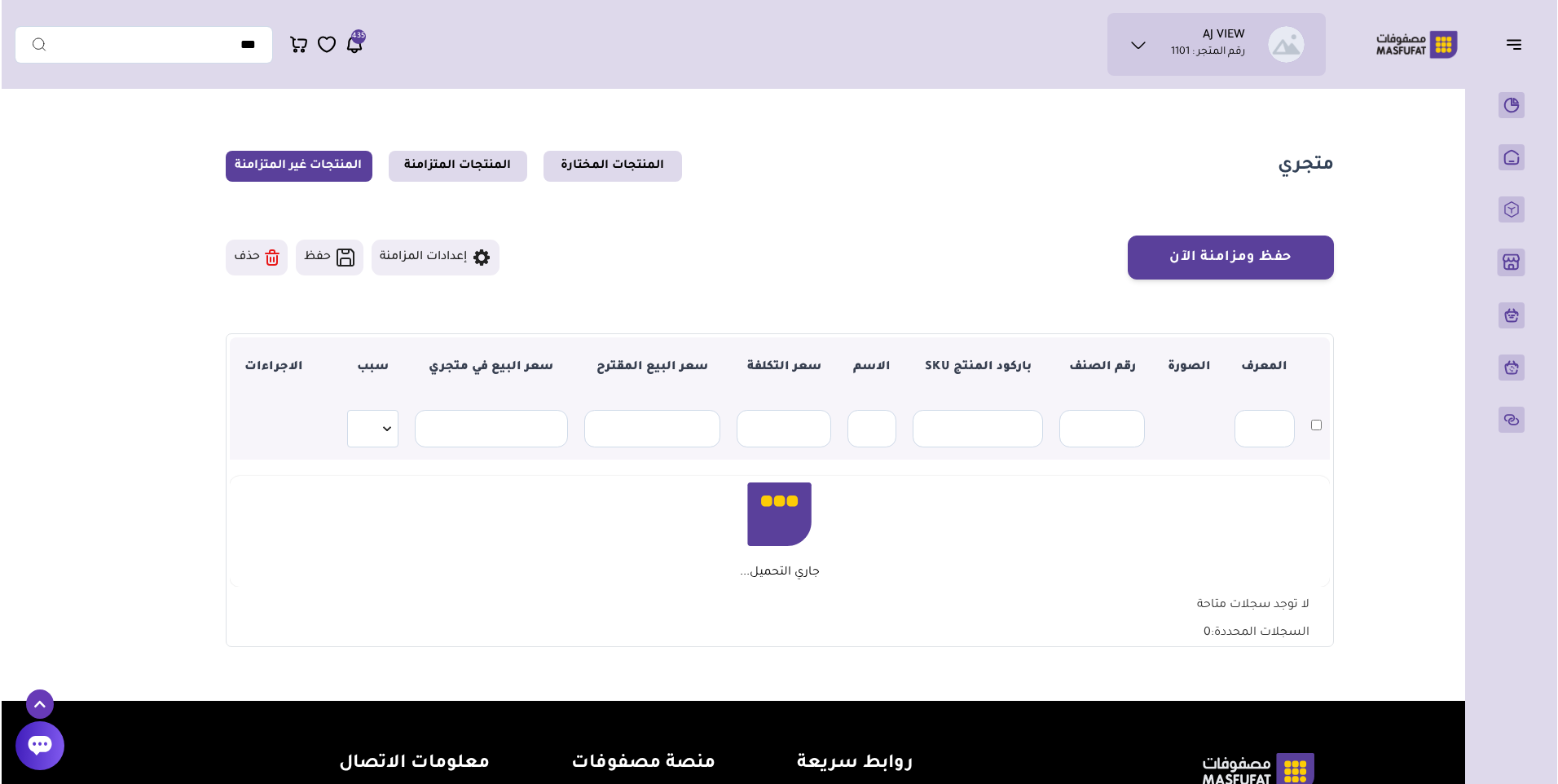
scroll to position [163, 0]
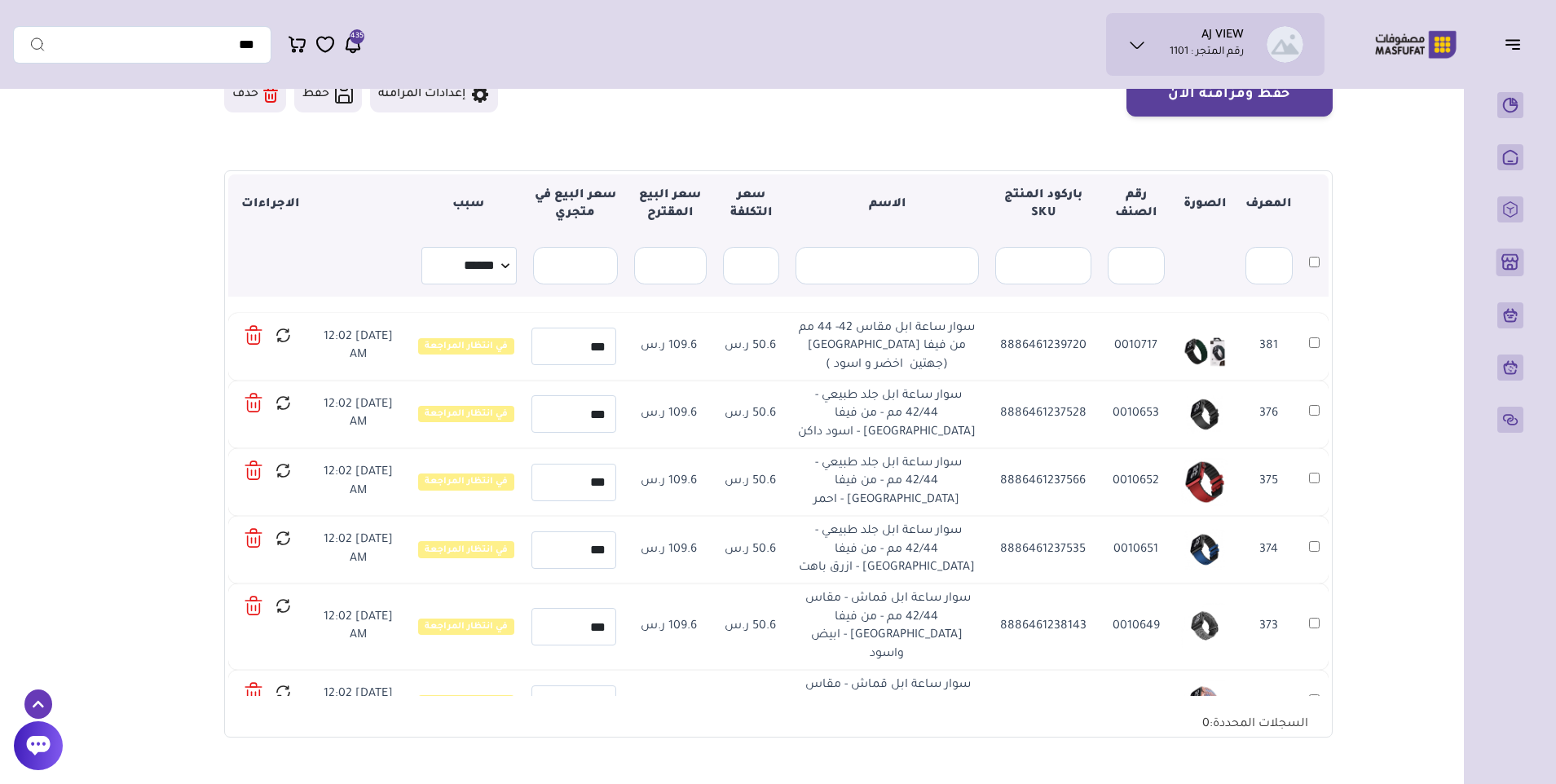
click at [250, 327] on icon at bounding box center [254, 335] width 19 height 24
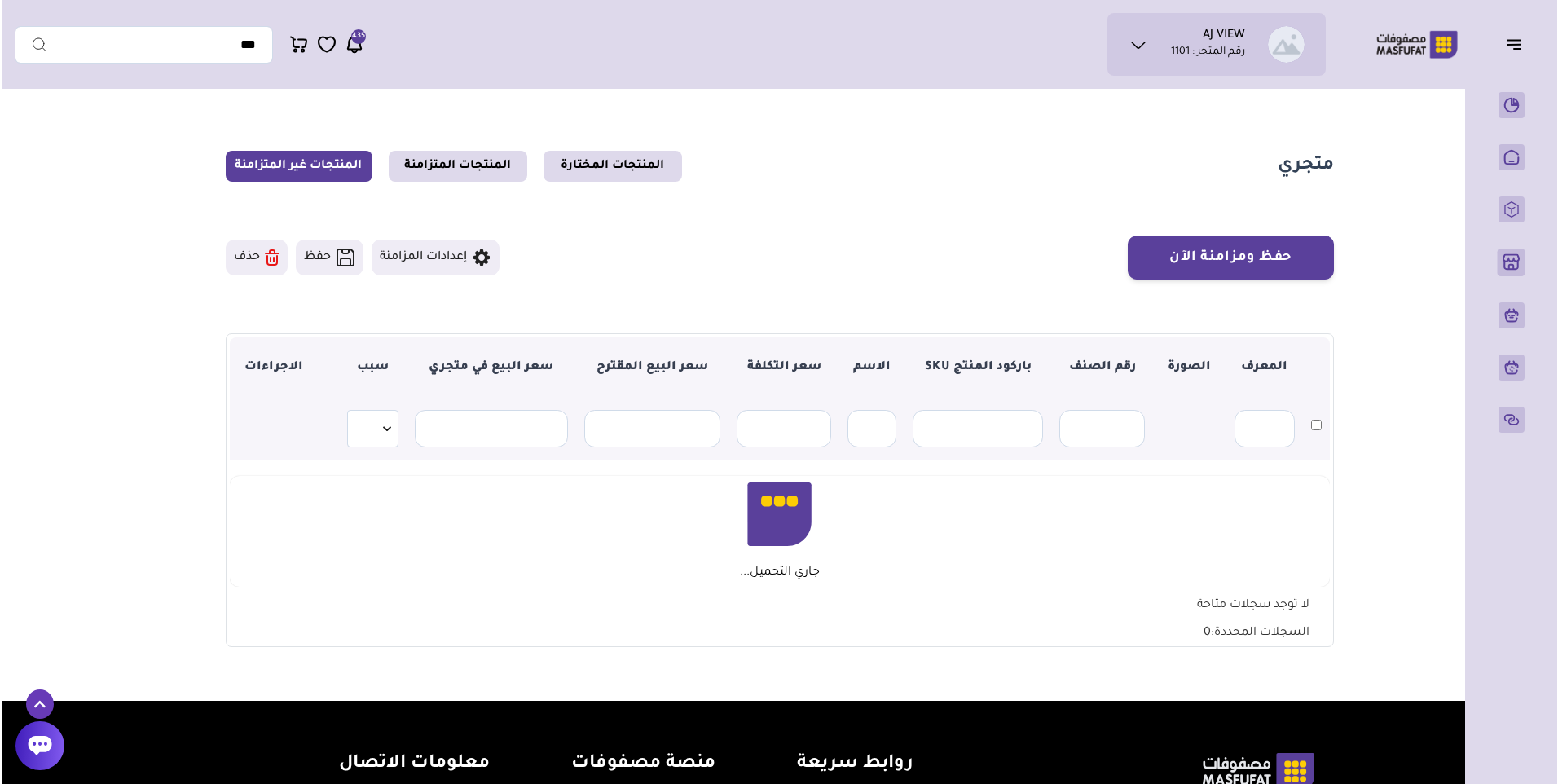
scroll to position [163, 0]
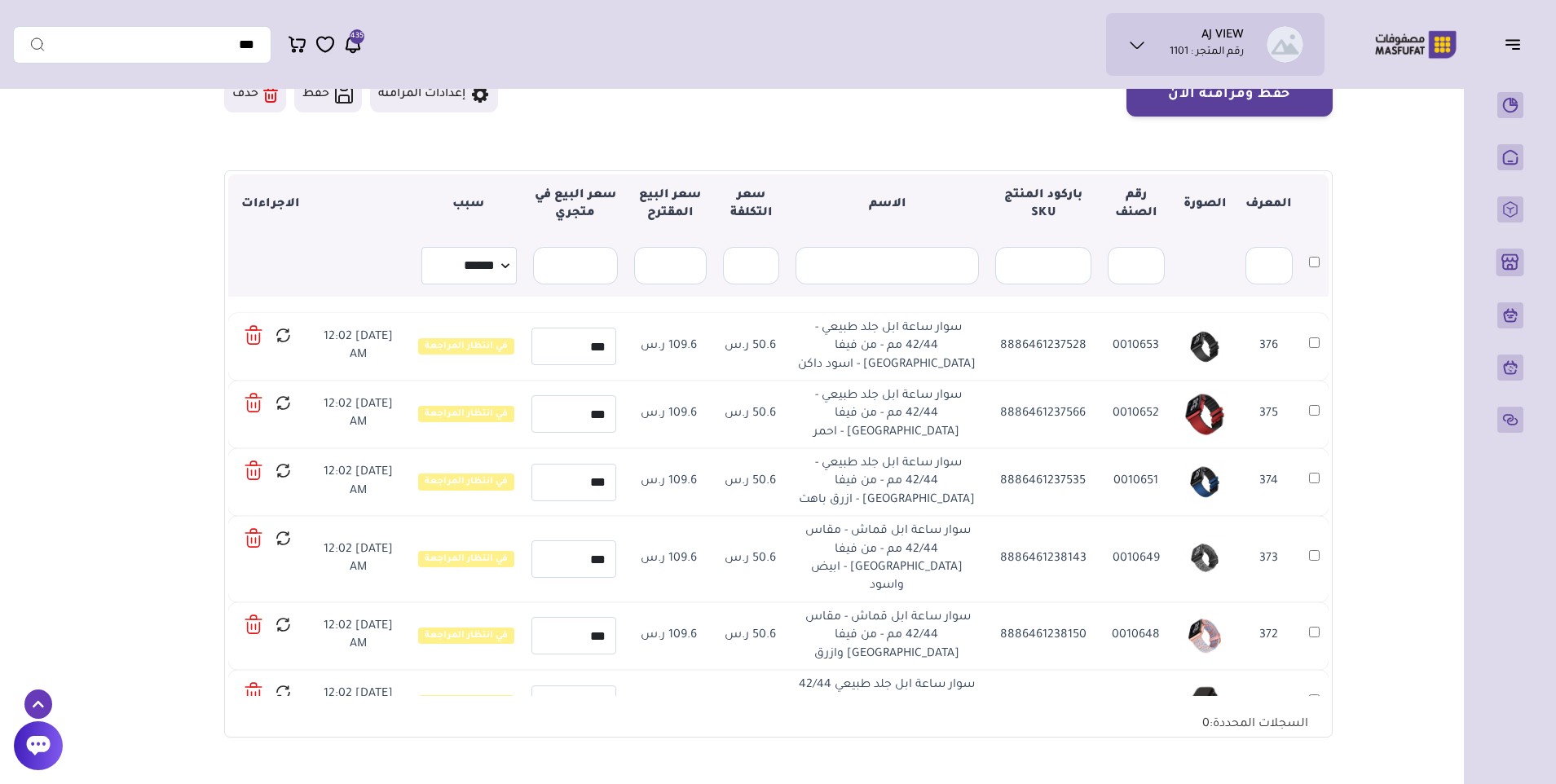
click at [256, 330] on icon at bounding box center [254, 327] width 7 height 4
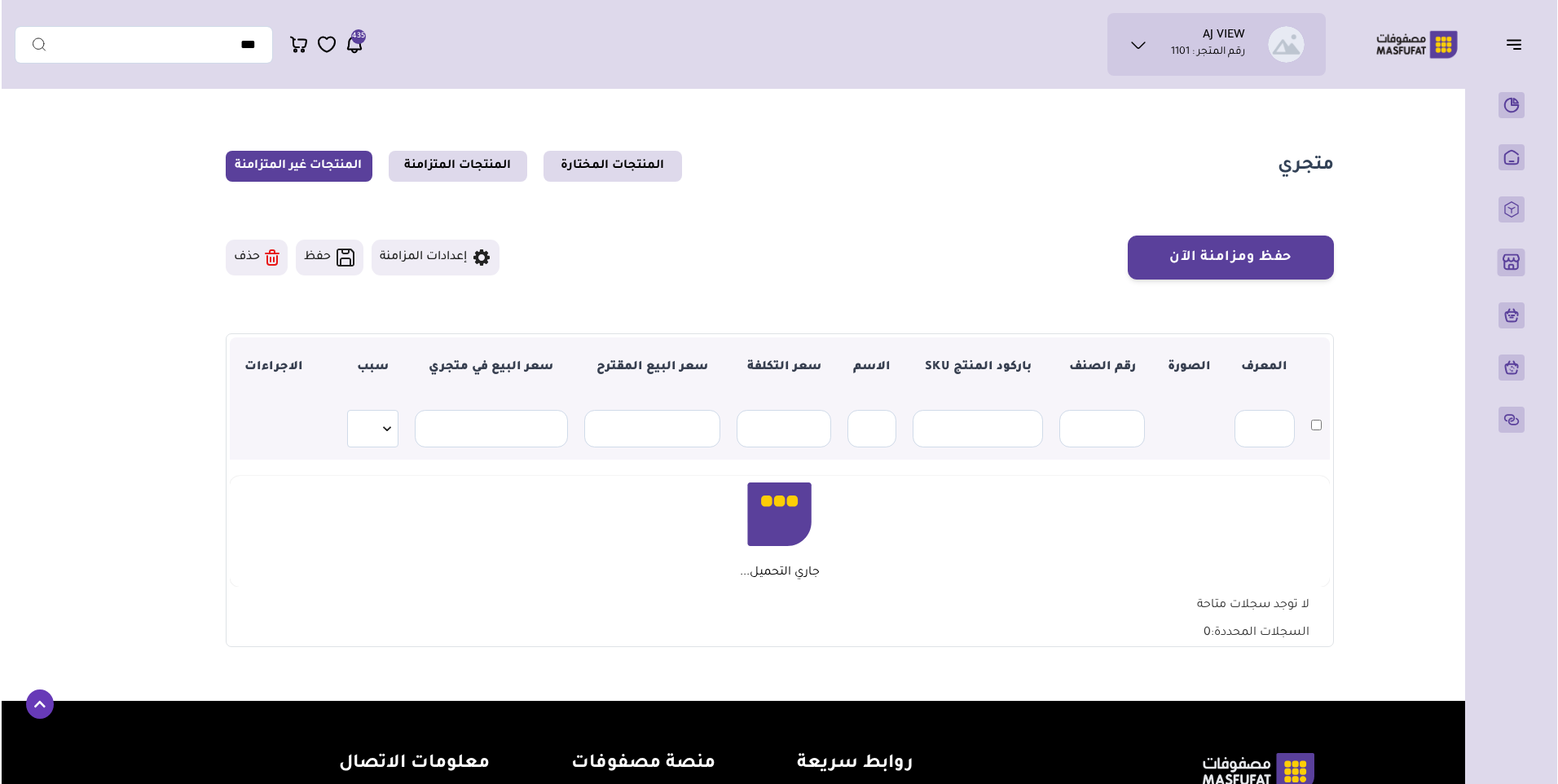
scroll to position [163, 0]
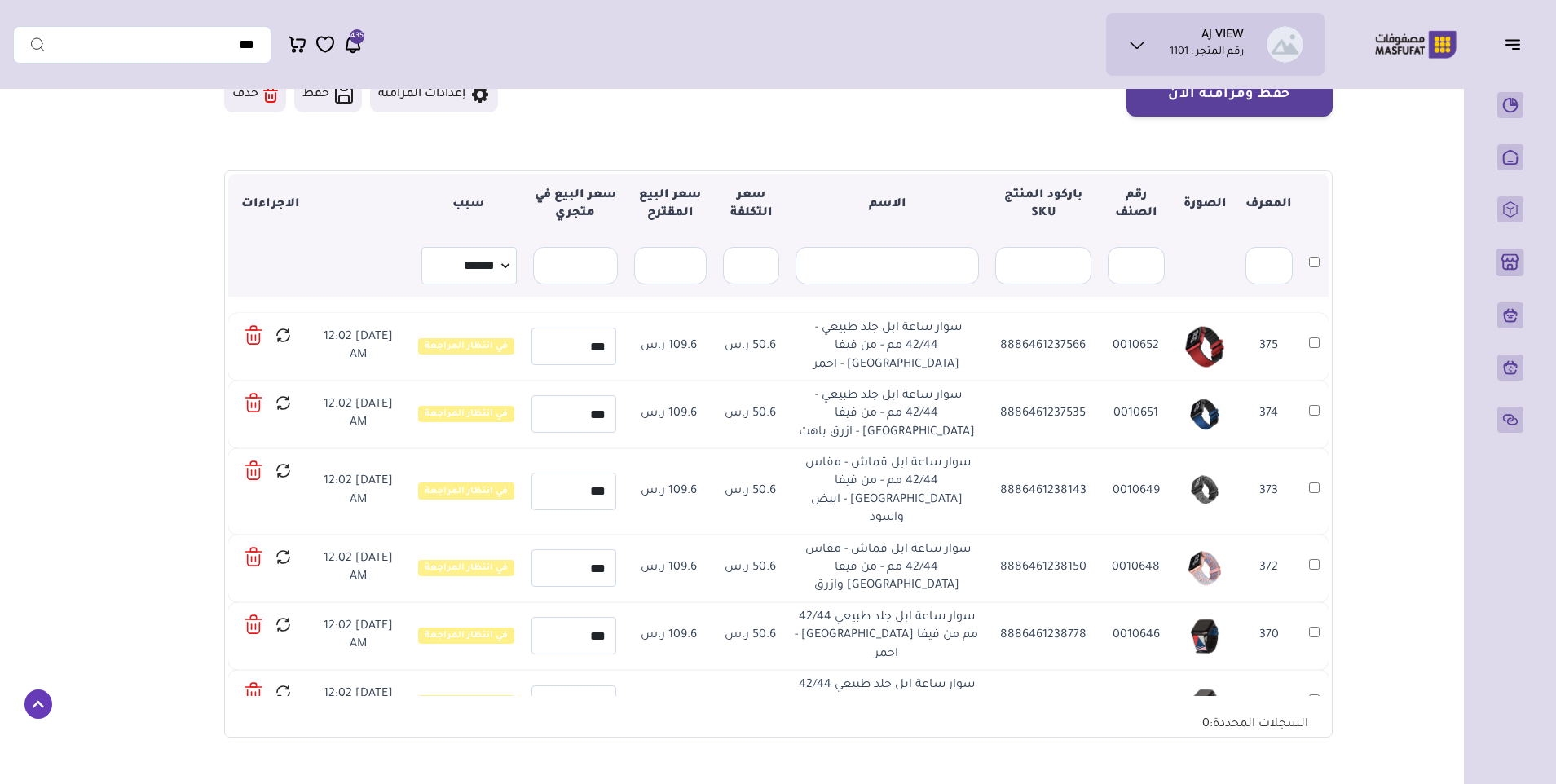
click at [251, 334] on icon at bounding box center [253, 339] width 12 height 11
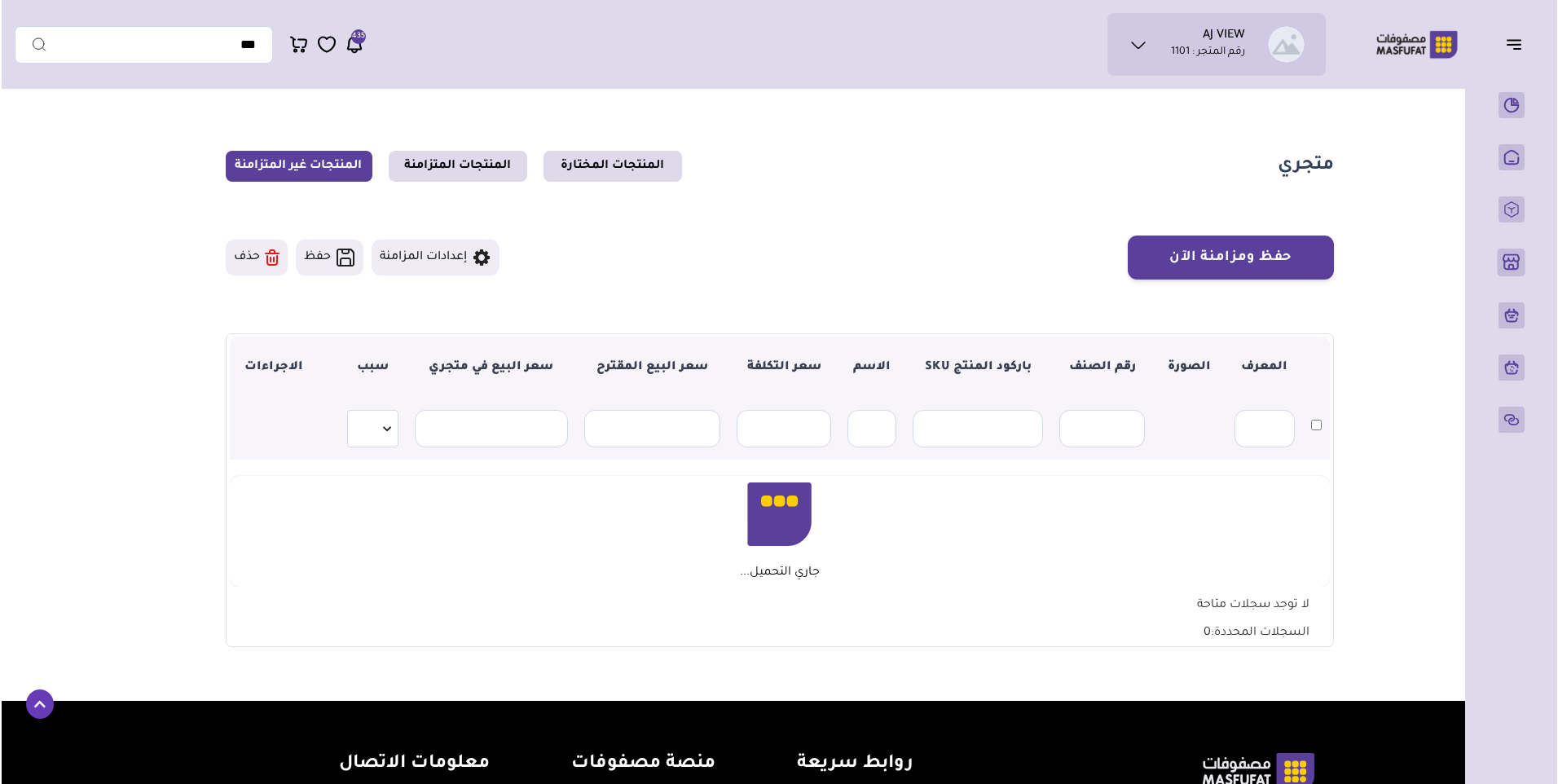
scroll to position [163, 0]
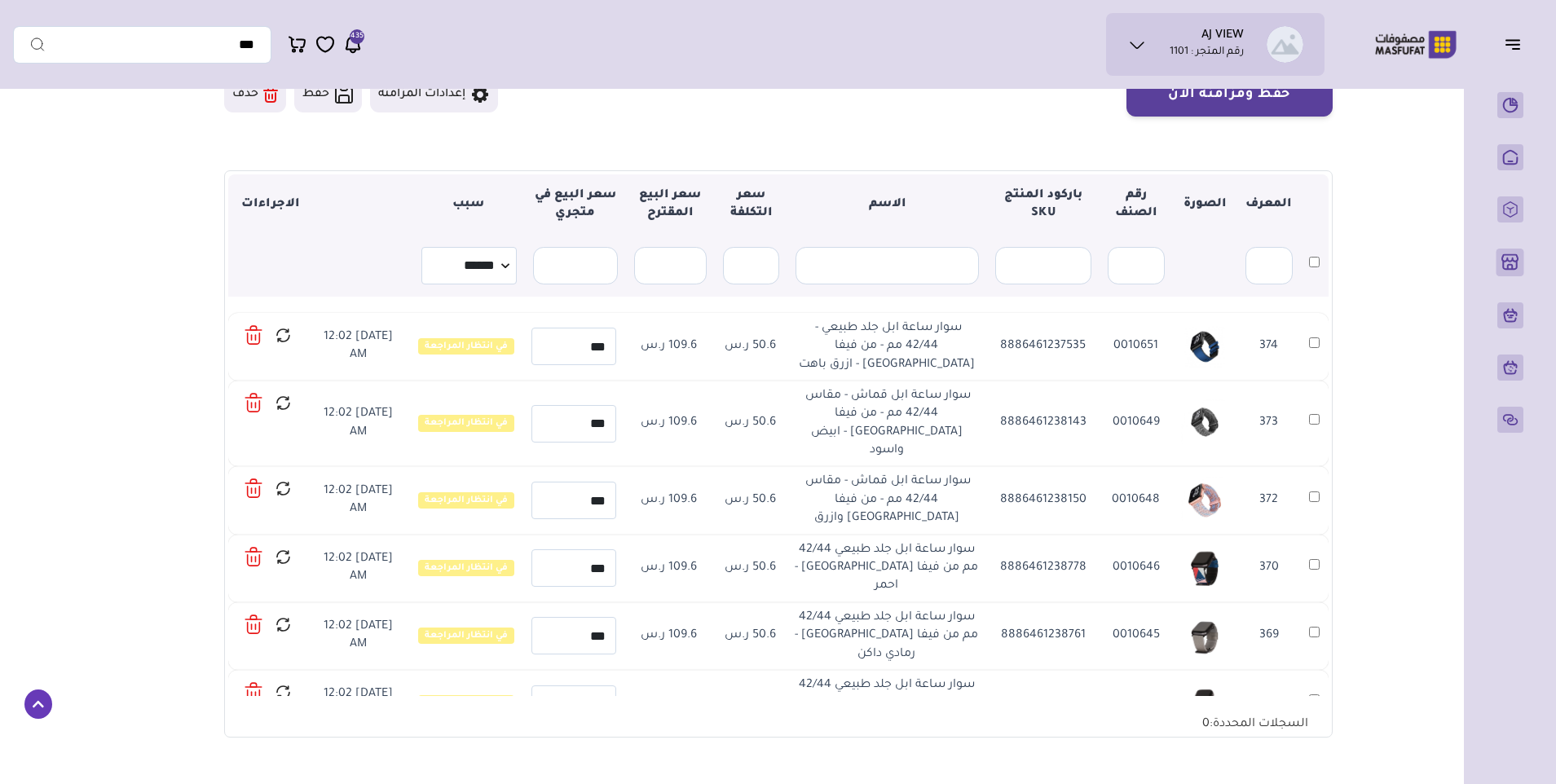
click at [252, 334] on icon at bounding box center [254, 335] width 19 height 24
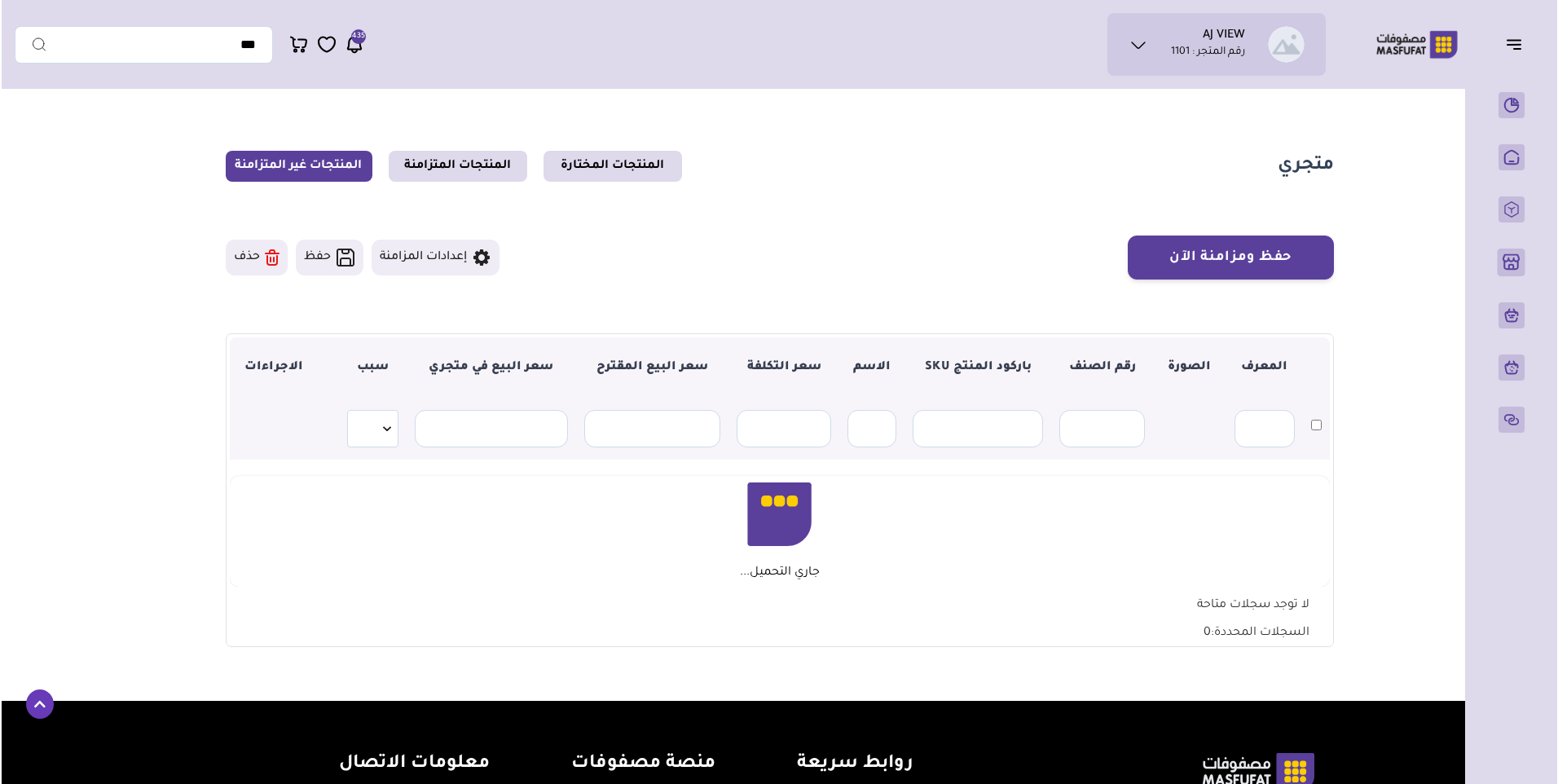
scroll to position [163, 0]
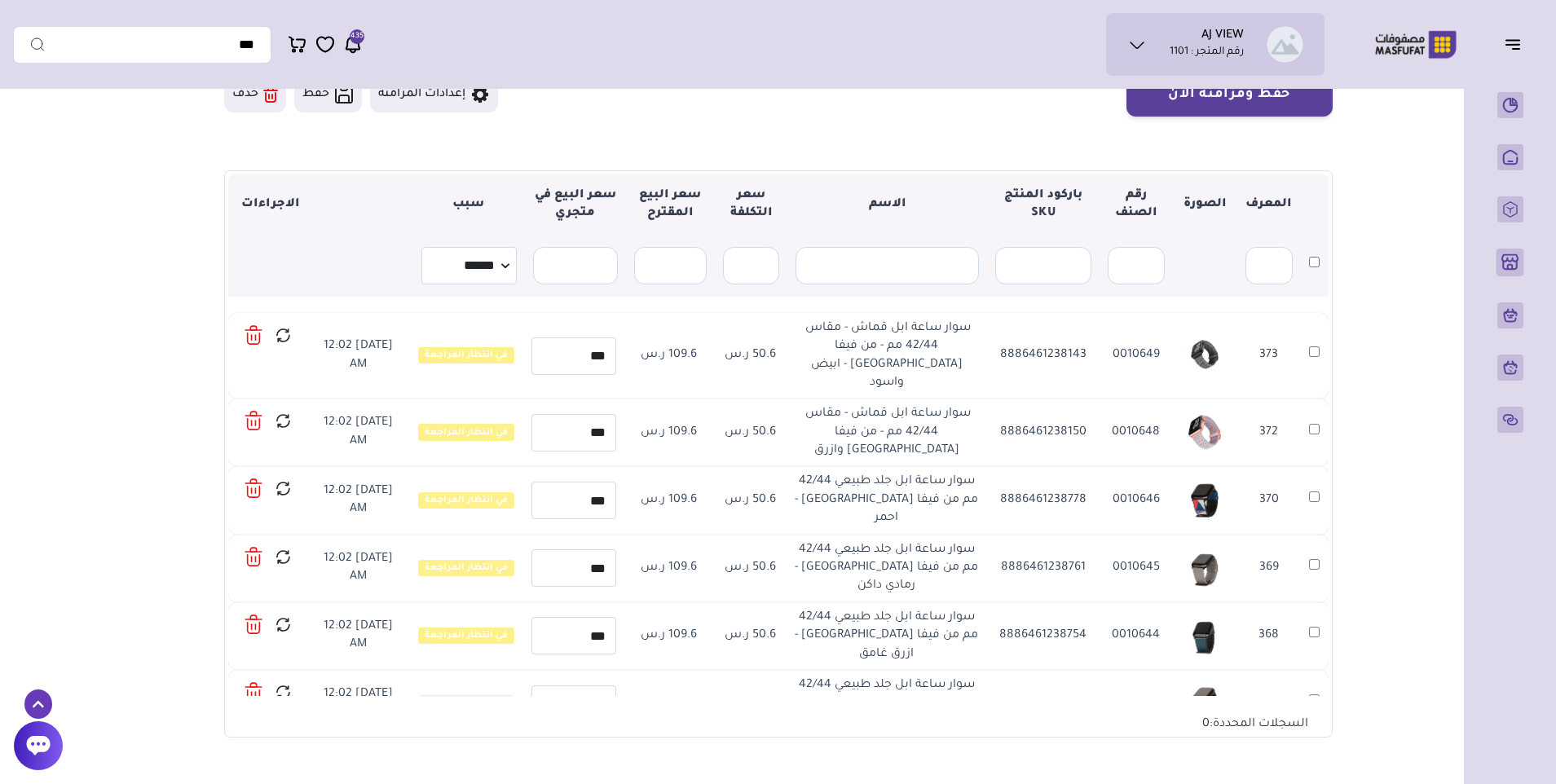
click at [252, 334] on icon at bounding box center [254, 335] width 19 height 24
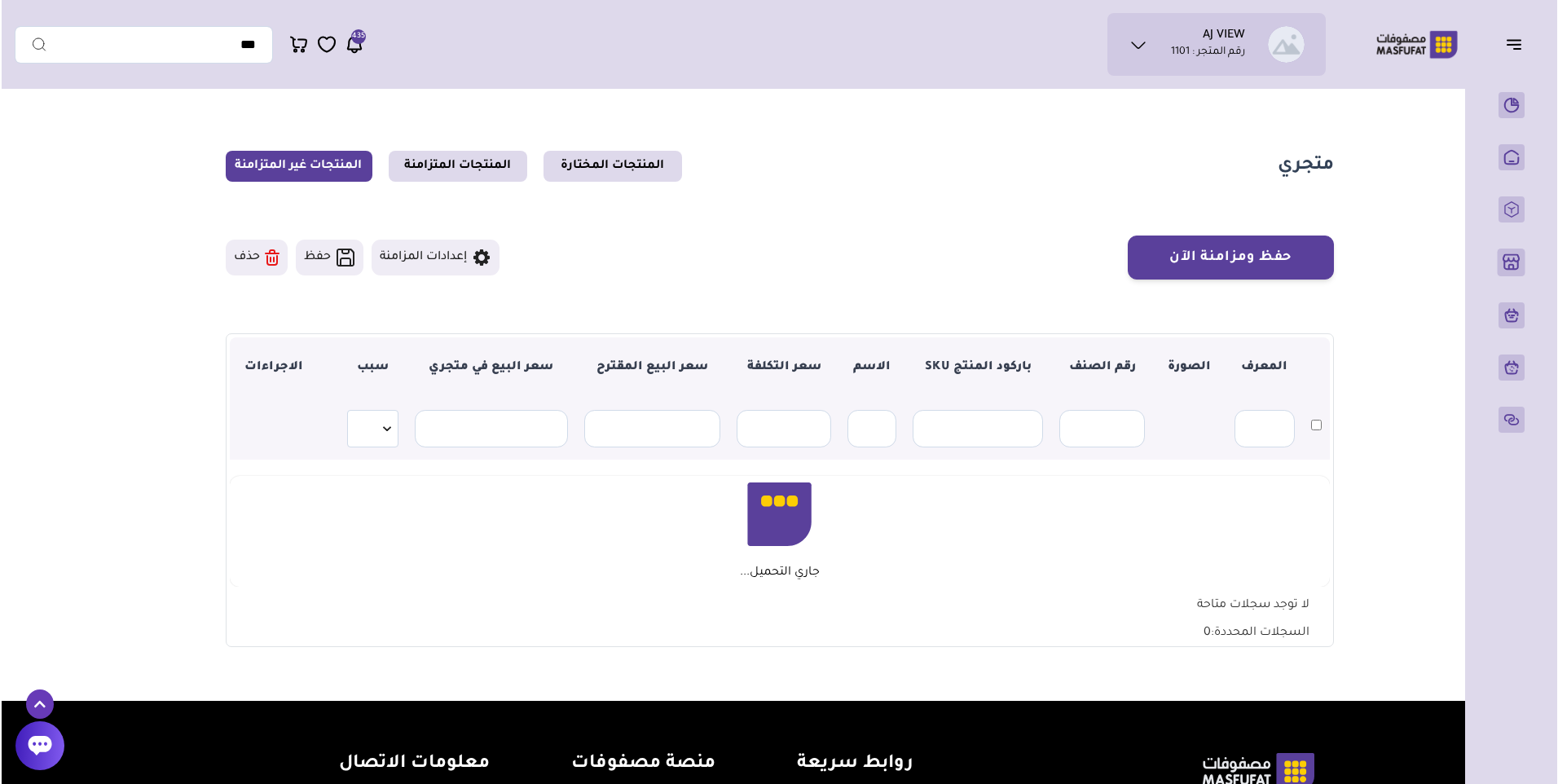
scroll to position [163, 0]
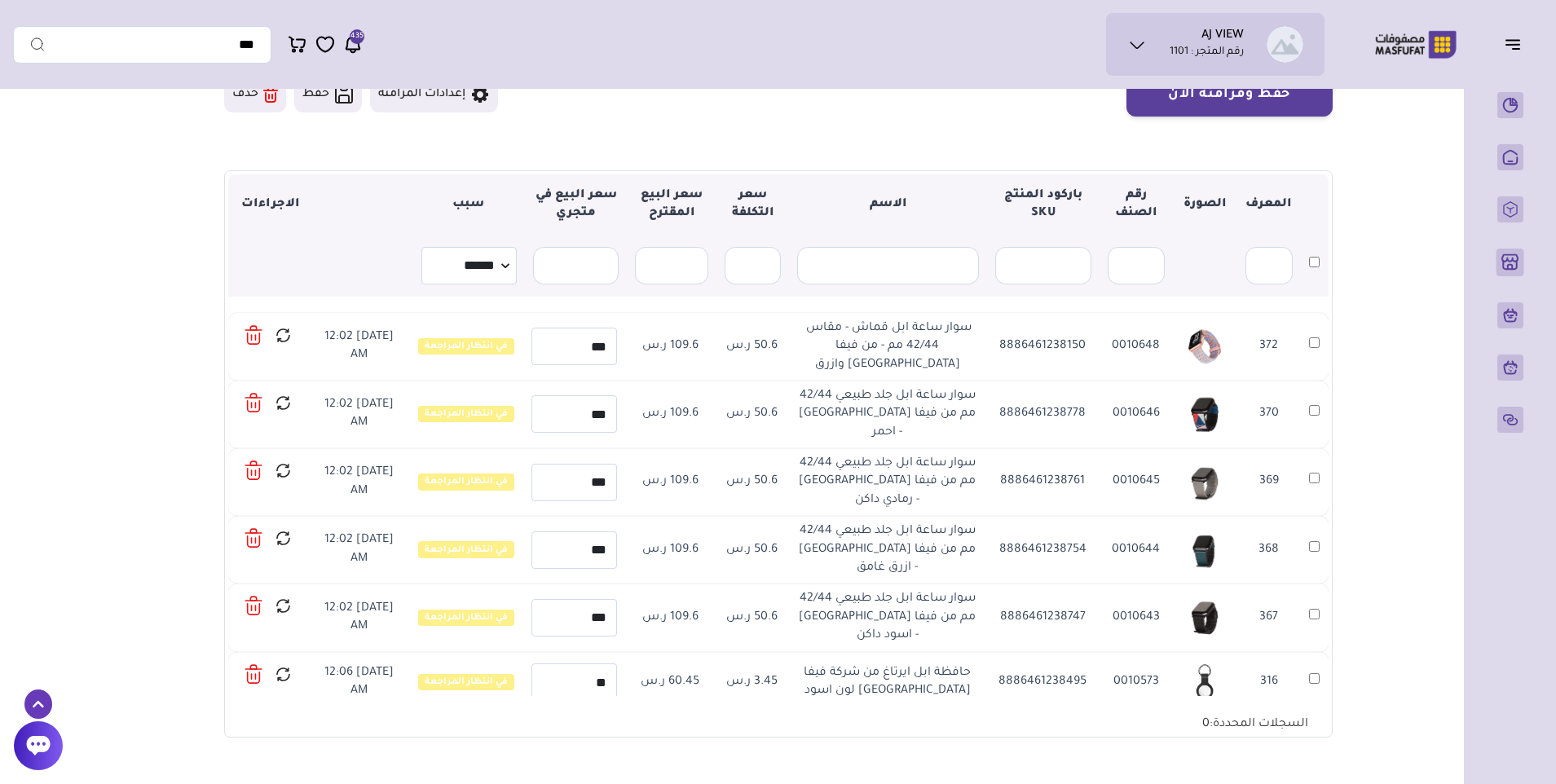
click at [252, 334] on icon at bounding box center [254, 335] width 19 height 24
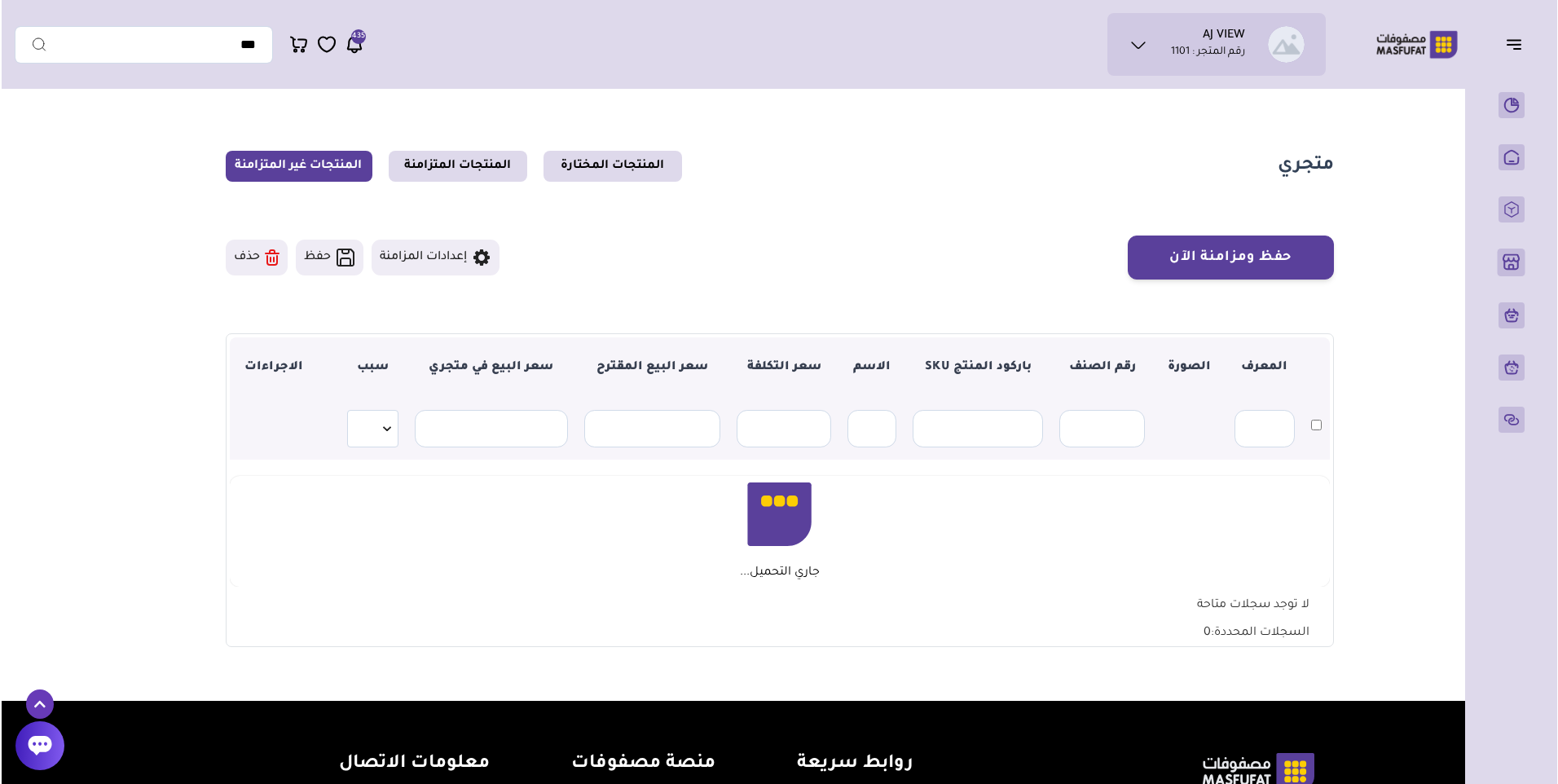
scroll to position [163, 0]
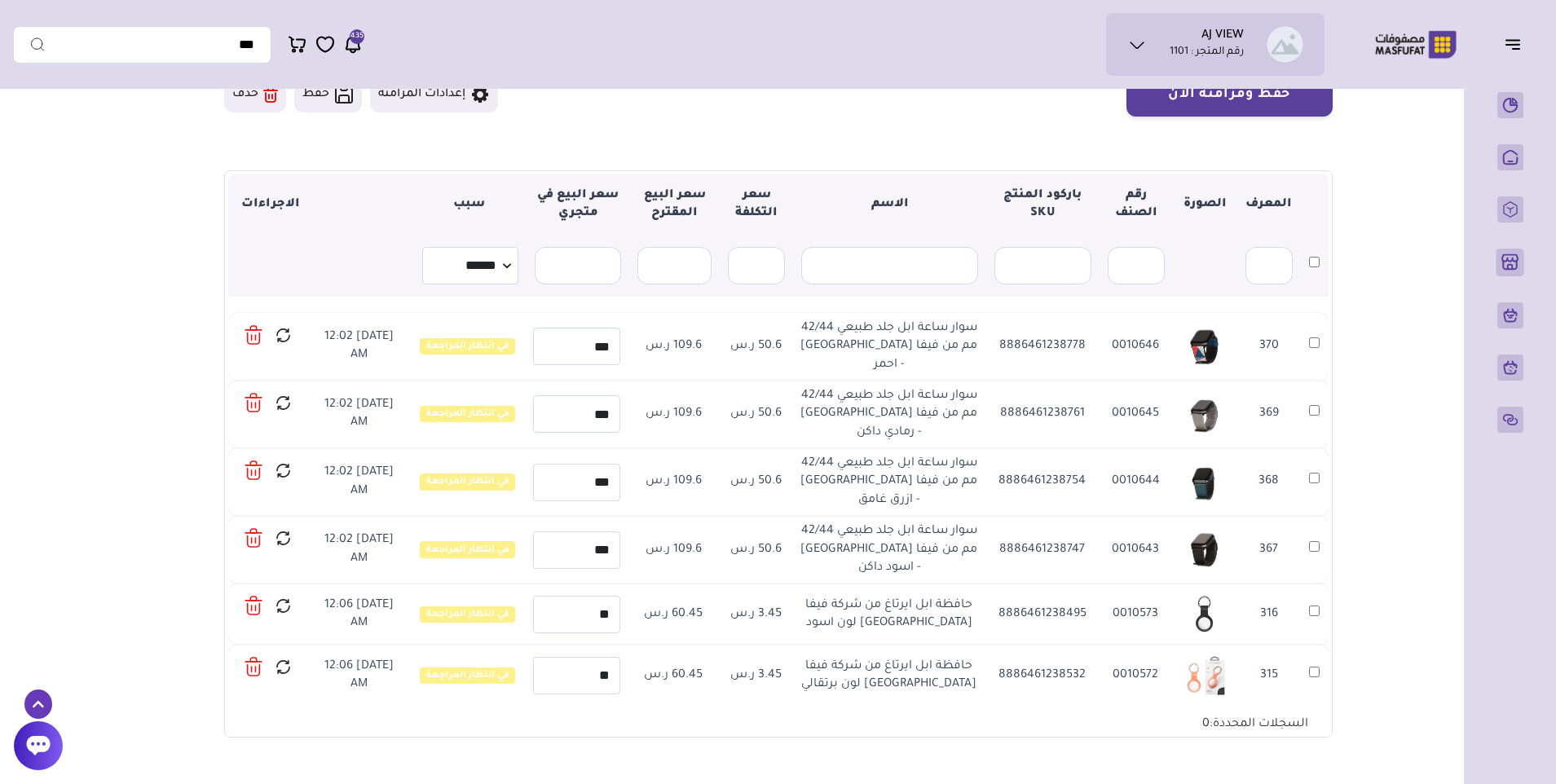
click at [252, 334] on icon at bounding box center [254, 335] width 19 height 24
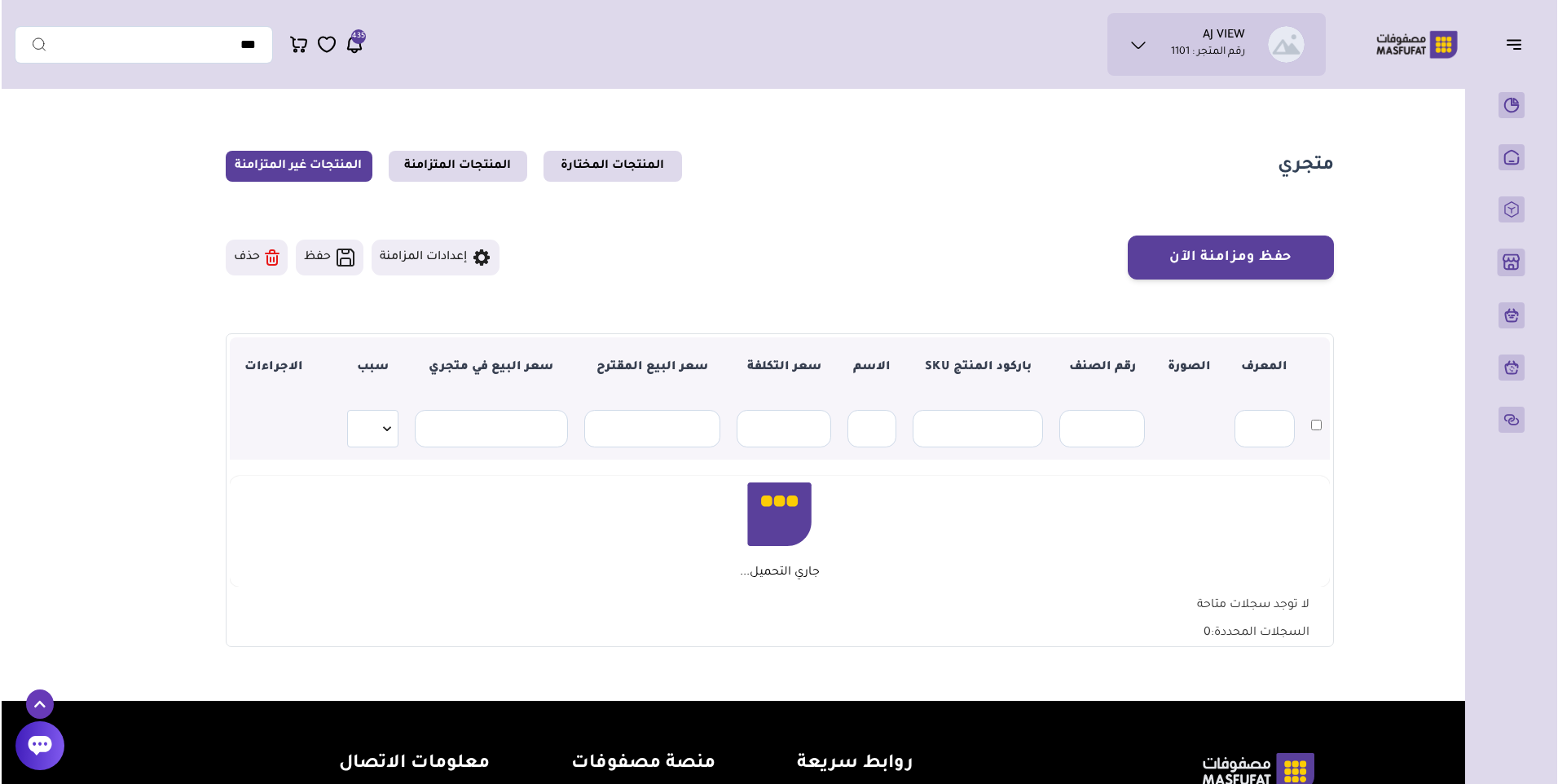
scroll to position [163, 0]
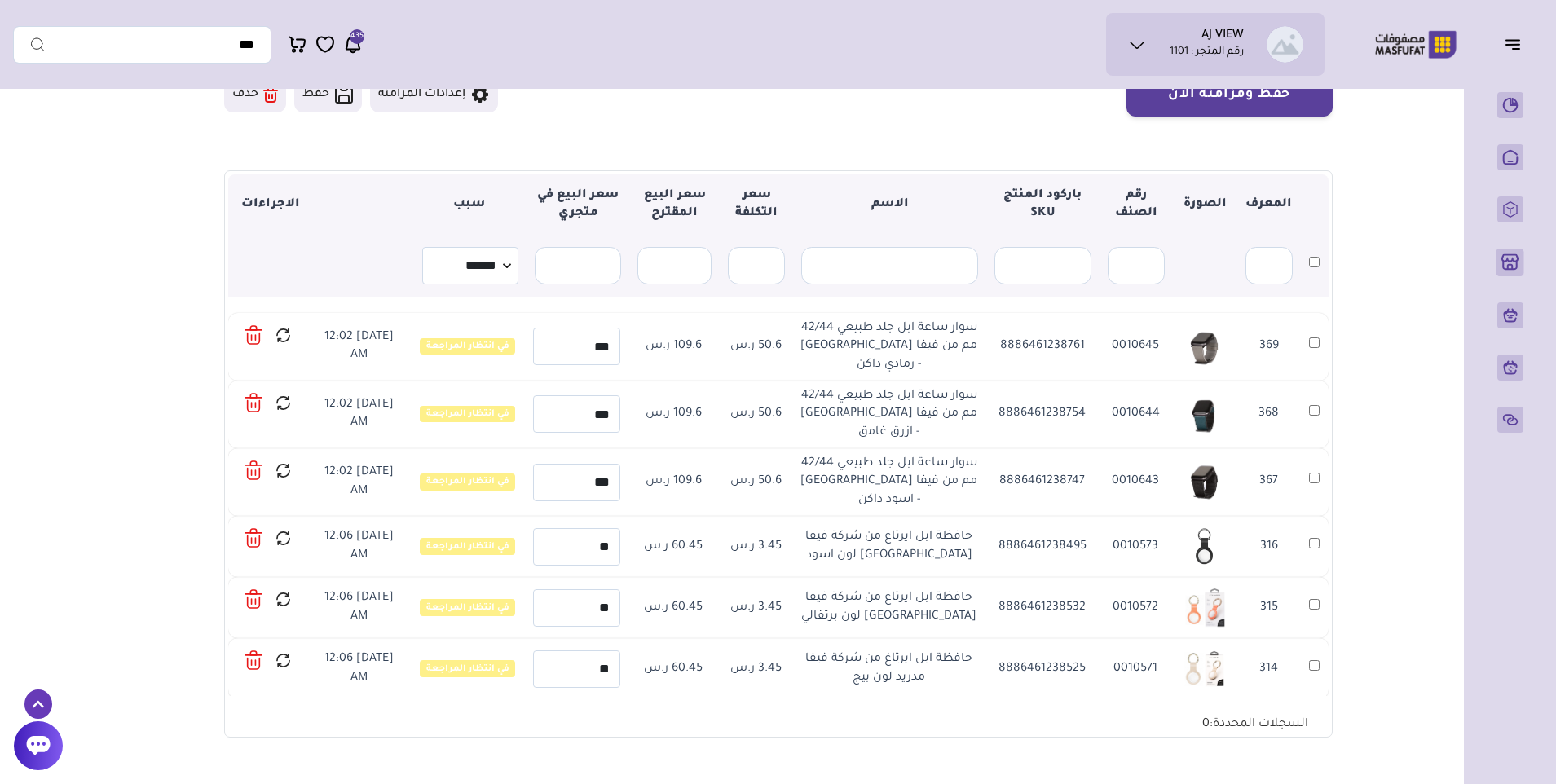
click at [252, 334] on icon at bounding box center [254, 335] width 19 height 24
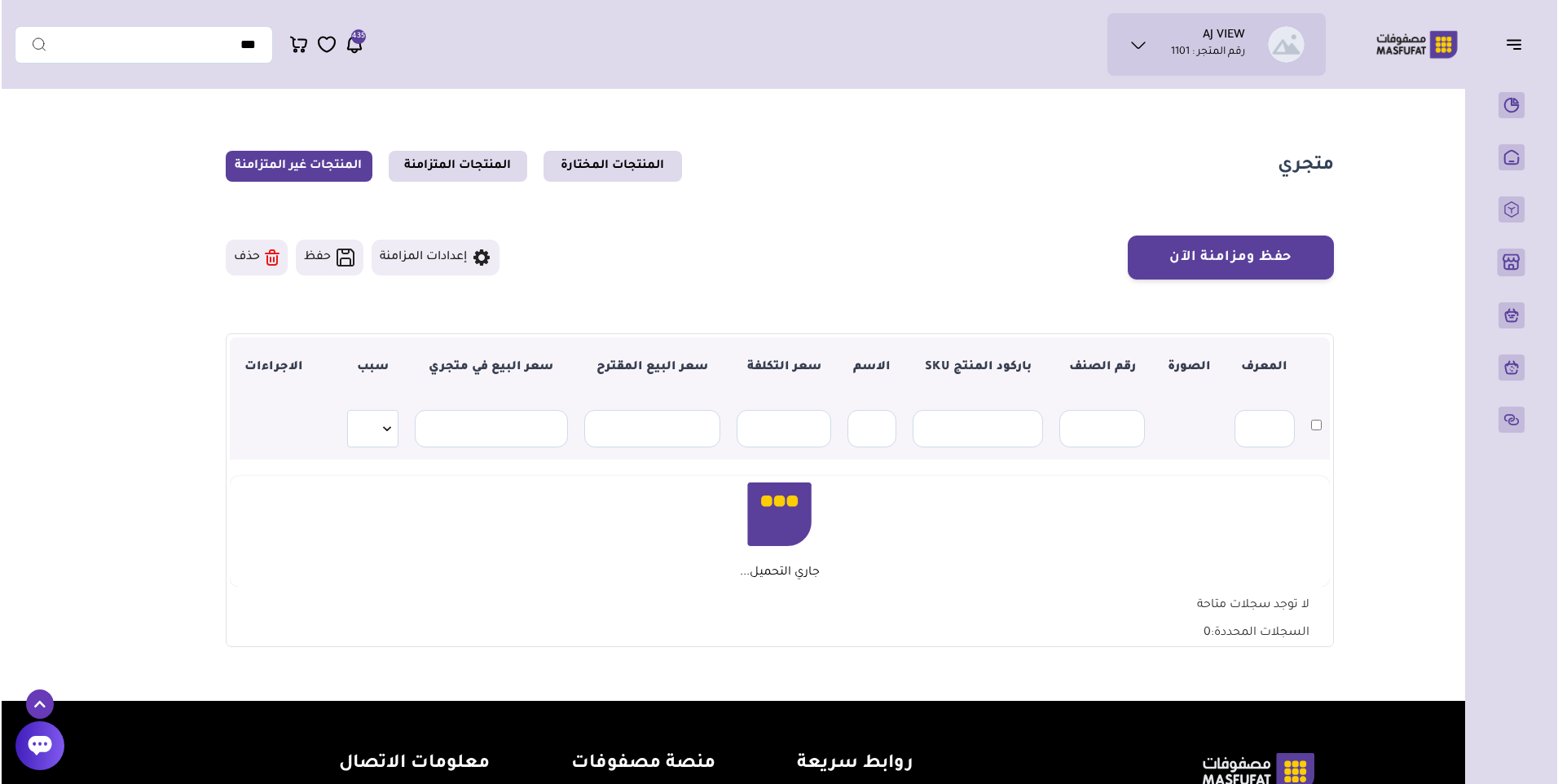
scroll to position [163, 0]
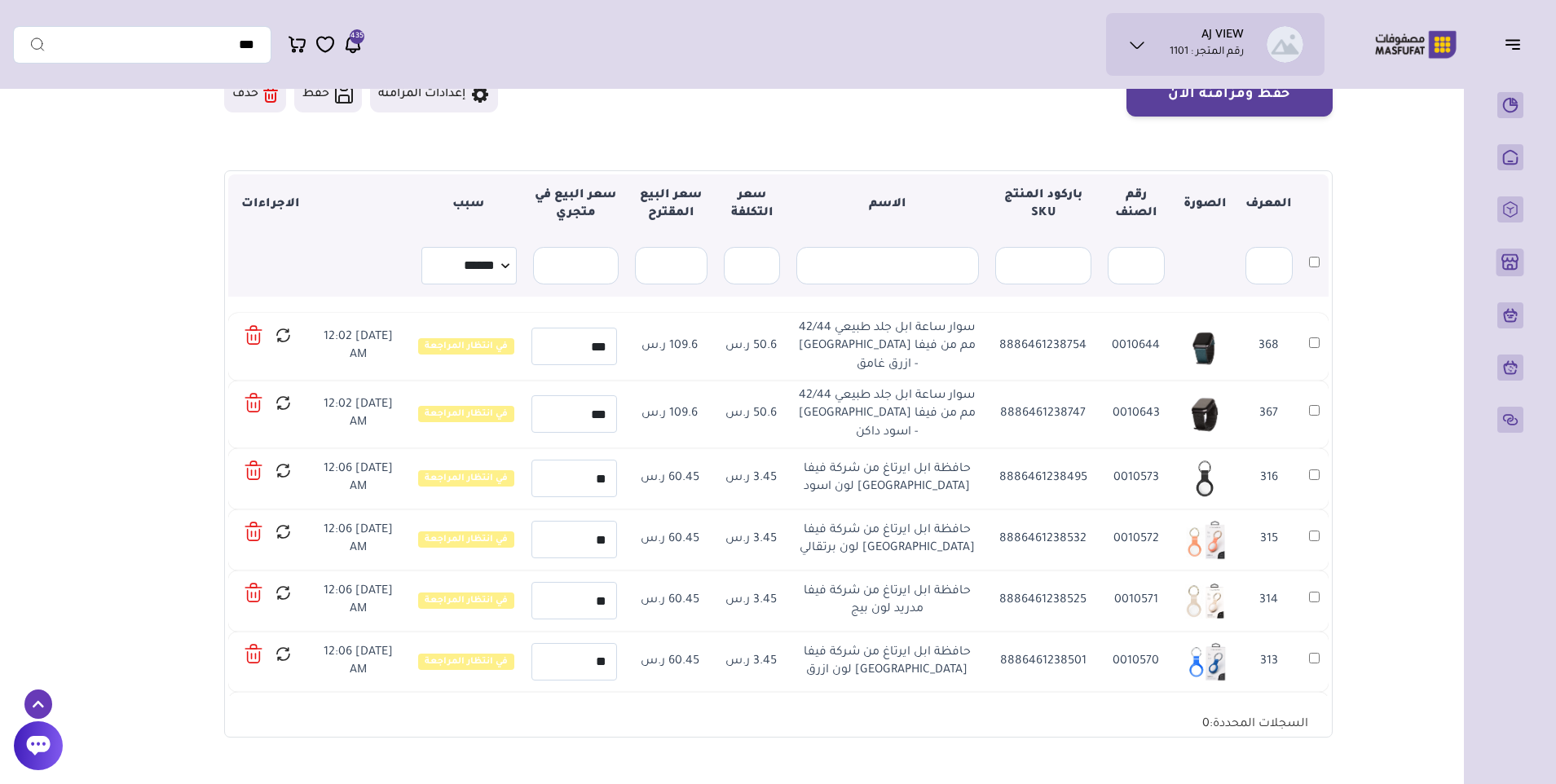
click at [252, 334] on icon at bounding box center [254, 335] width 19 height 24
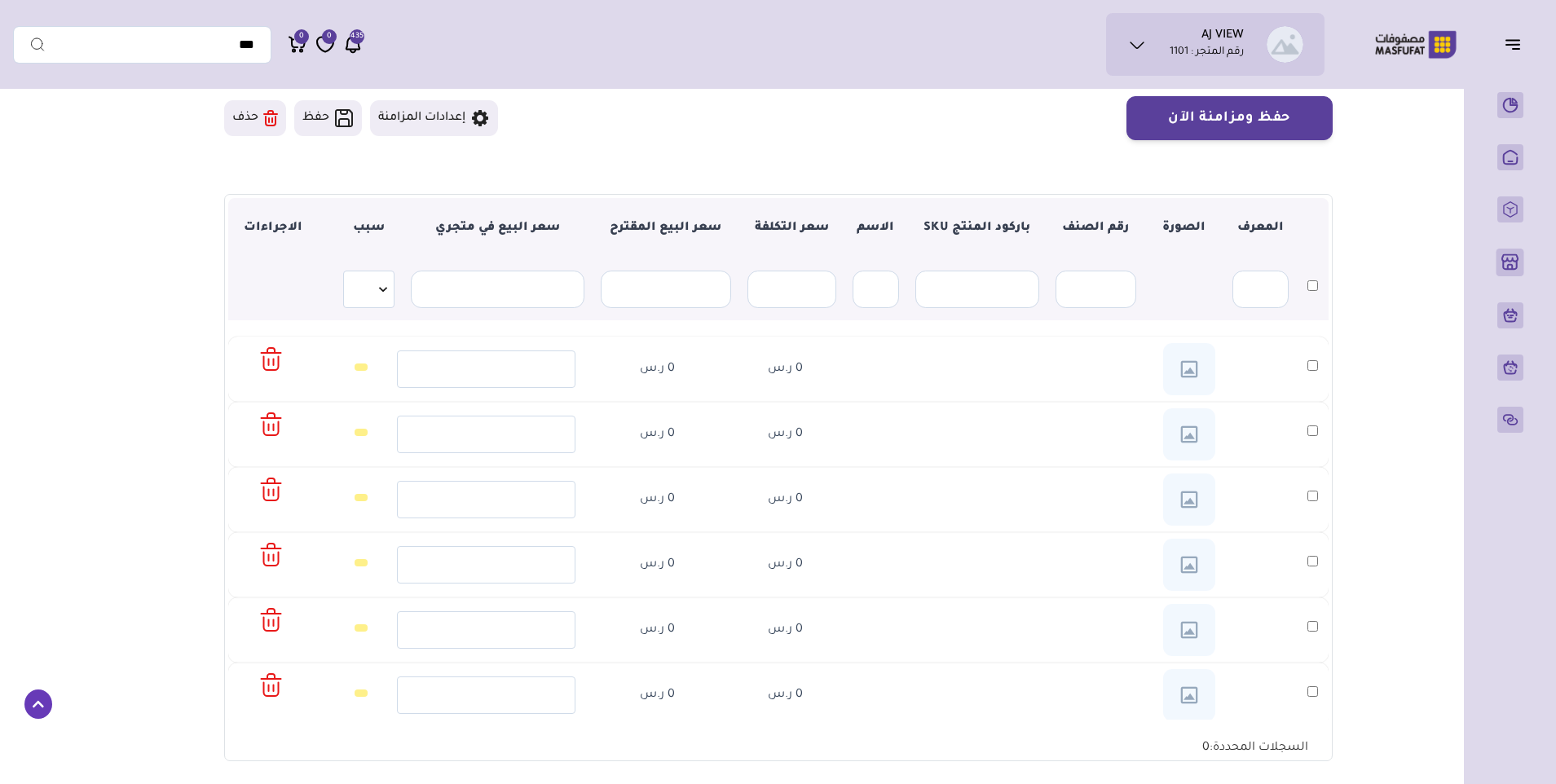
scroll to position [163, 0]
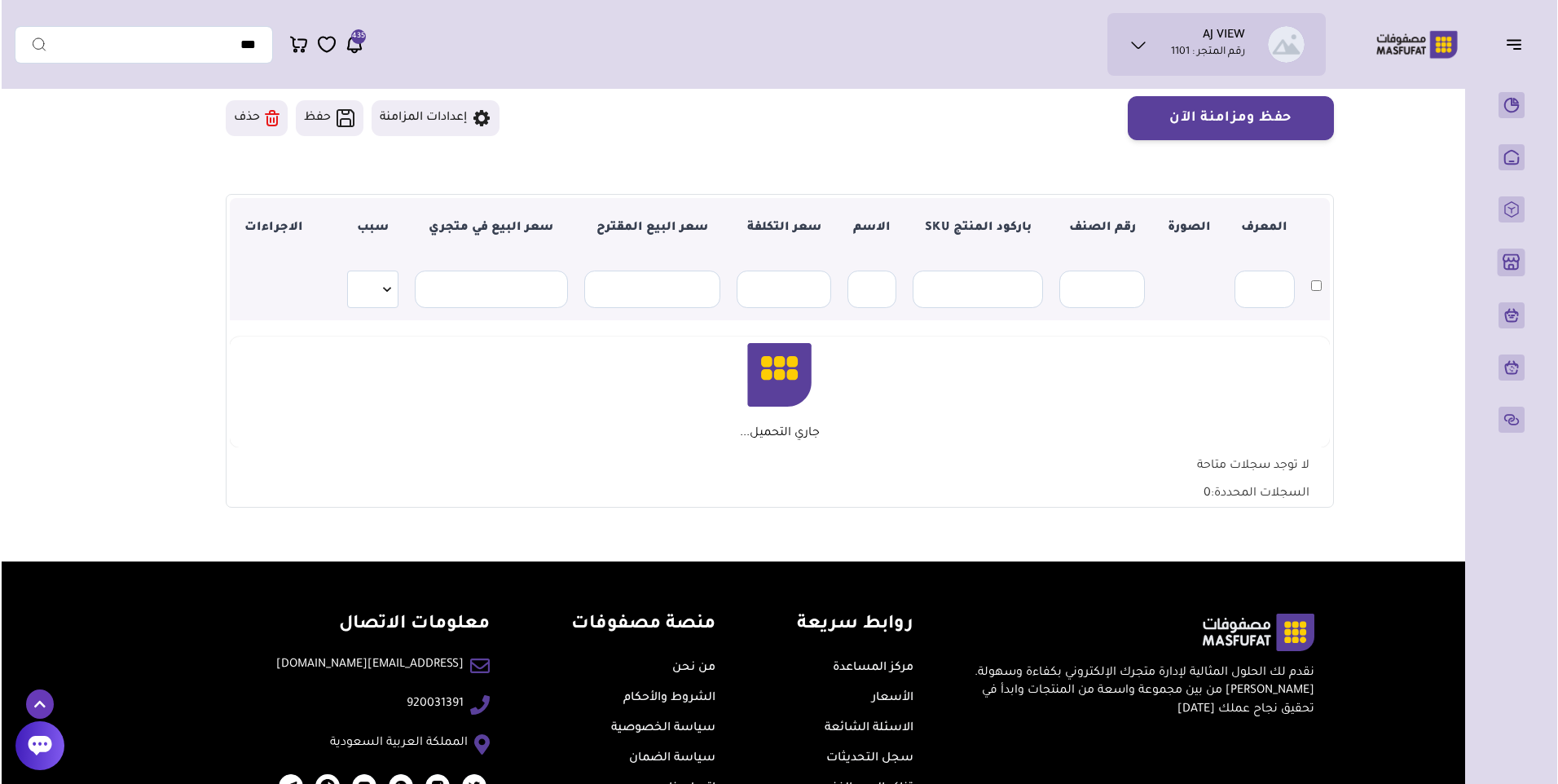
scroll to position [163, 0]
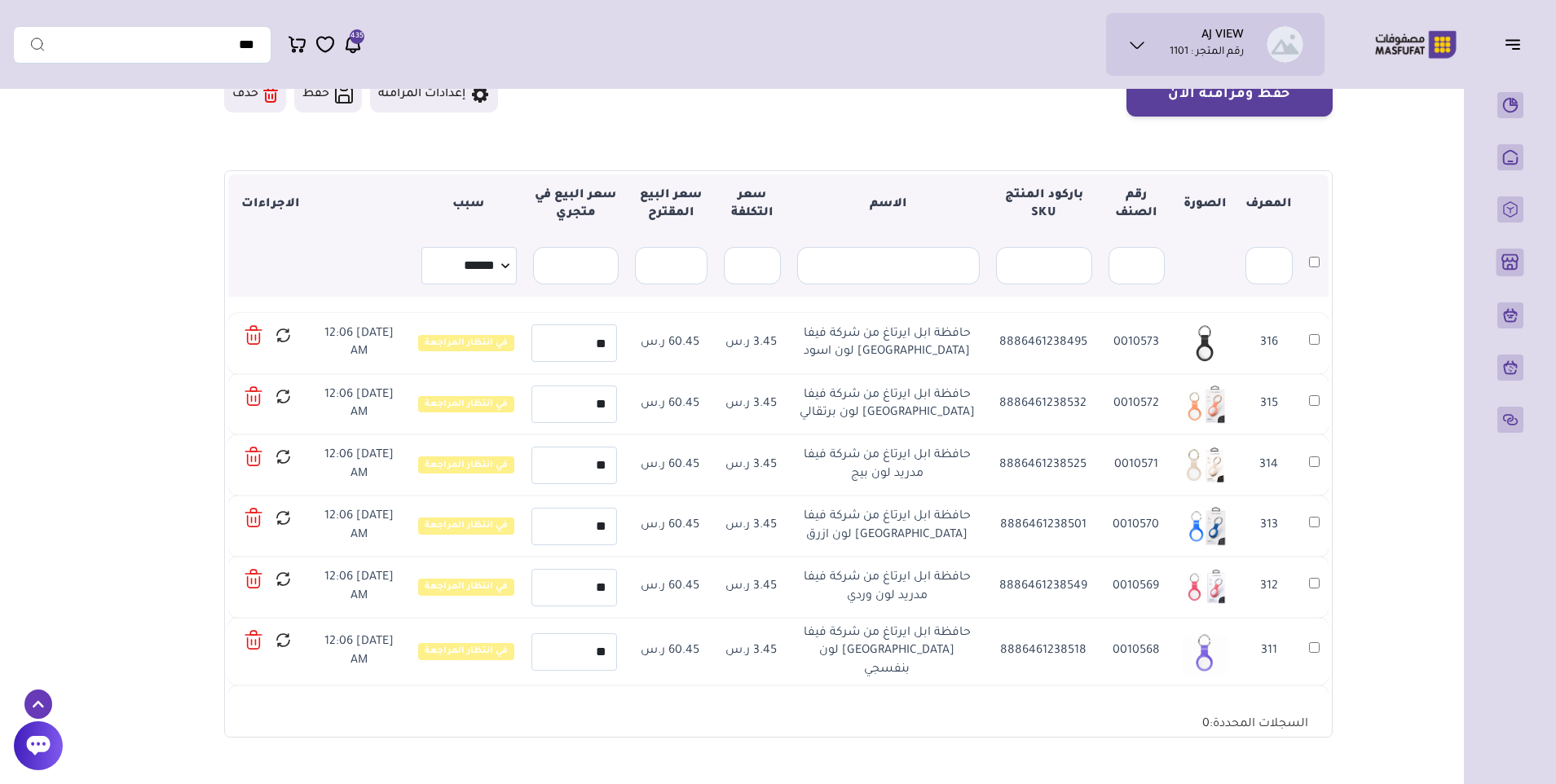
click at [254, 342] on icon at bounding box center [254, 335] width 19 height 24
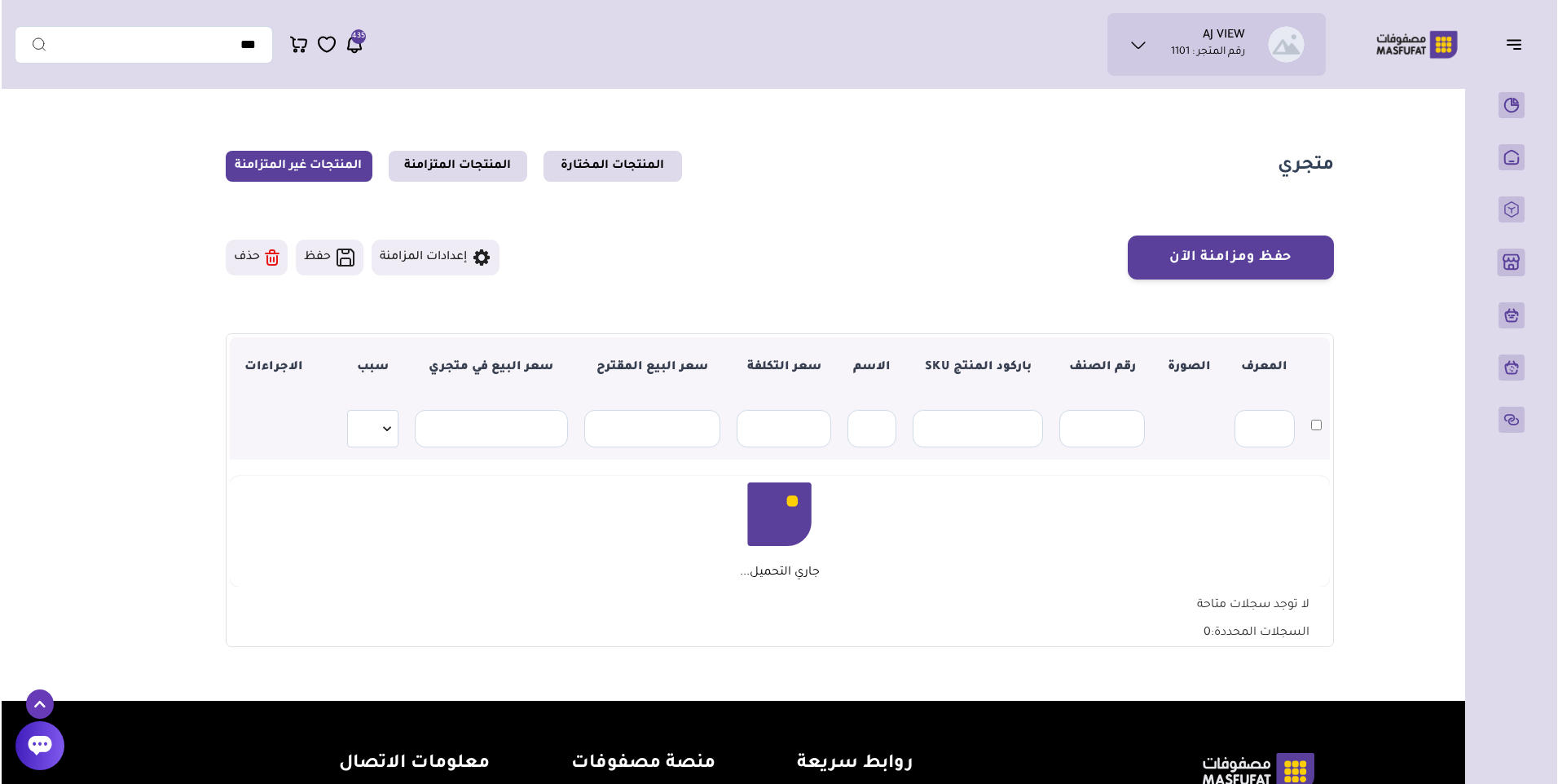
scroll to position [163, 0]
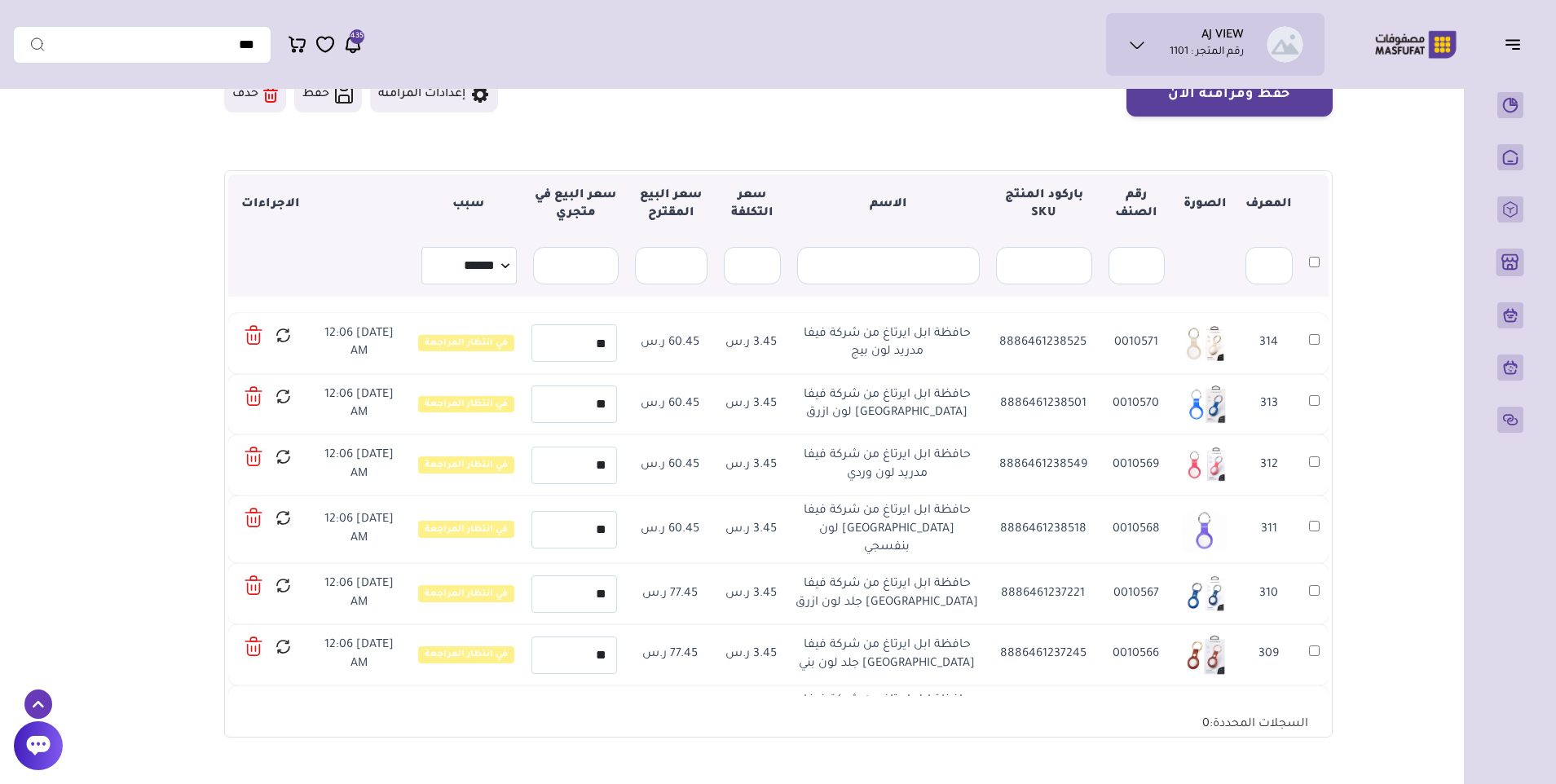
click at [251, 339] on icon at bounding box center [251, 338] width 0 height 5
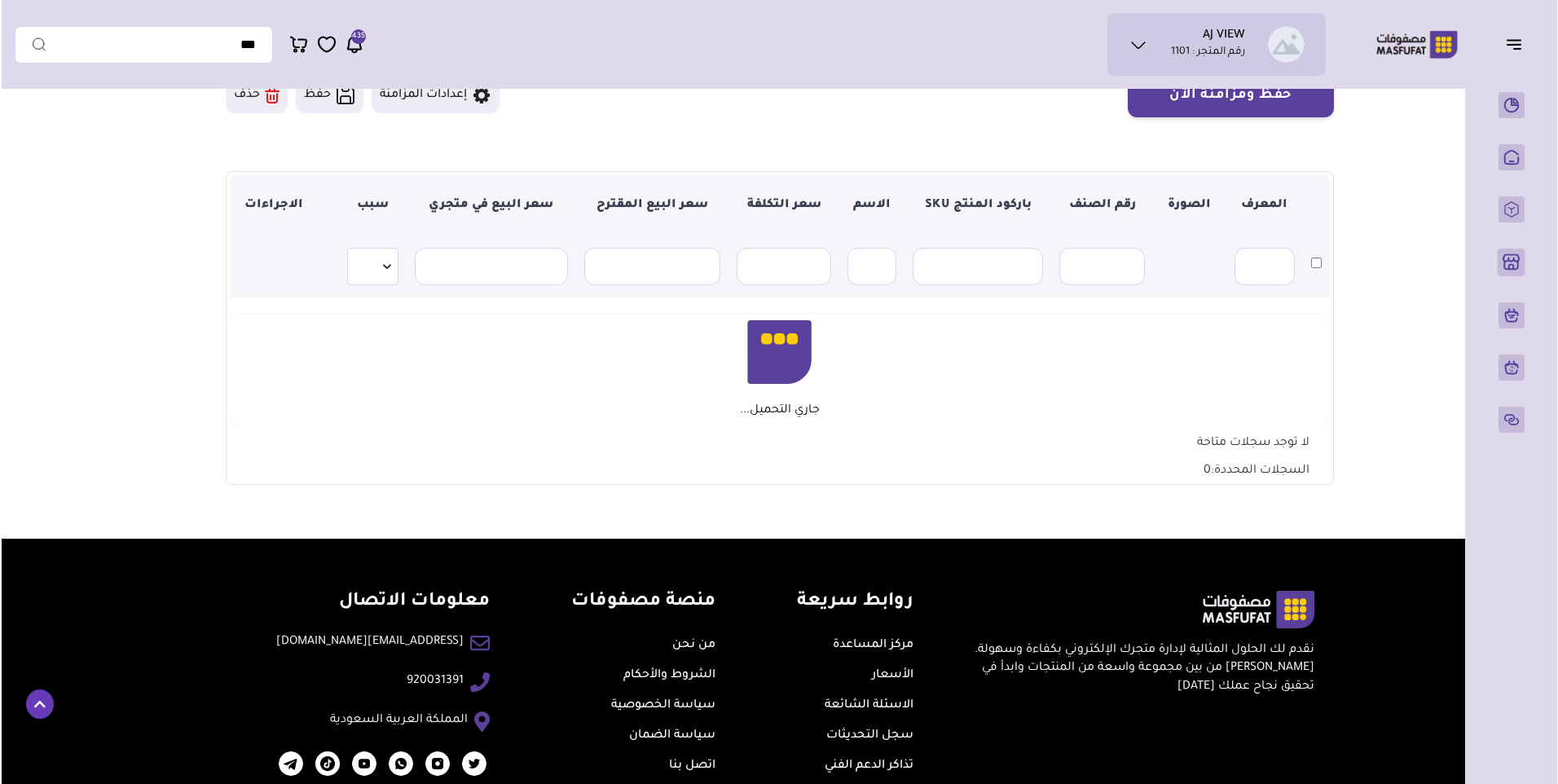
scroll to position [163, 0]
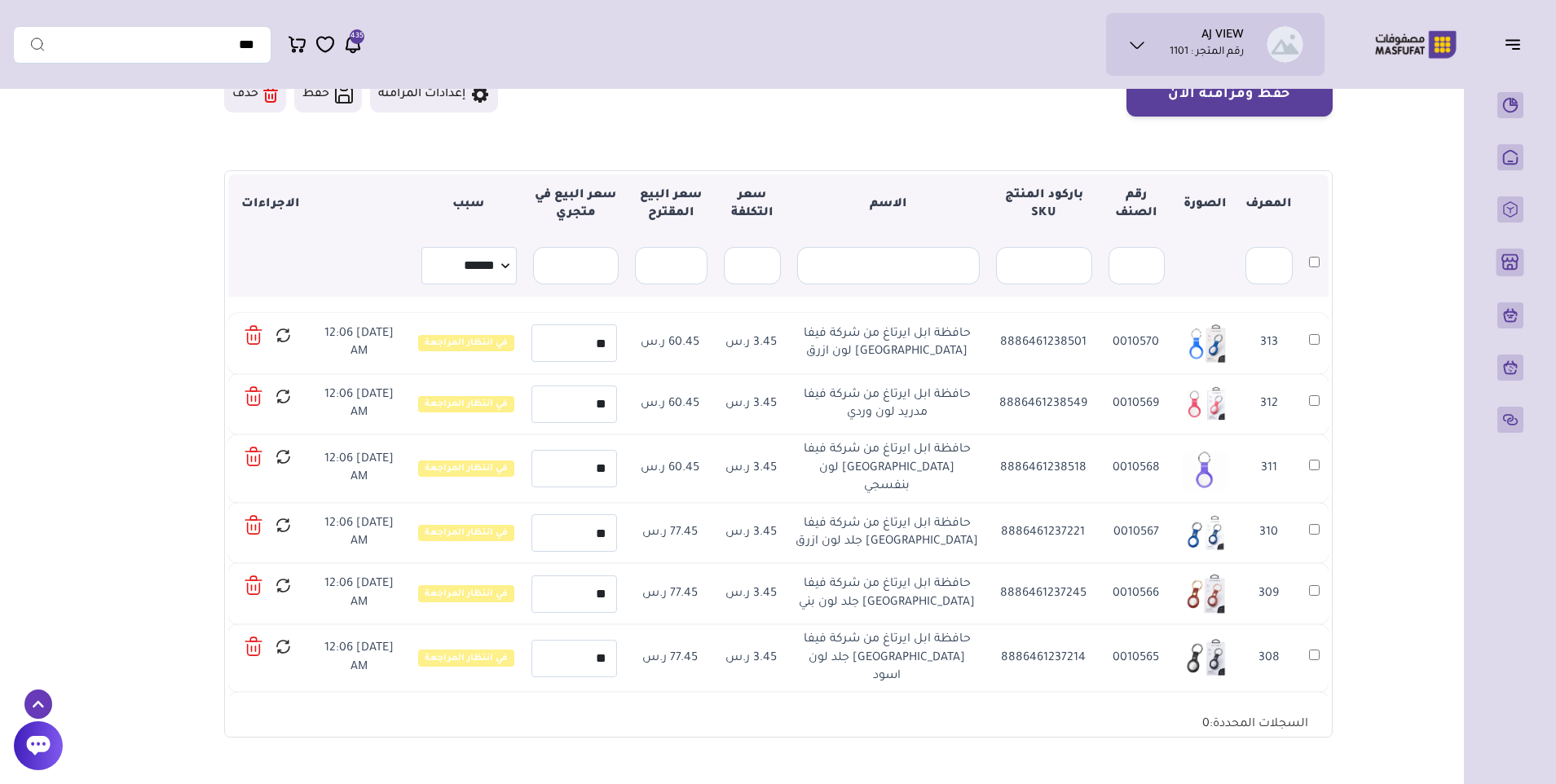
click at [251, 339] on icon at bounding box center [251, 338] width 0 height 5
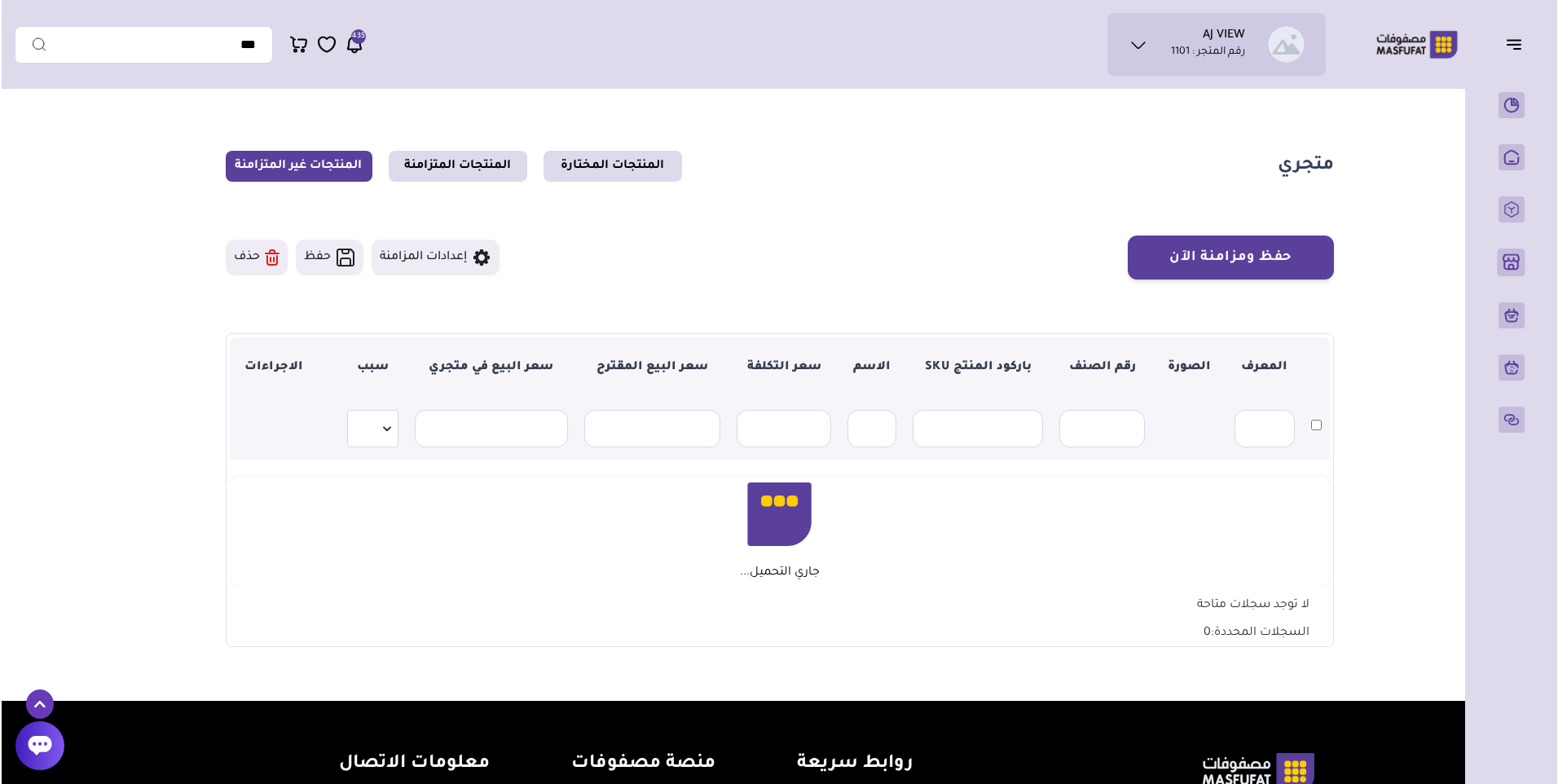
scroll to position [163, 0]
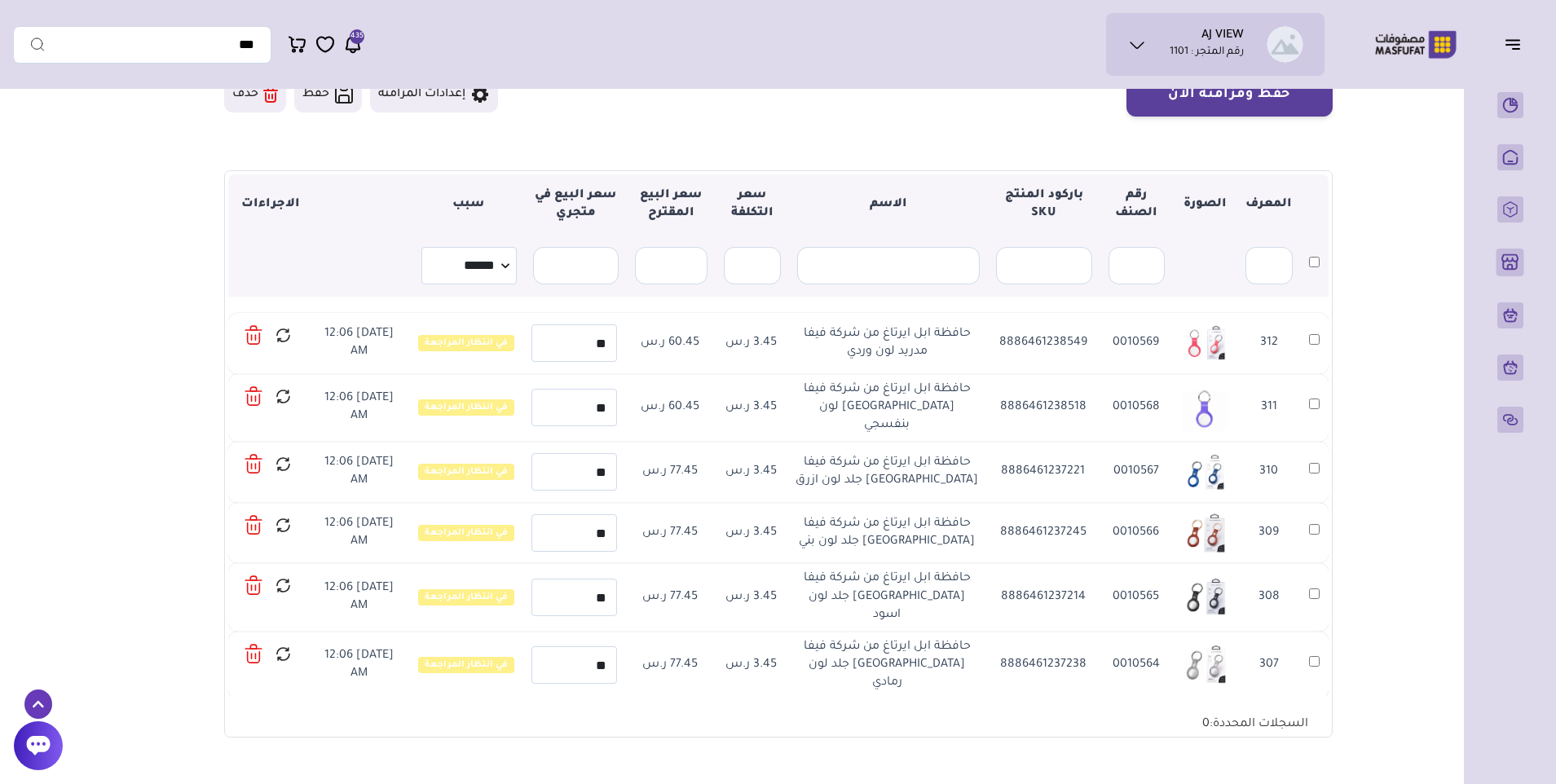
click at [252, 339] on icon at bounding box center [254, 335] width 19 height 24
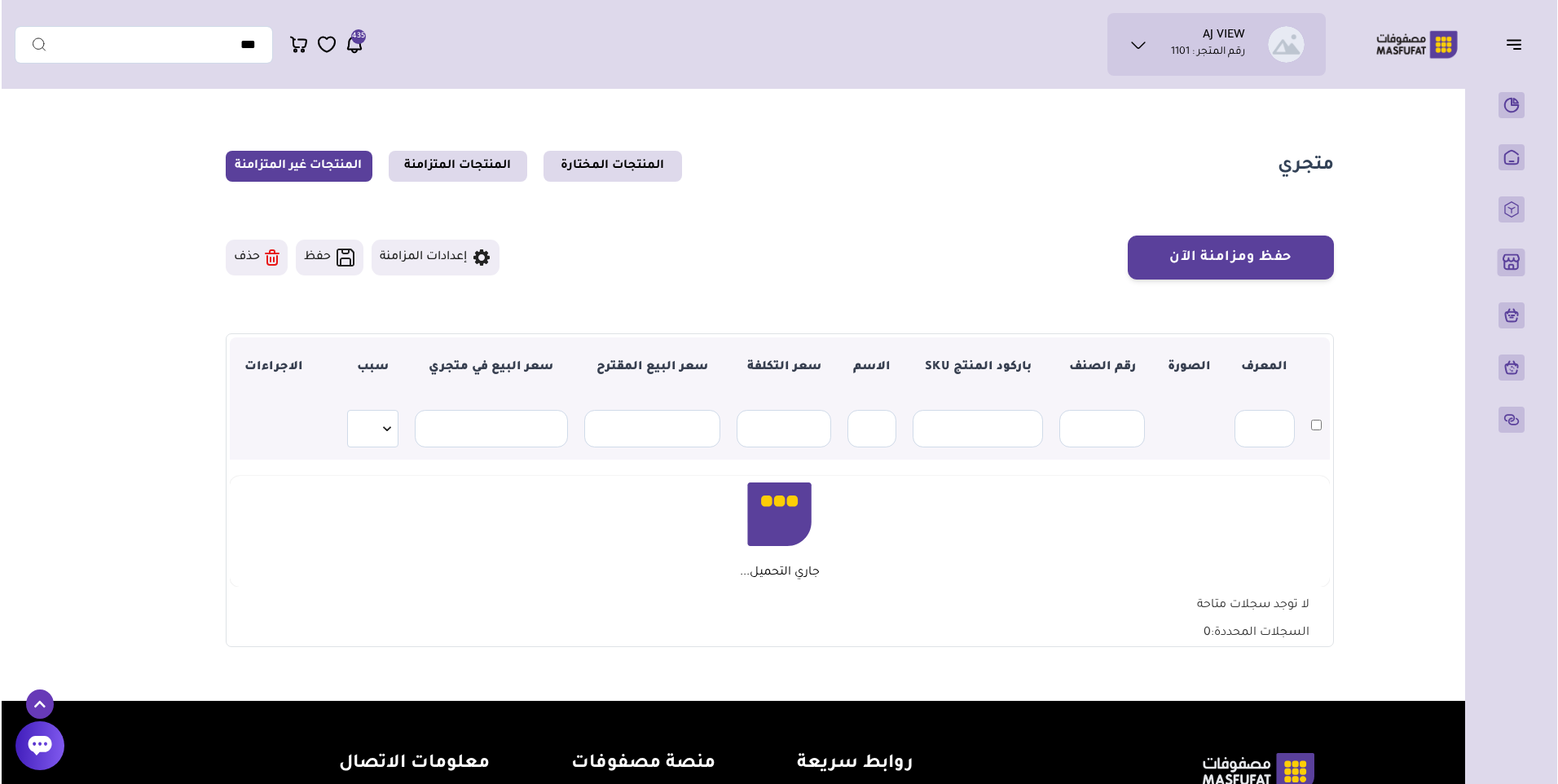
scroll to position [163, 0]
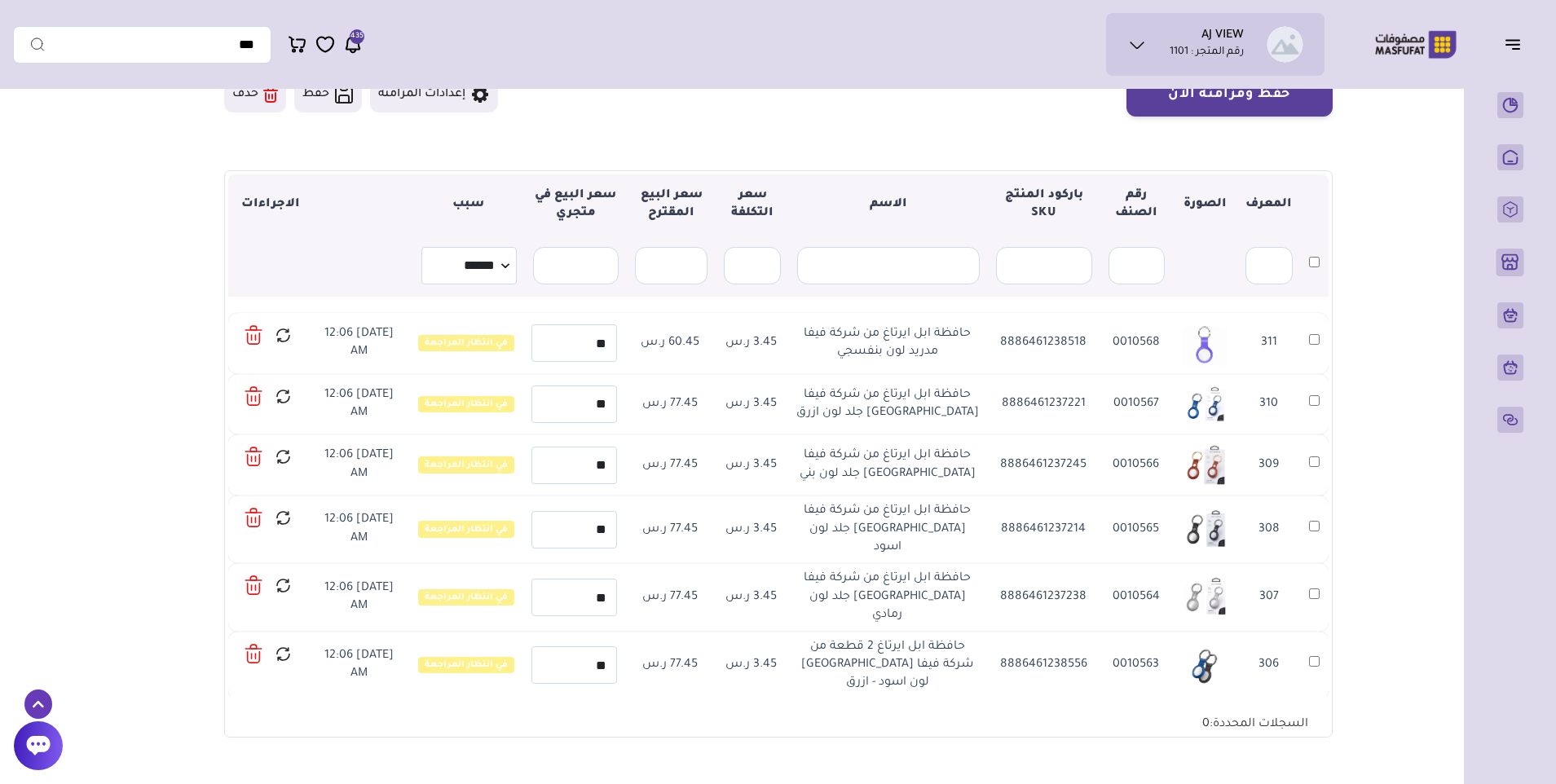
click at [252, 339] on icon at bounding box center [254, 335] width 19 height 24
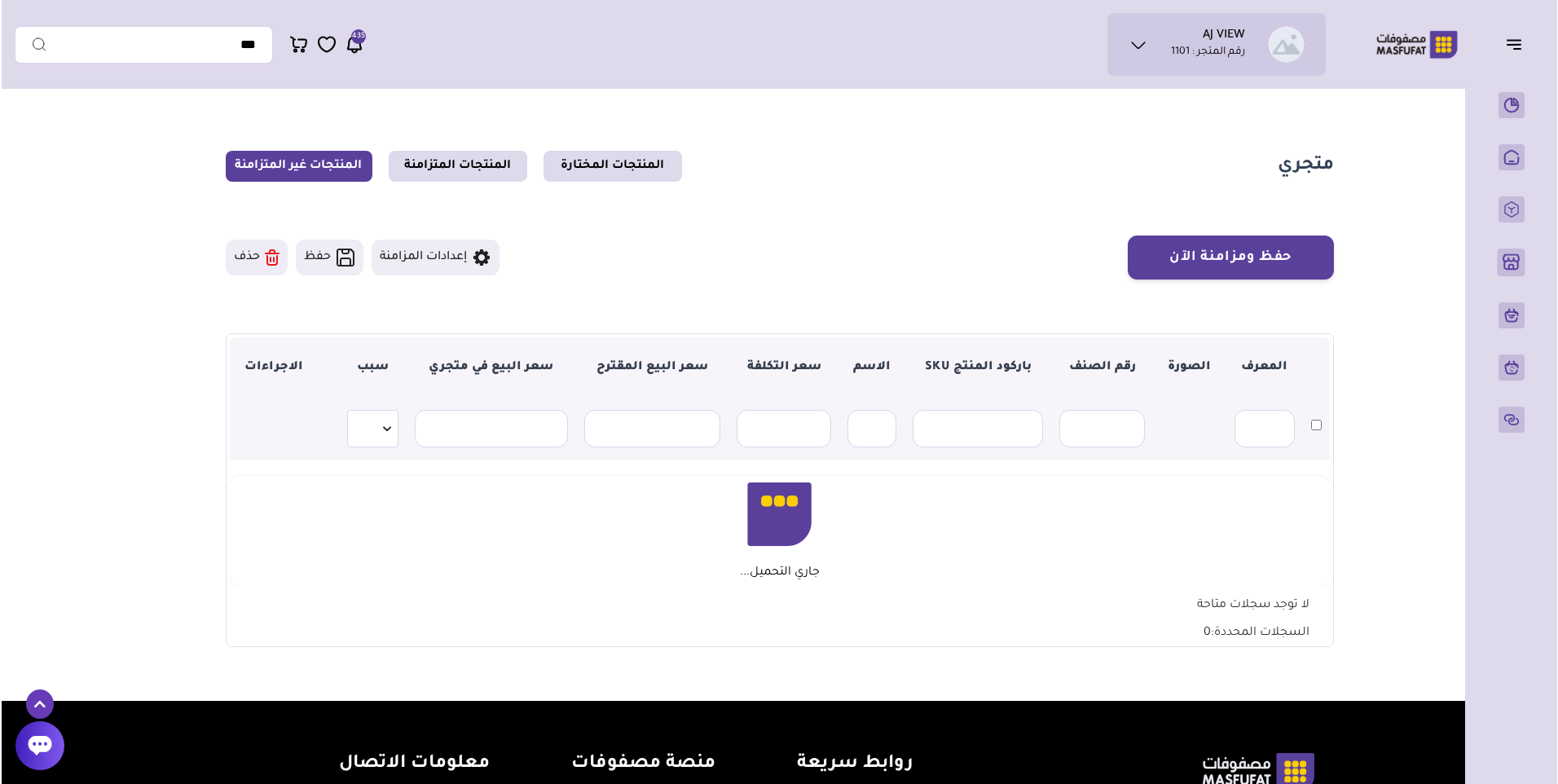
scroll to position [163, 0]
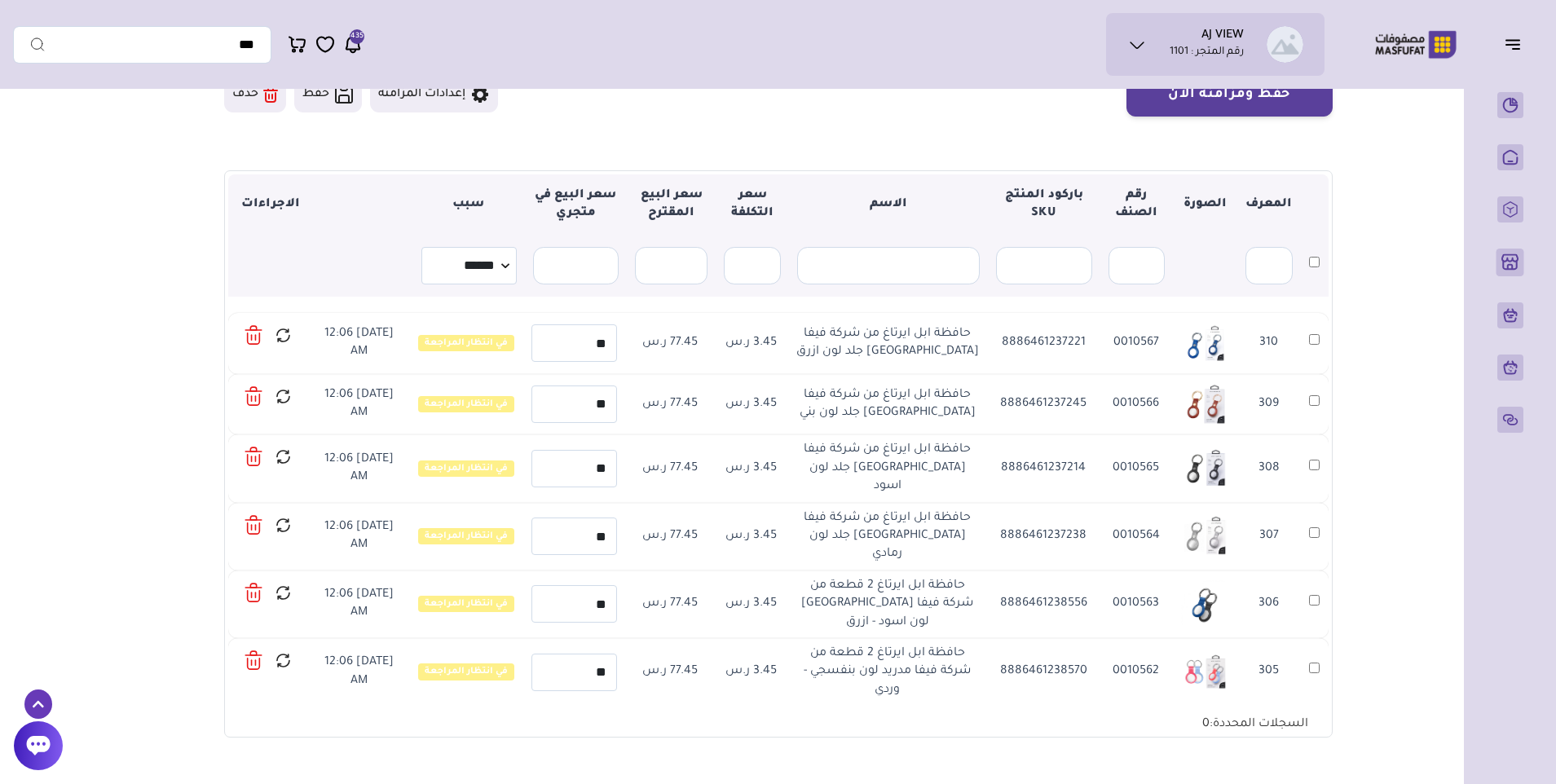
click at [252, 339] on icon at bounding box center [254, 335] width 19 height 24
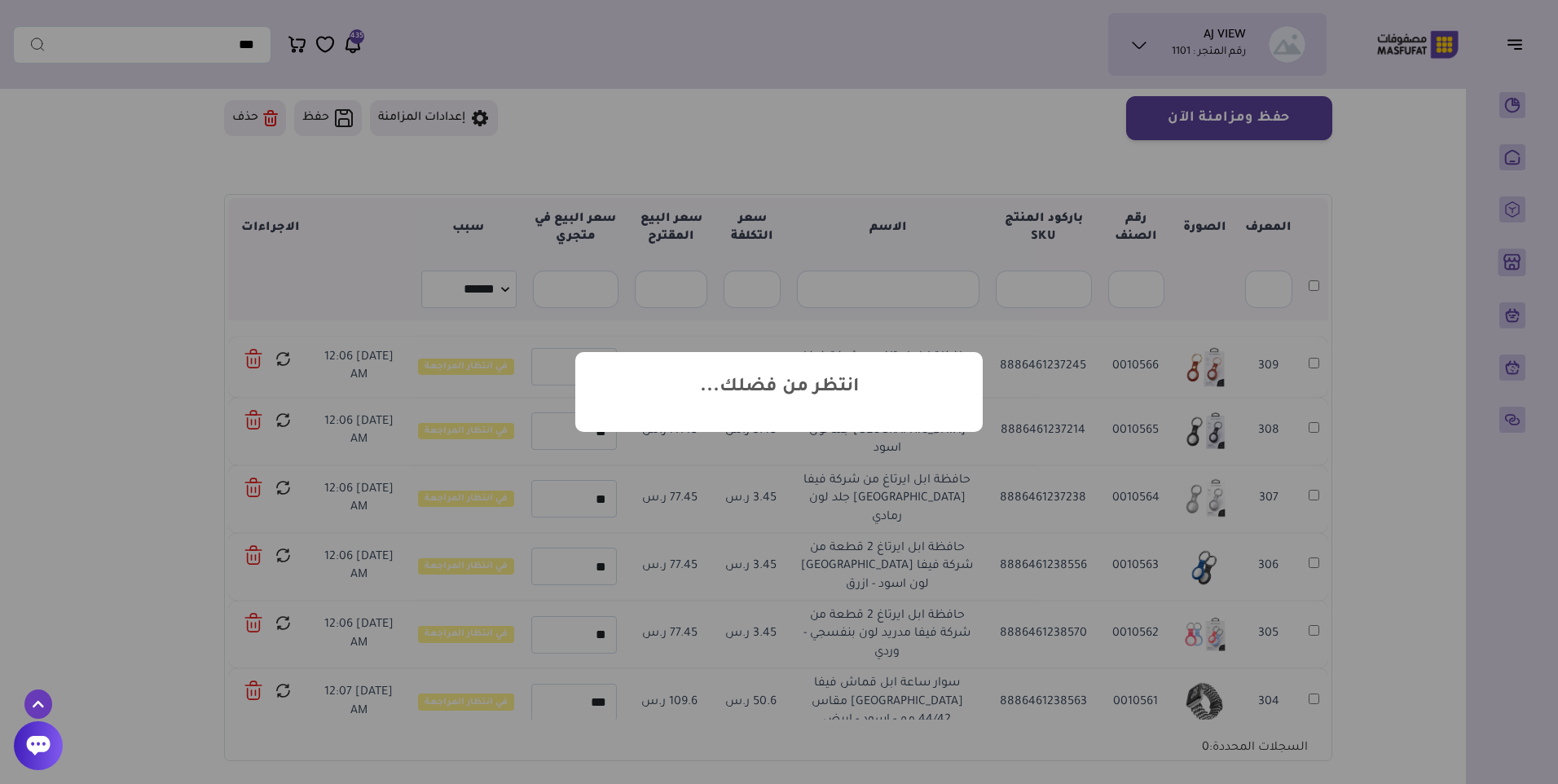
scroll to position [163, 0]
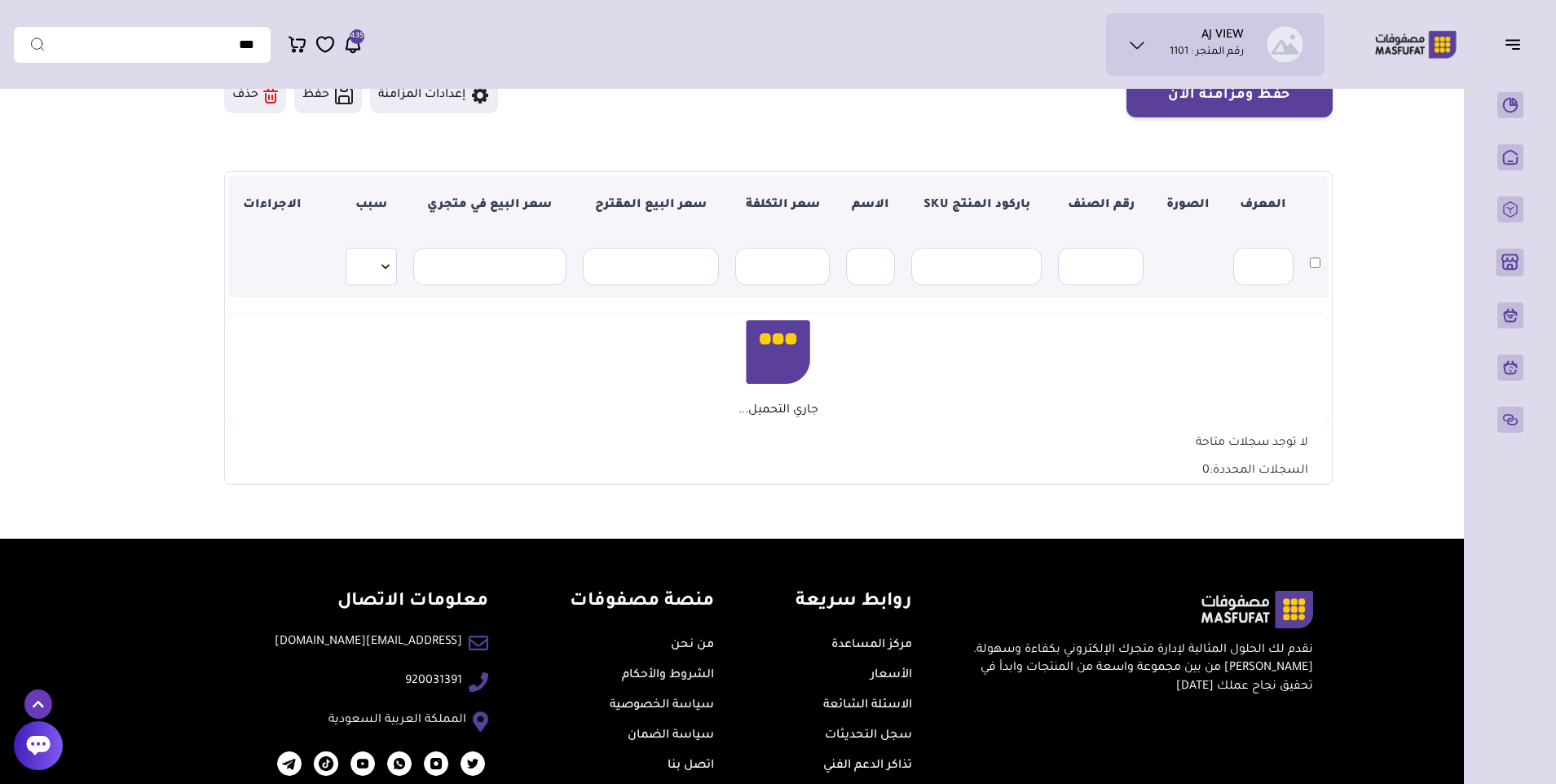
scroll to position [163, 0]
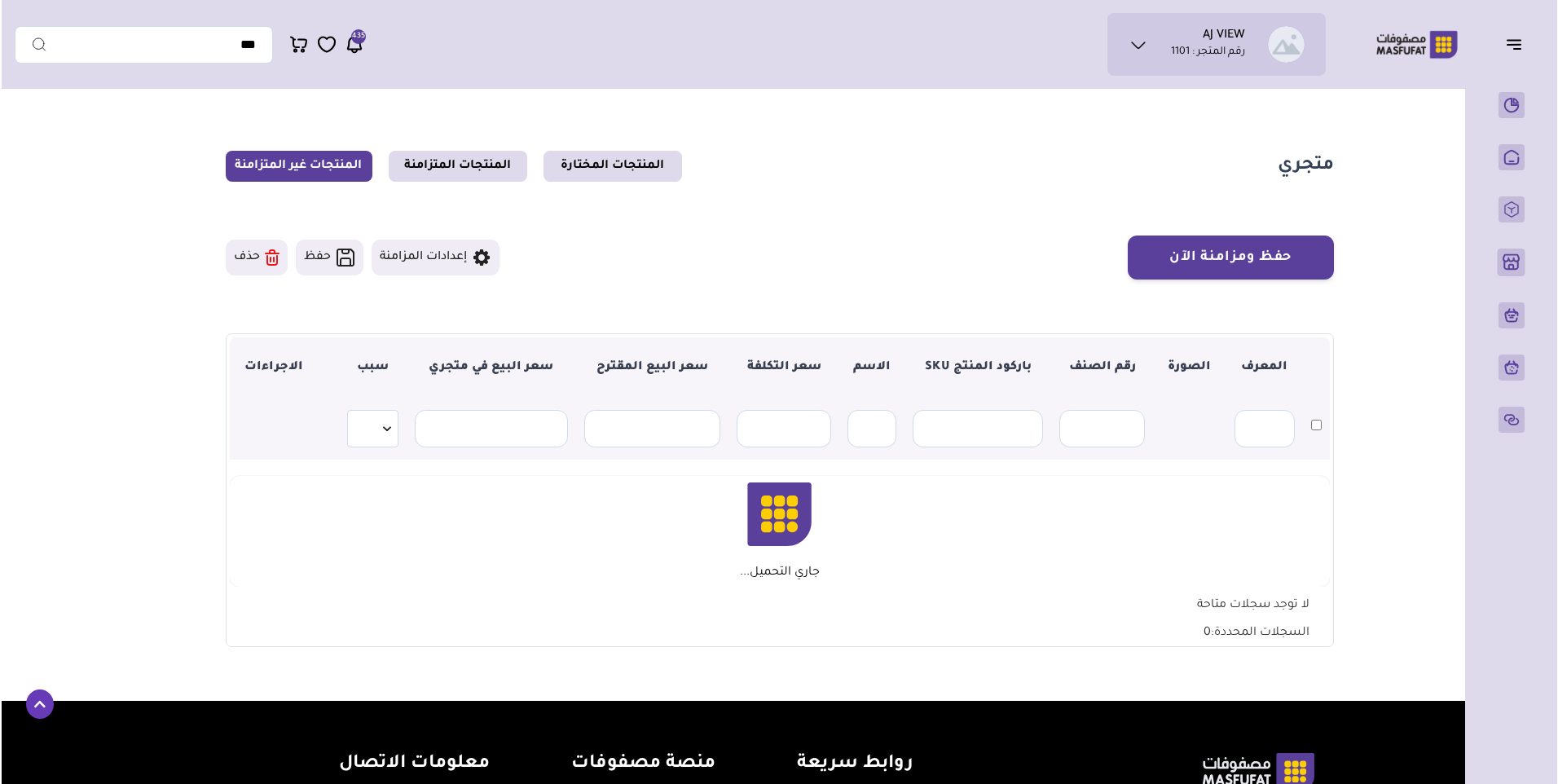
scroll to position [163, 0]
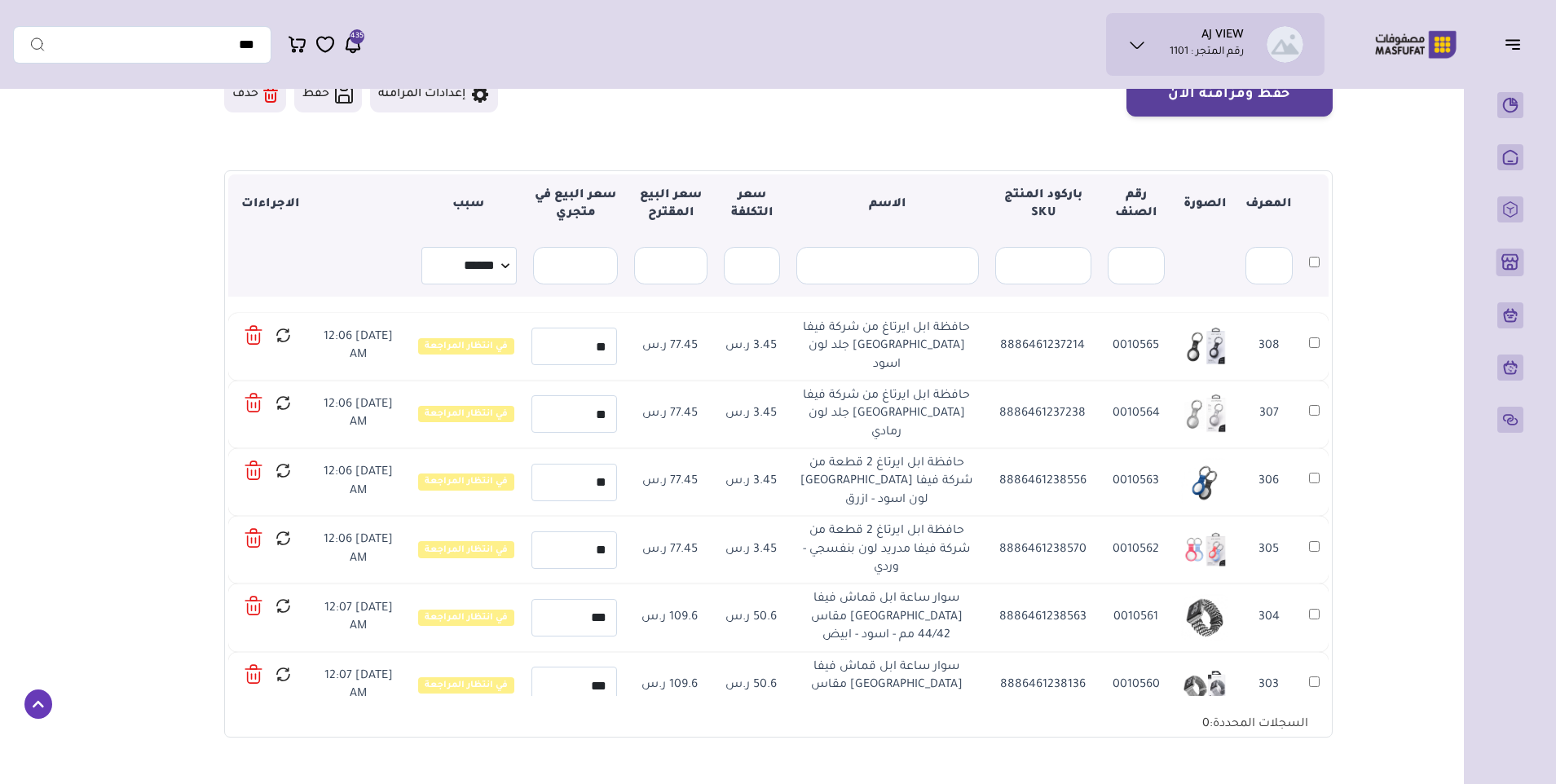
click at [256, 336] on icon at bounding box center [254, 335] width 19 height 24
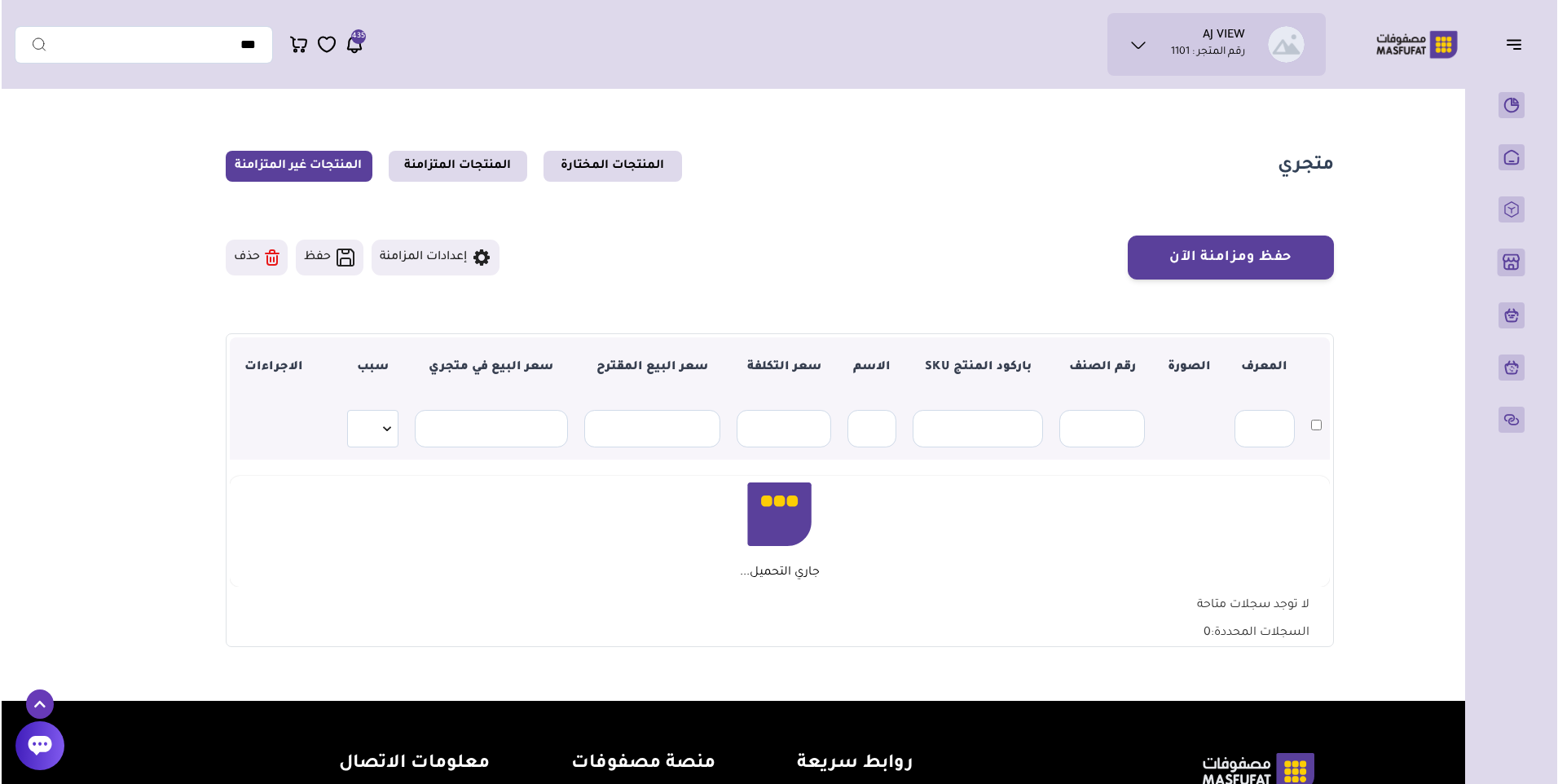
scroll to position [163, 0]
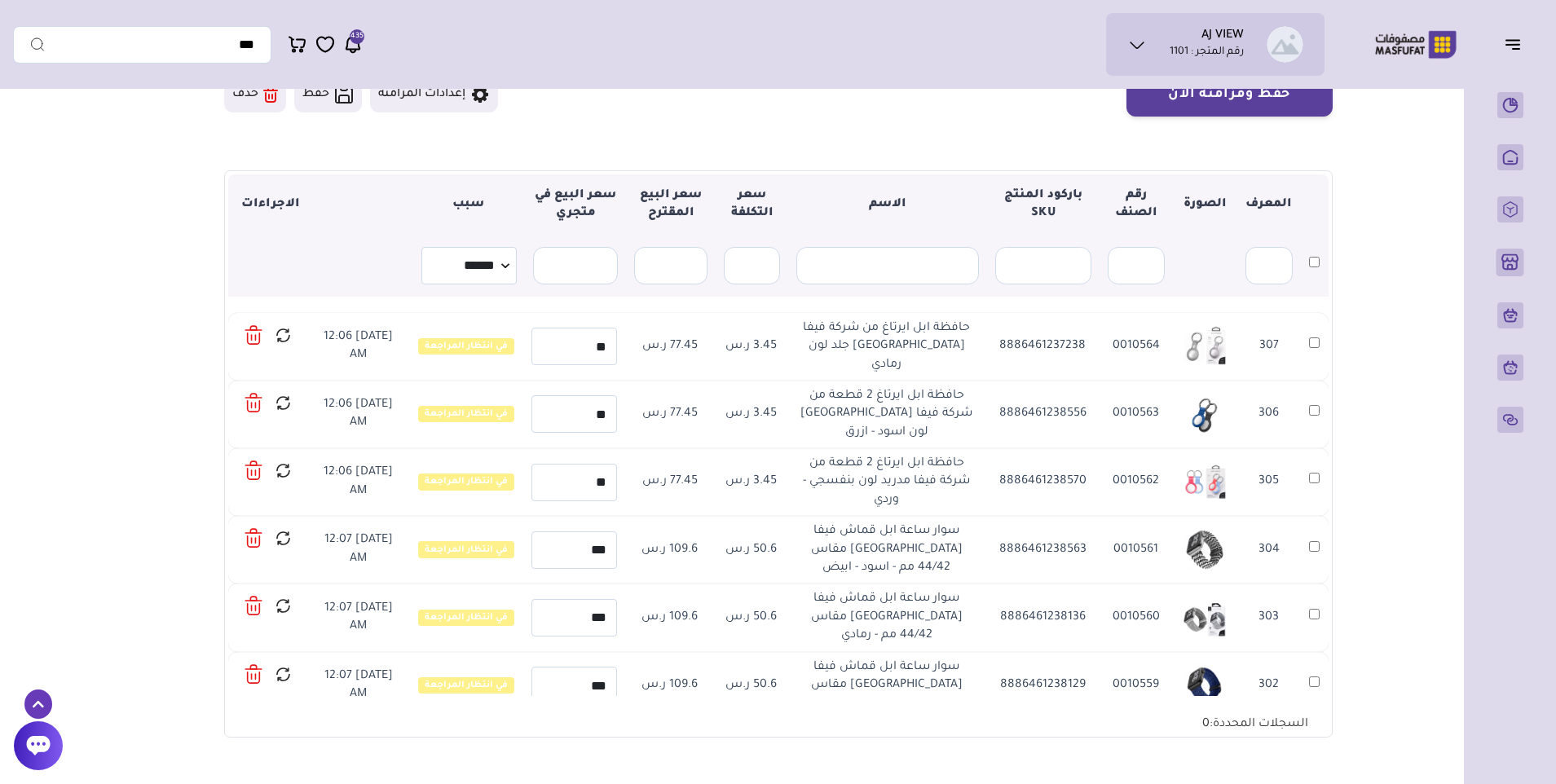
click at [256, 336] on icon at bounding box center [254, 335] width 19 height 24
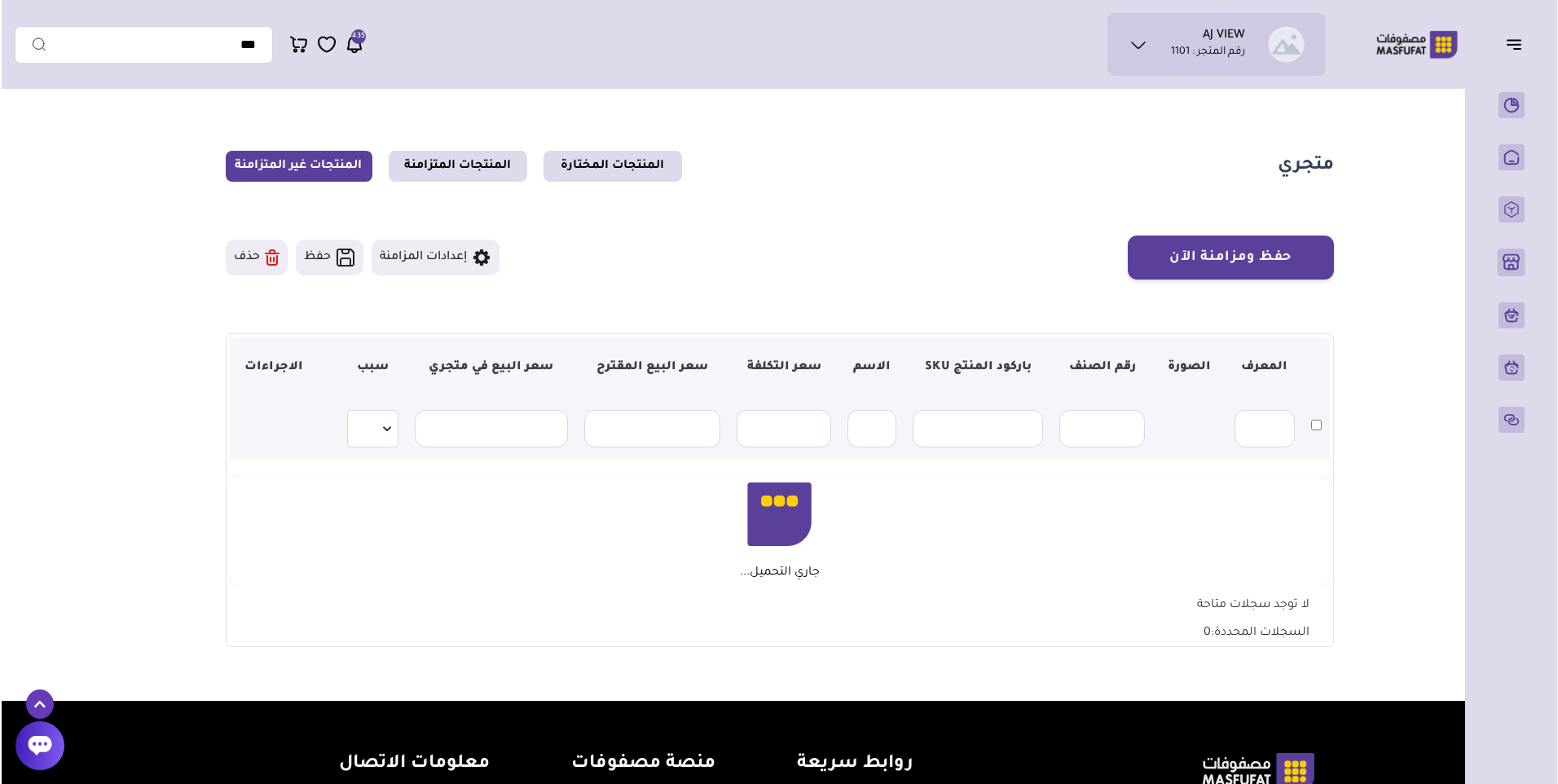
scroll to position [163, 0]
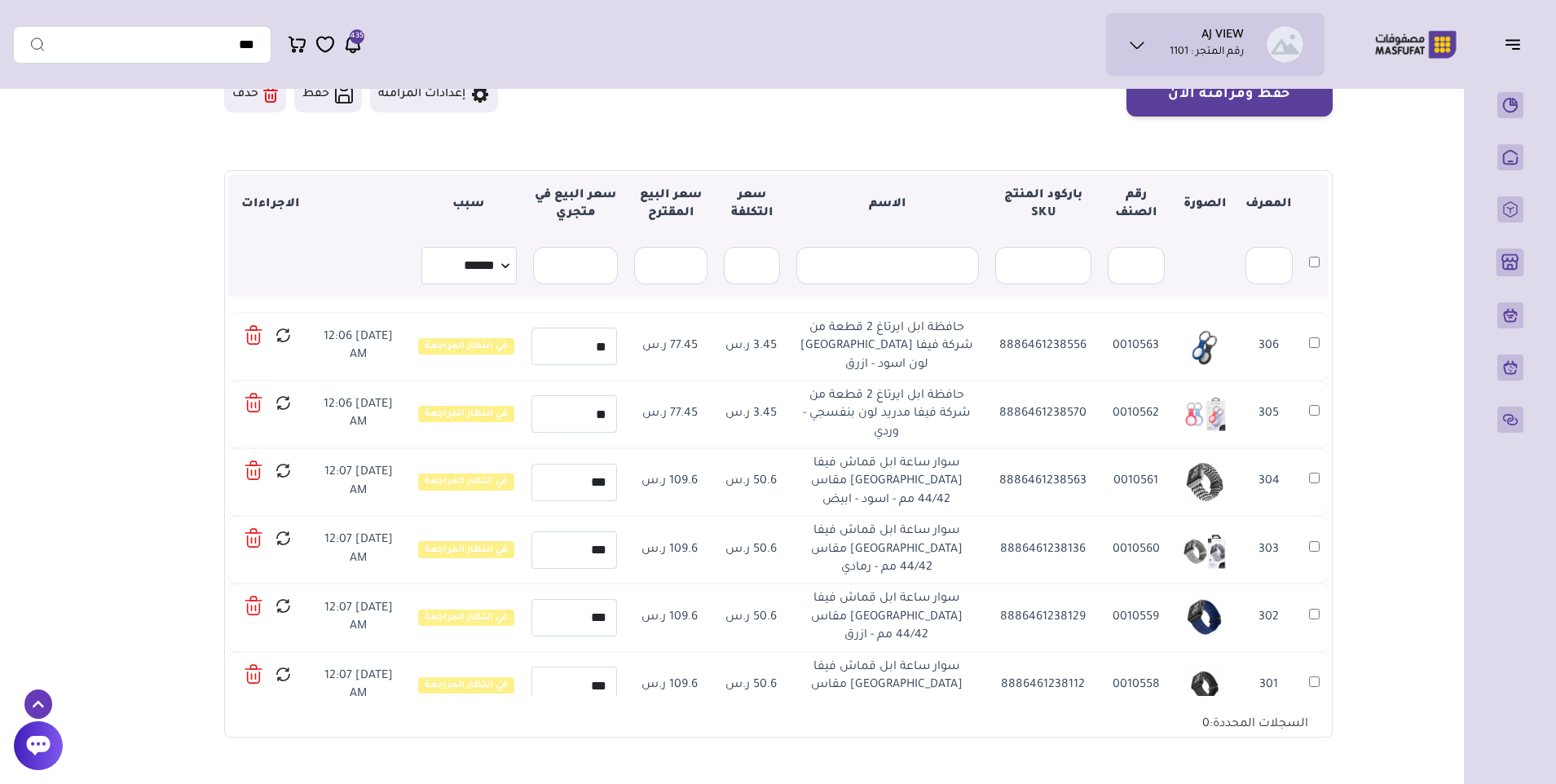
drag, startPoint x: 0, startPoint y: 0, endPoint x: 256, endPoint y: 335, distance: 421.6
click at [256, 335] on icon at bounding box center [254, 335] width 19 height 24
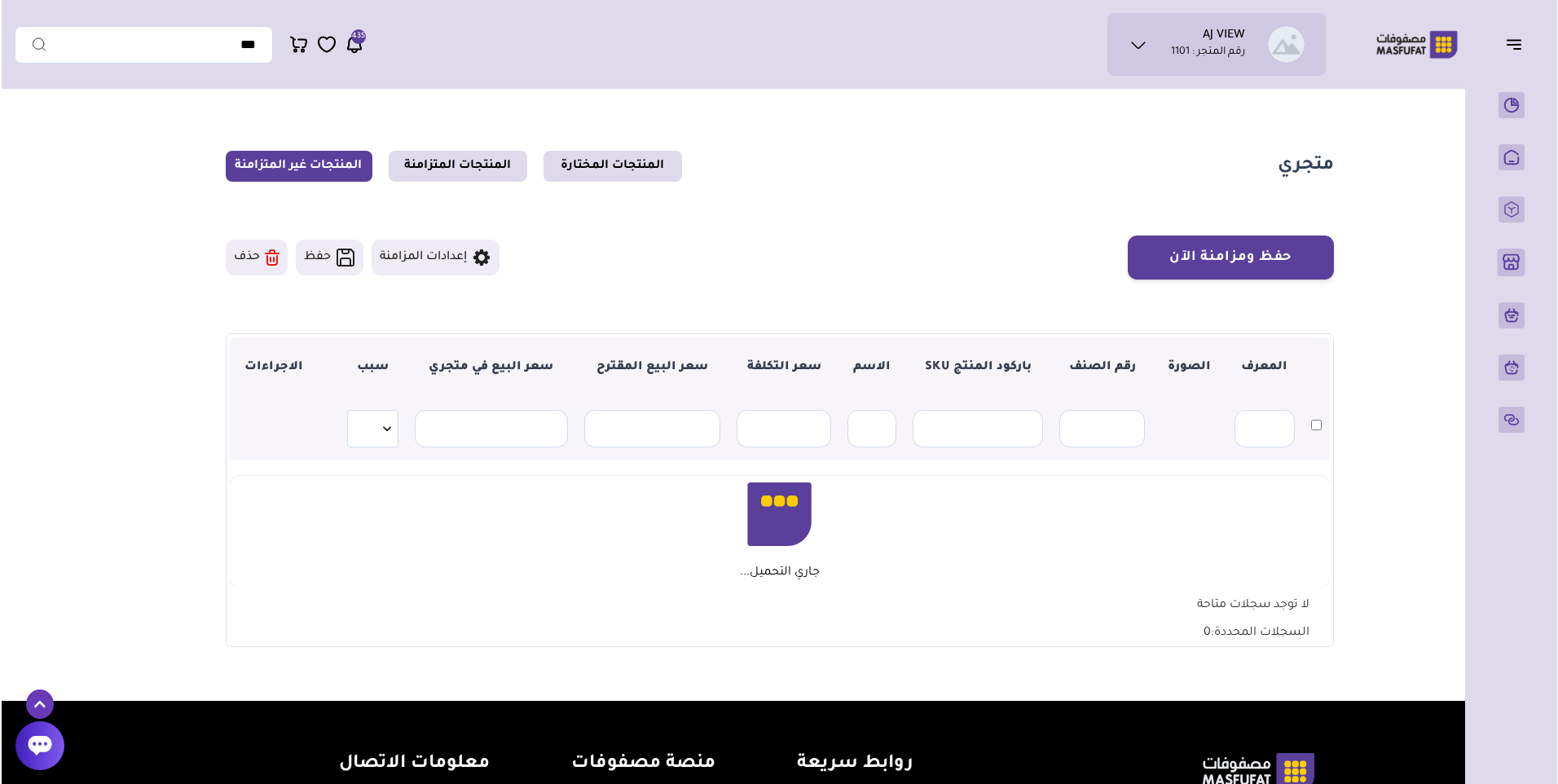
scroll to position [163, 0]
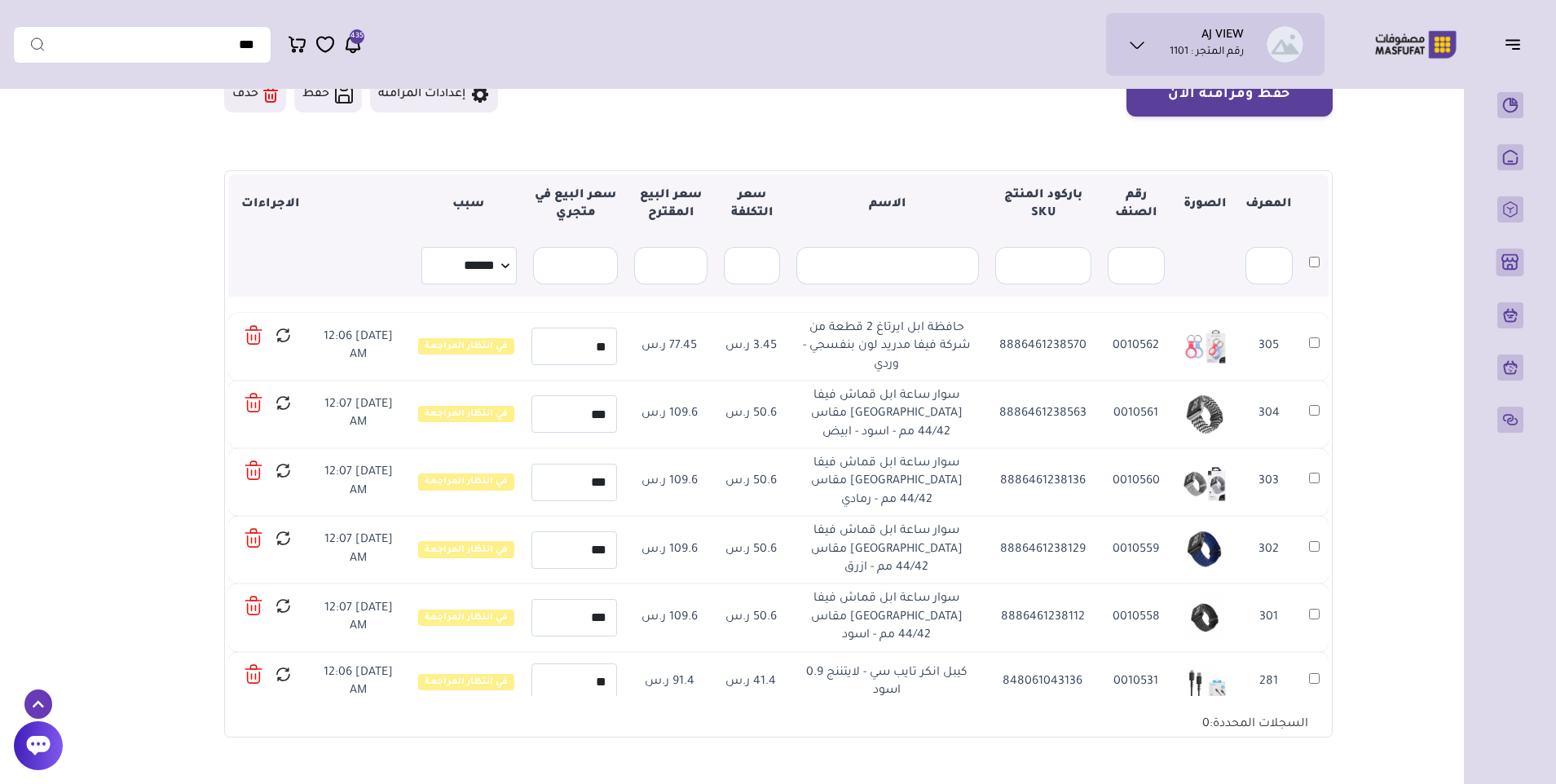
click at [247, 335] on icon at bounding box center [254, 335] width 19 height 24
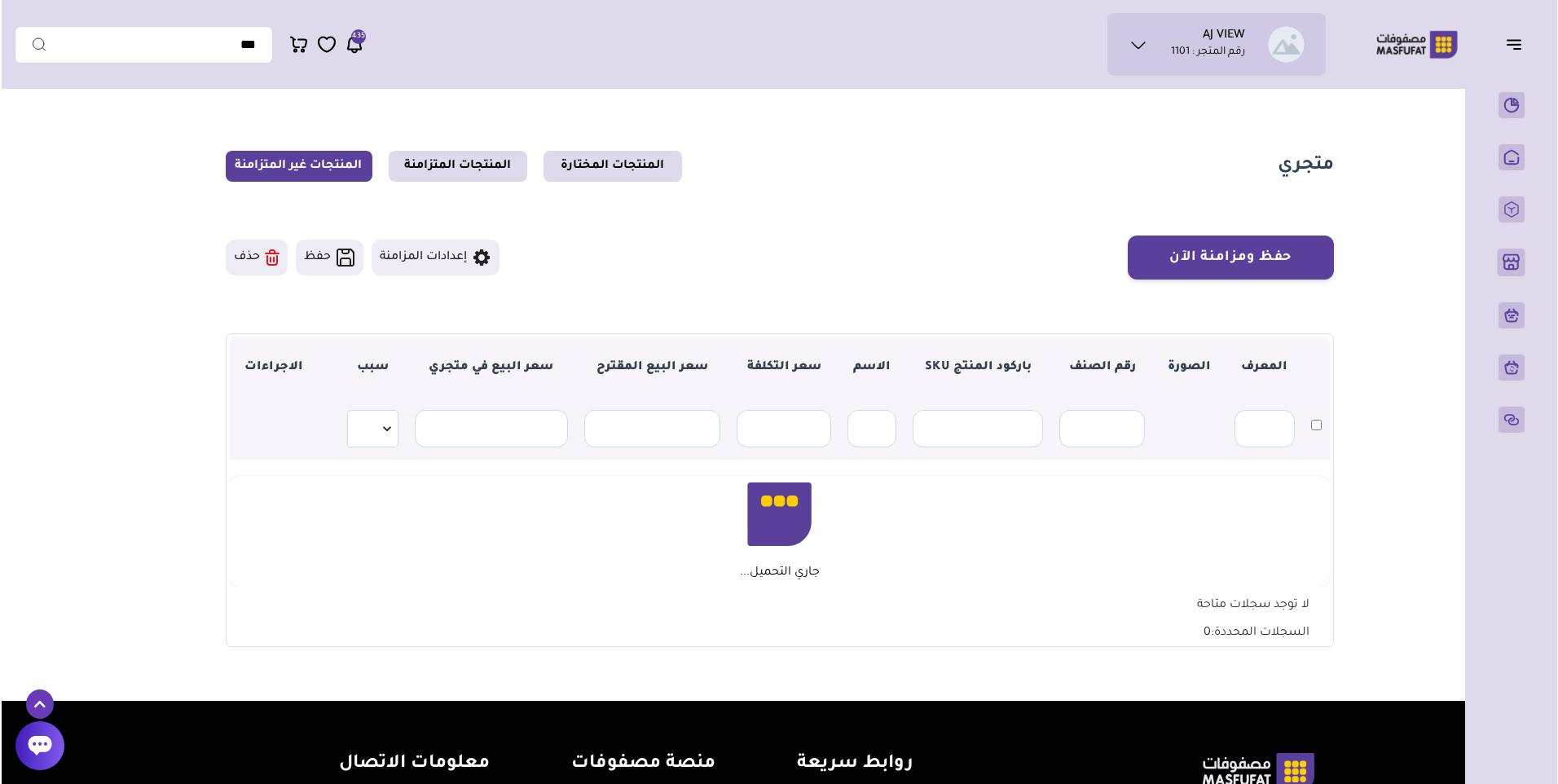
scroll to position [163, 0]
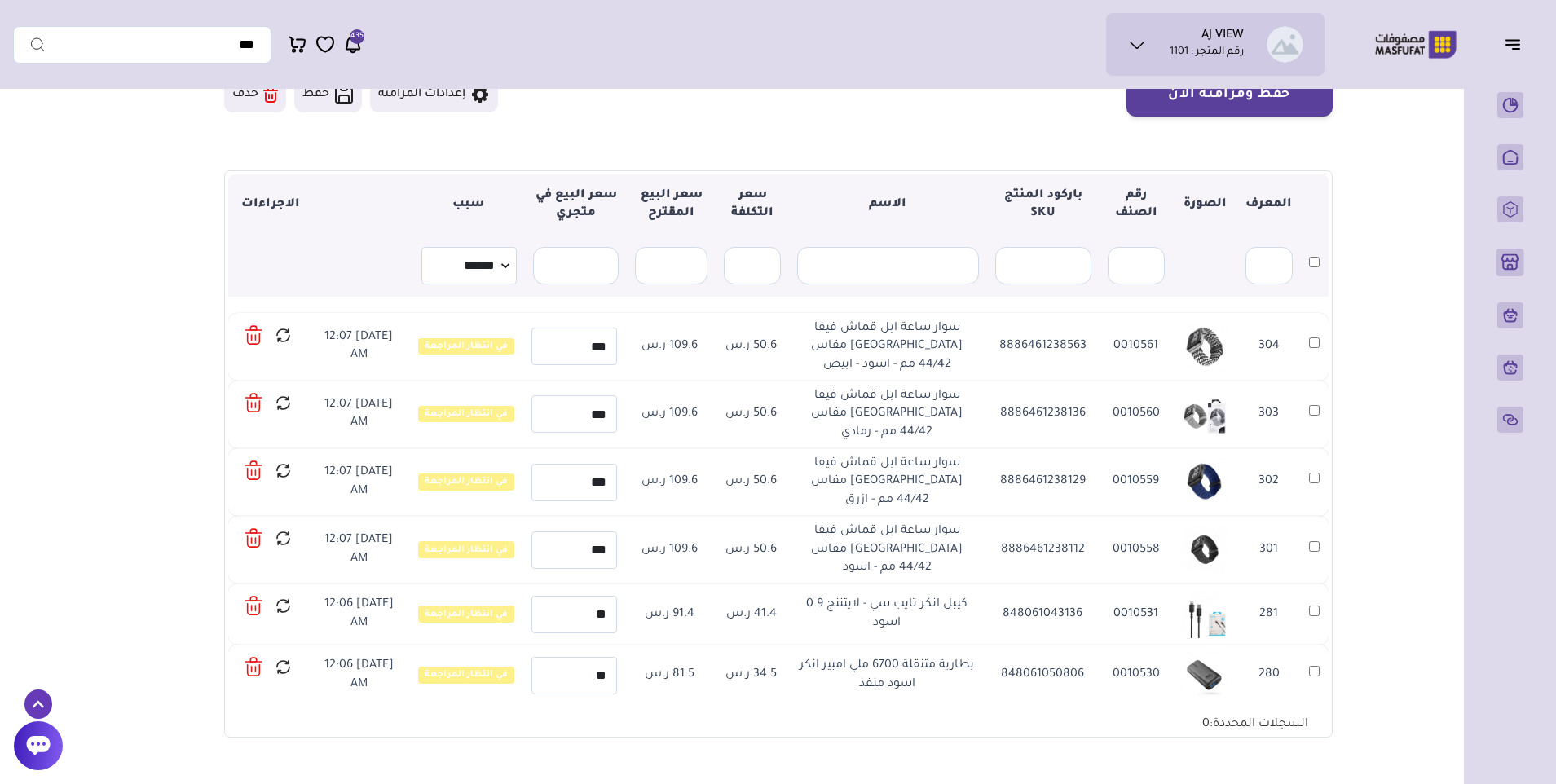
click at [251, 333] on icon at bounding box center [254, 335] width 19 height 24
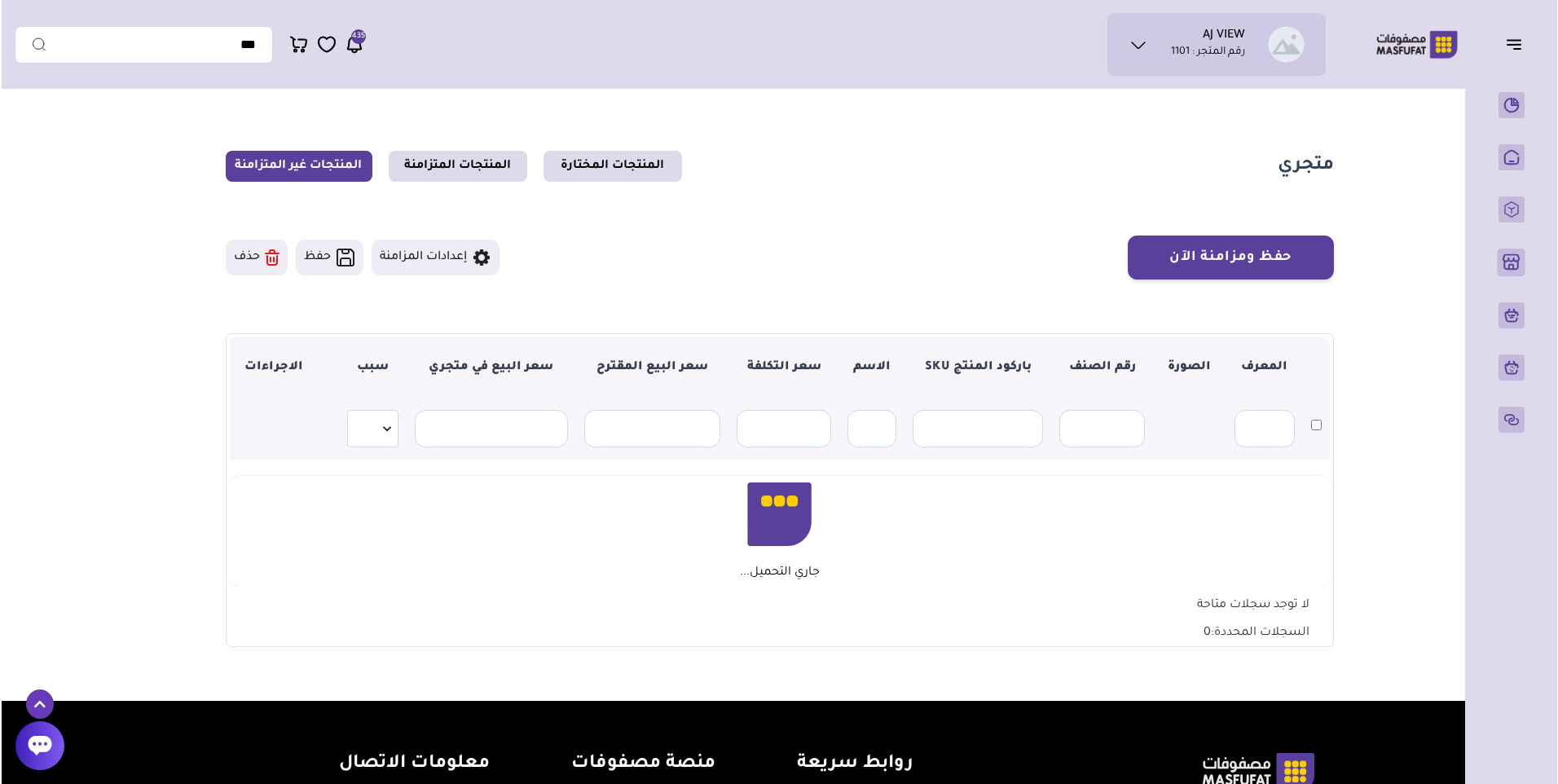
scroll to position [163, 0]
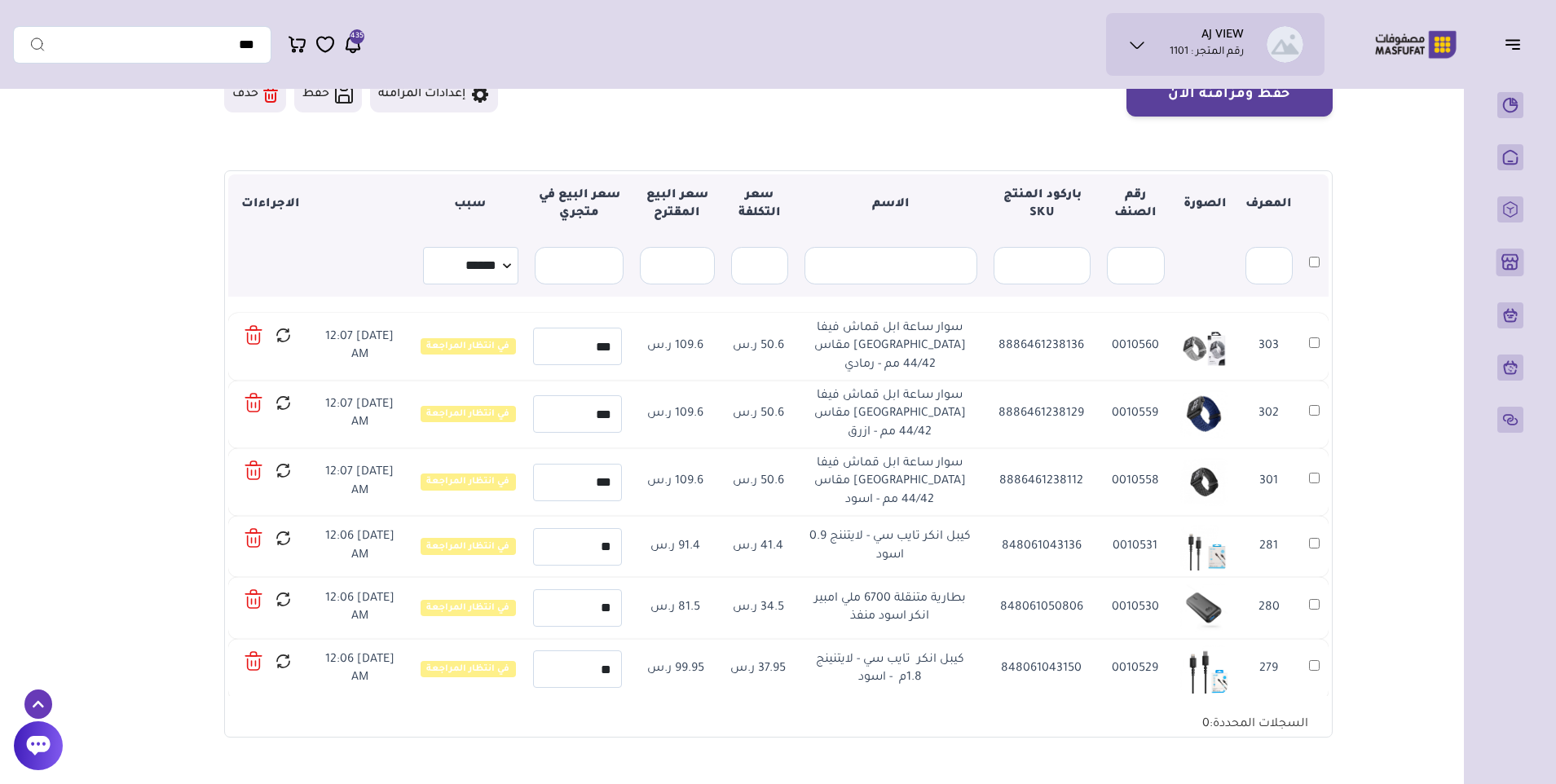
click at [255, 335] on icon at bounding box center [255, 338] width 0 height 5
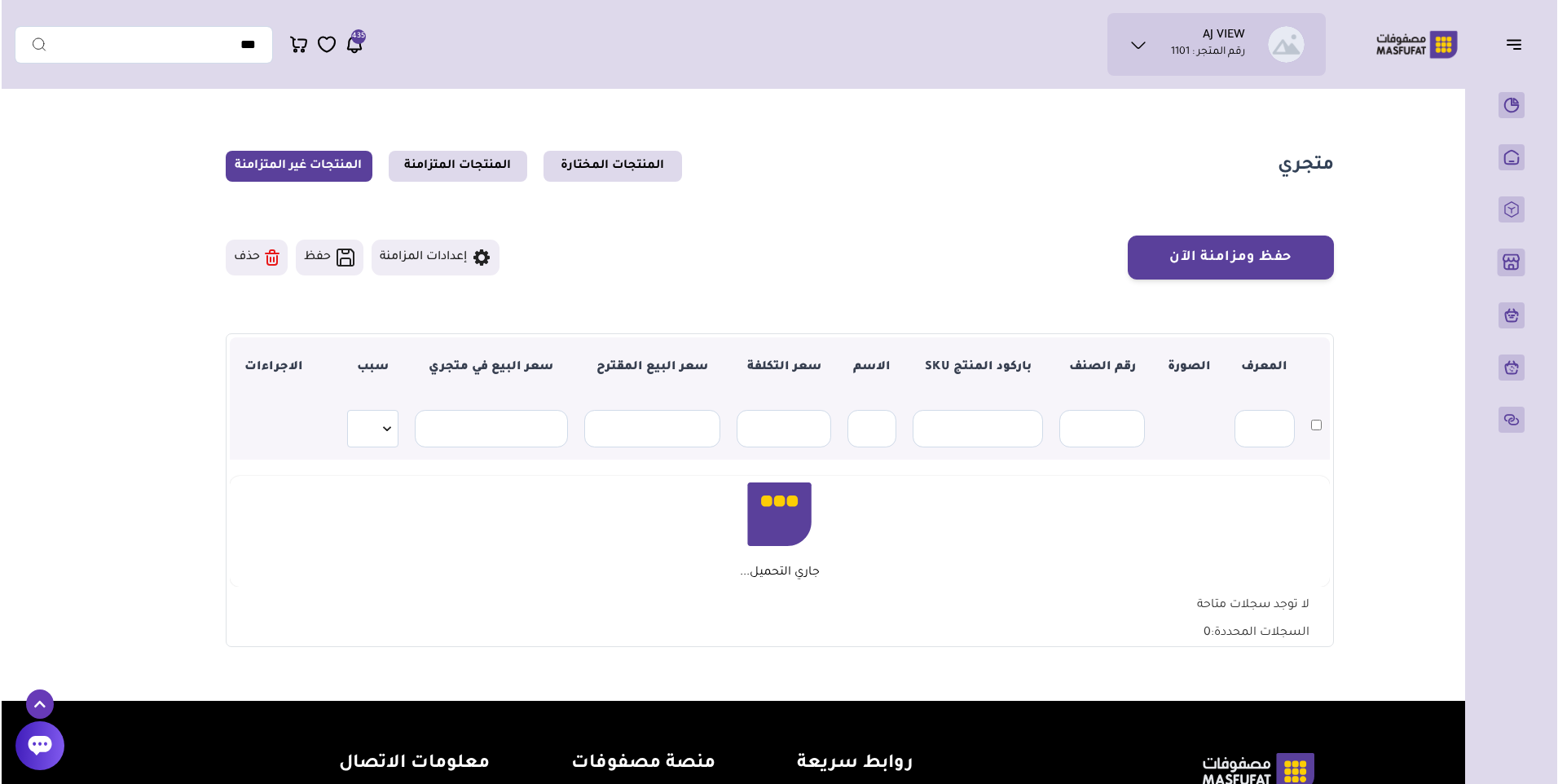
scroll to position [163, 0]
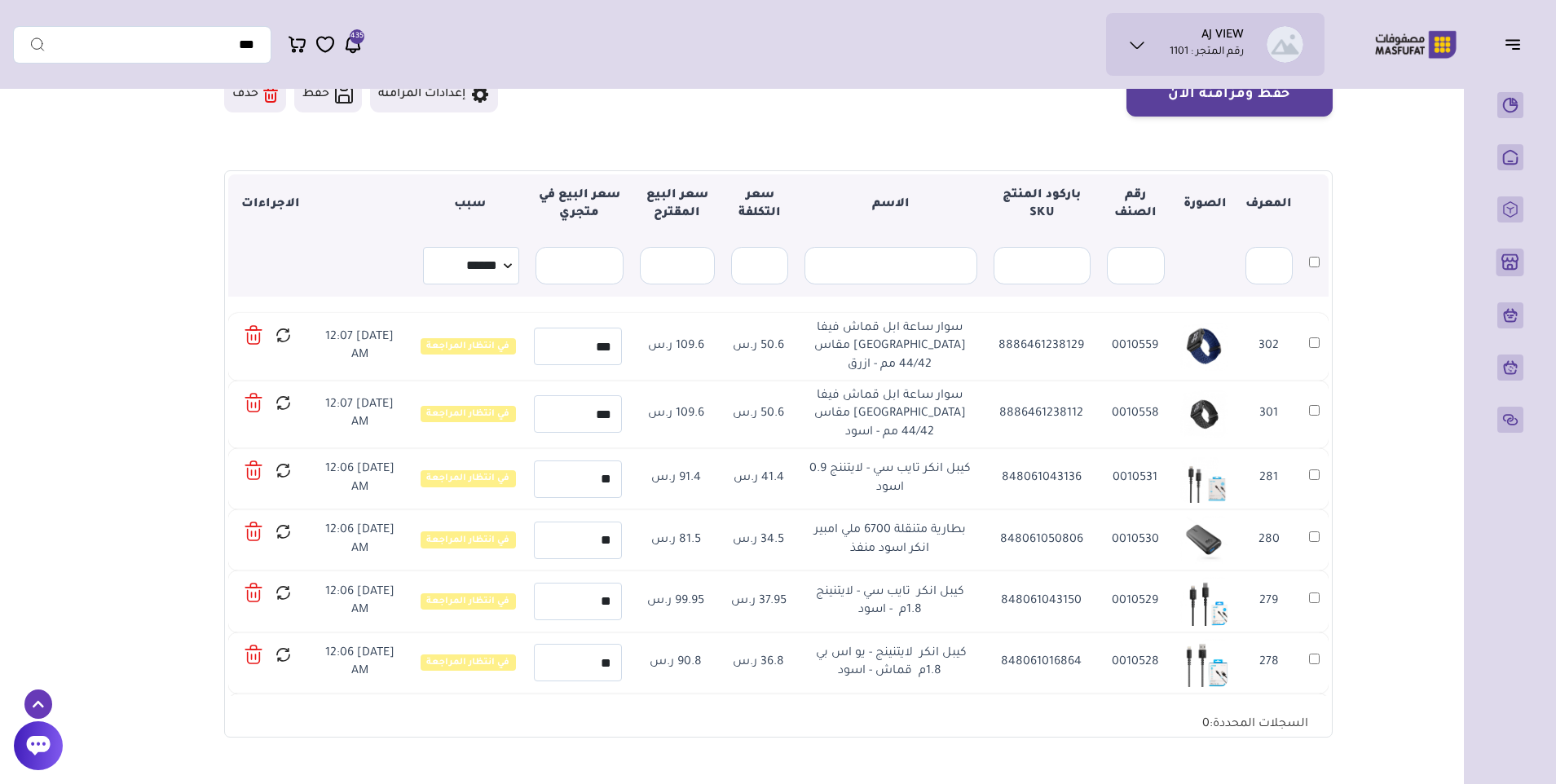
click at [255, 335] on icon at bounding box center [255, 338] width 0 height 5
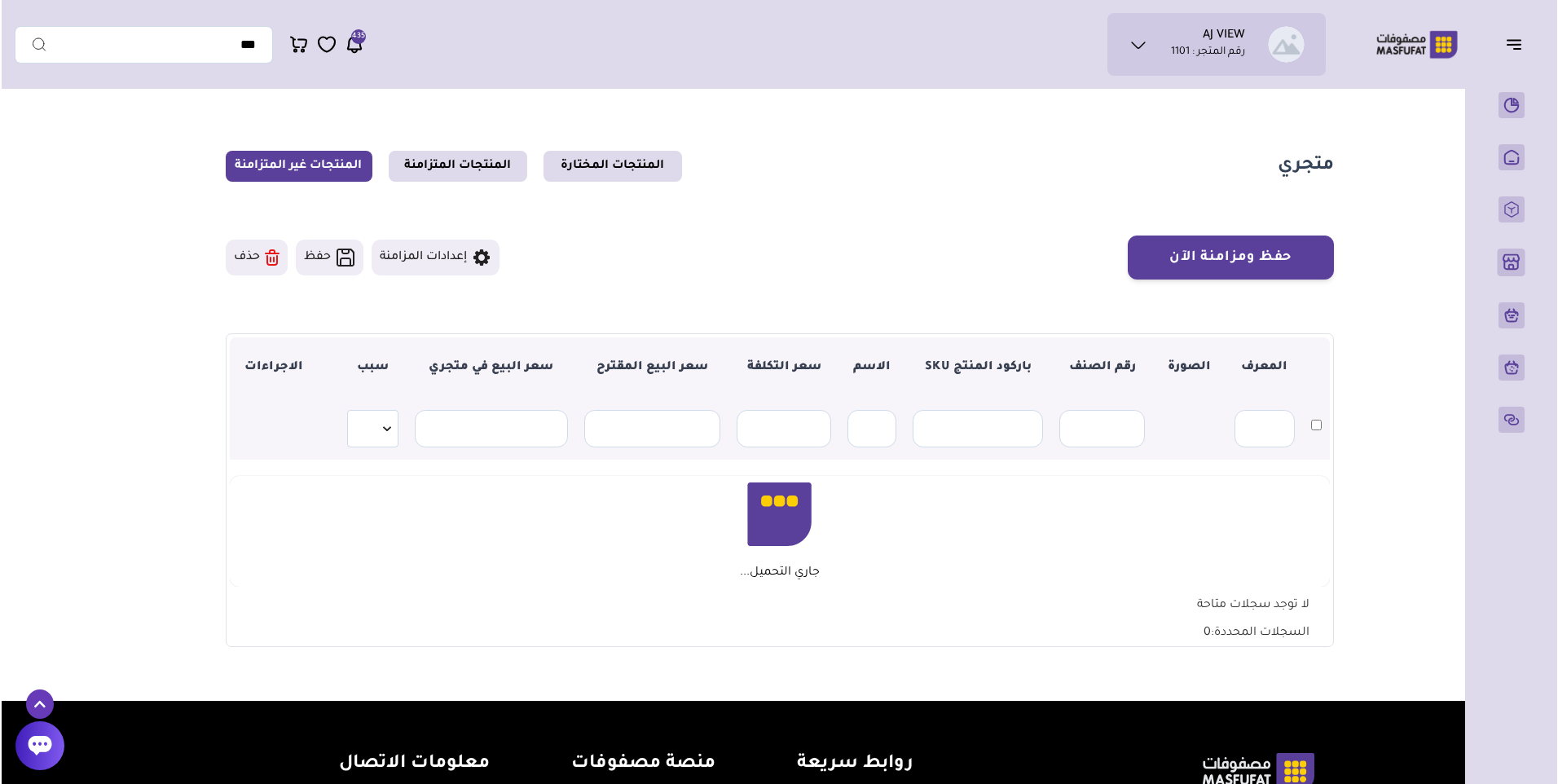
scroll to position [163, 0]
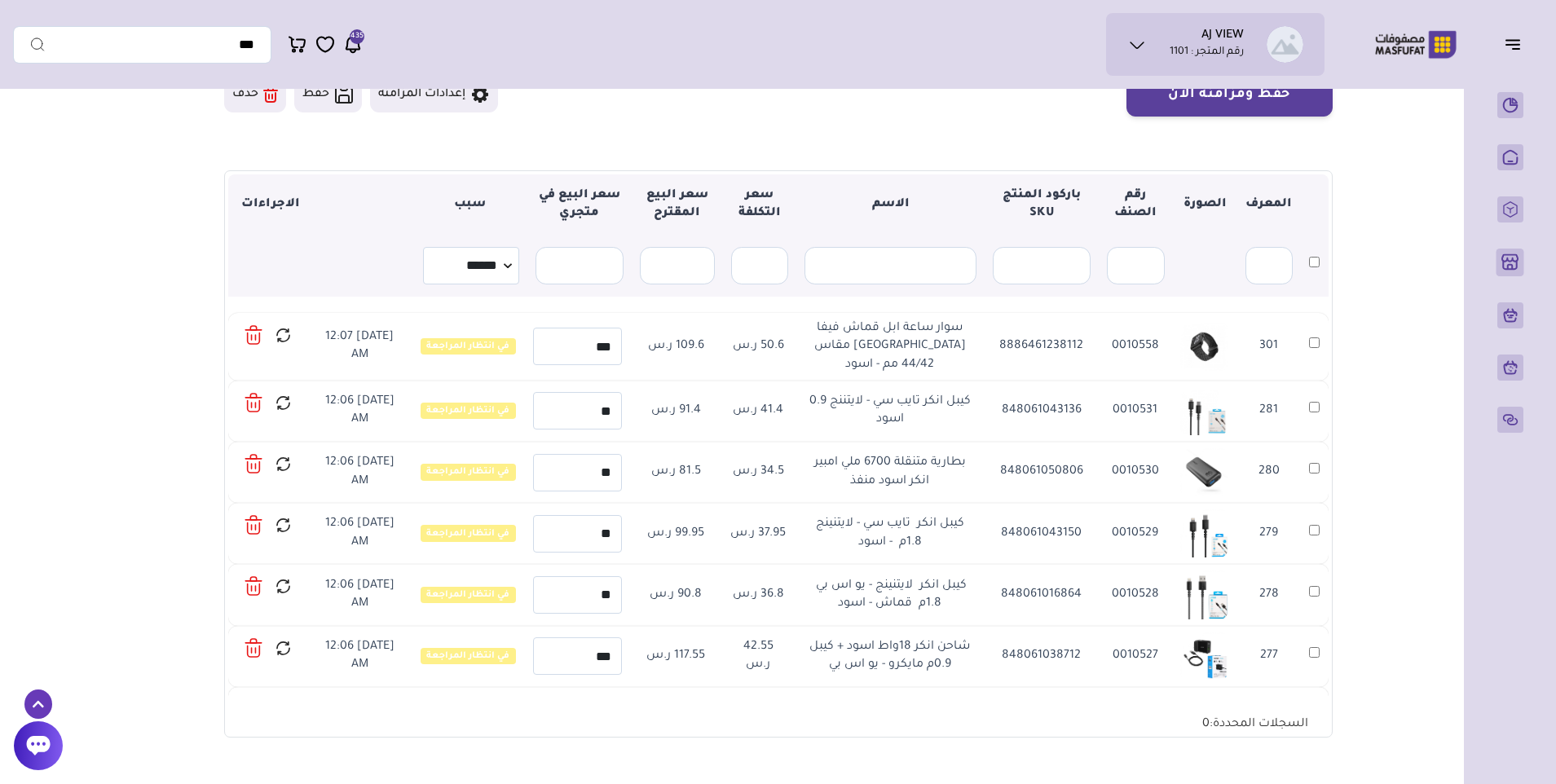
click at [255, 335] on icon at bounding box center [255, 338] width 0 height 5
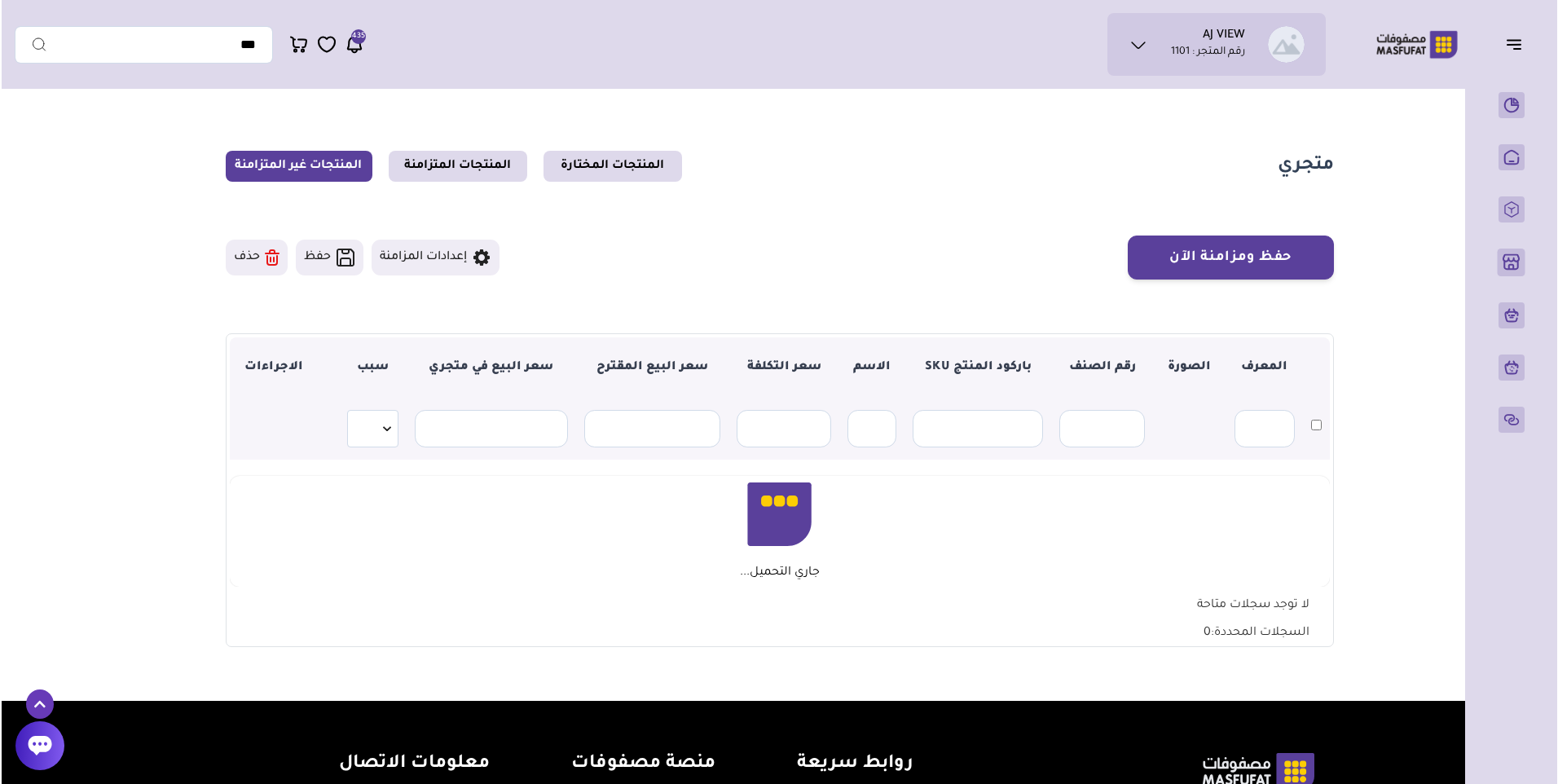
scroll to position [163, 0]
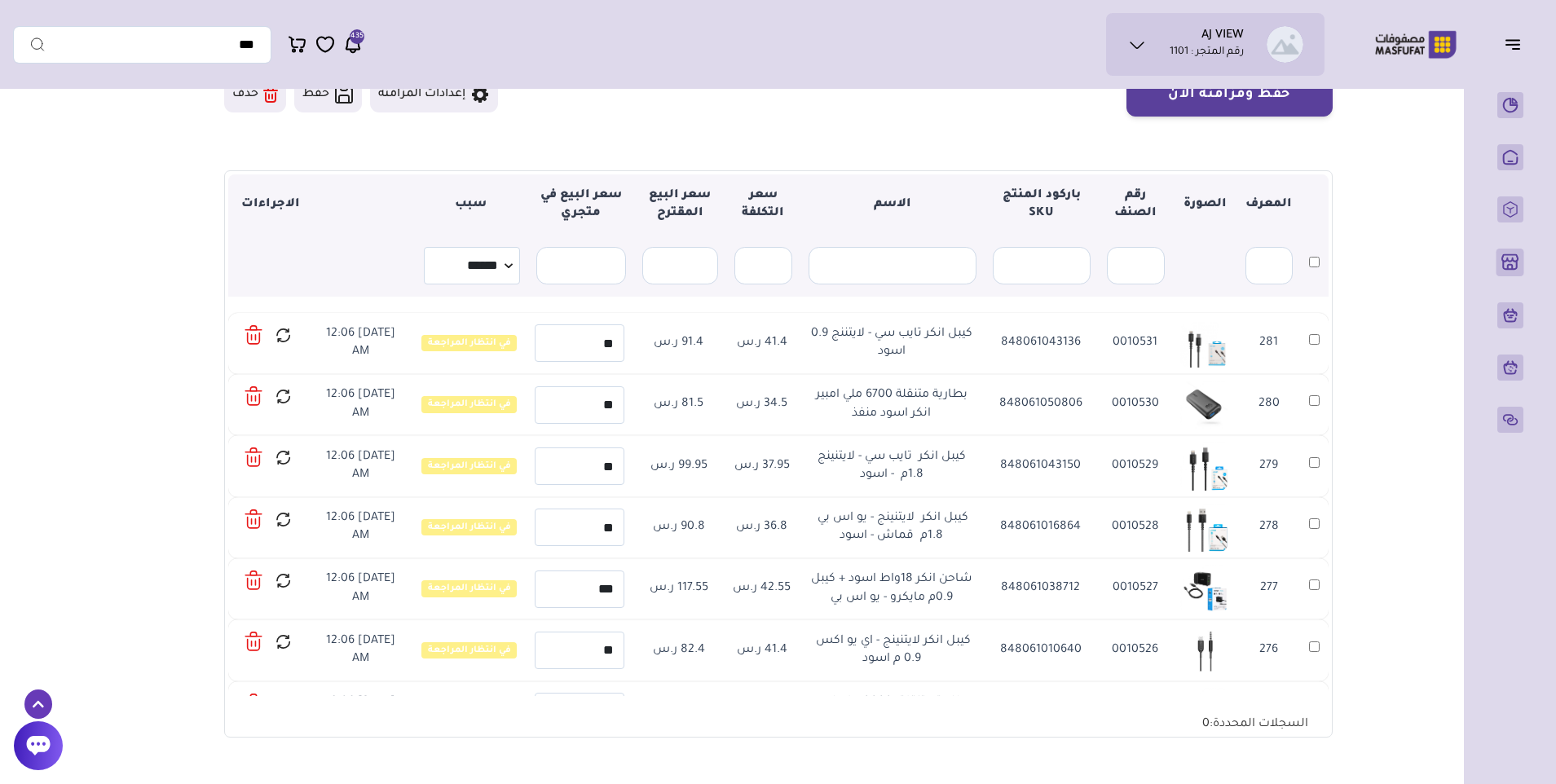
click at [258, 333] on icon at bounding box center [254, 335] width 19 height 24
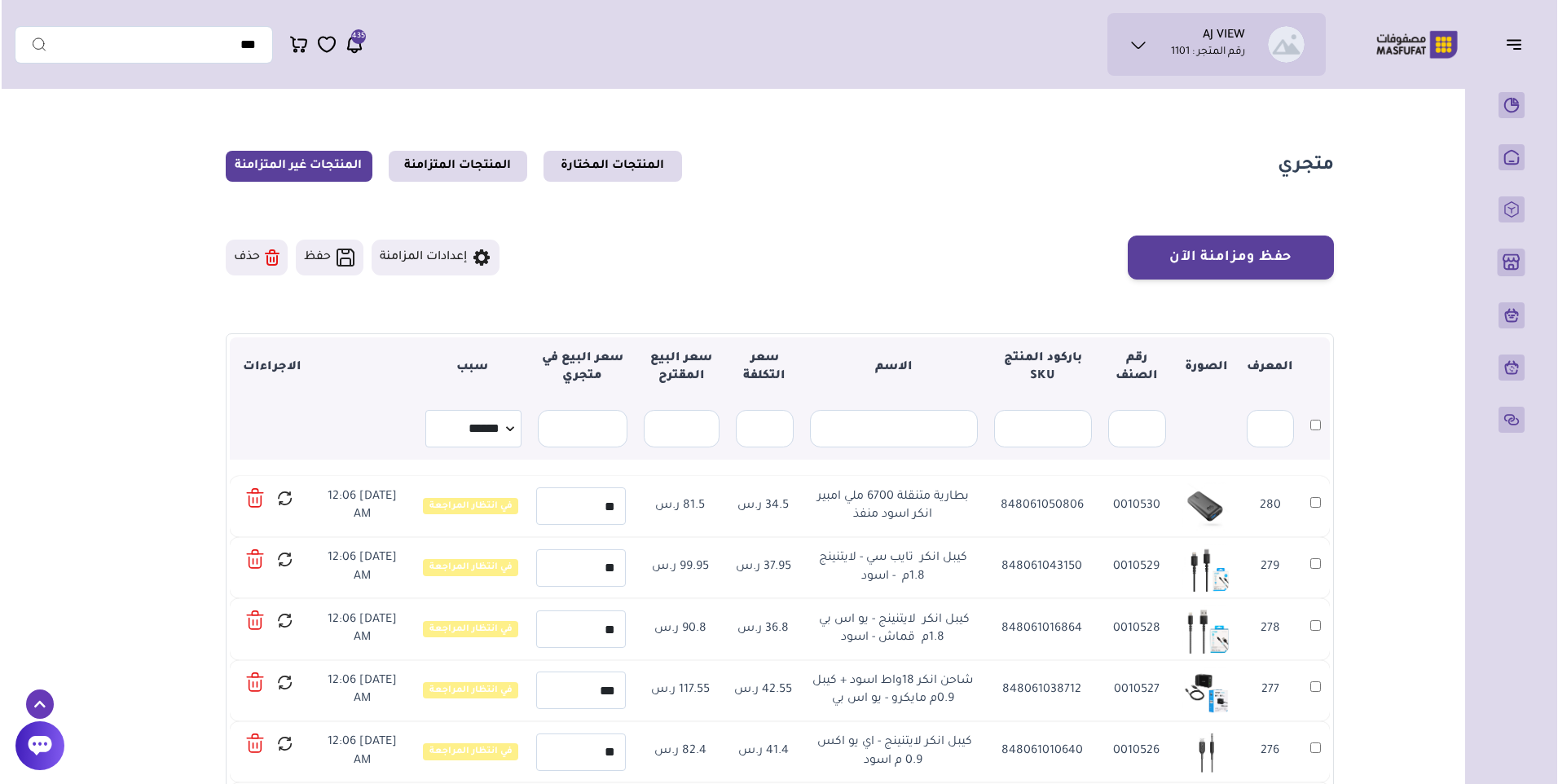
scroll to position [163, 0]
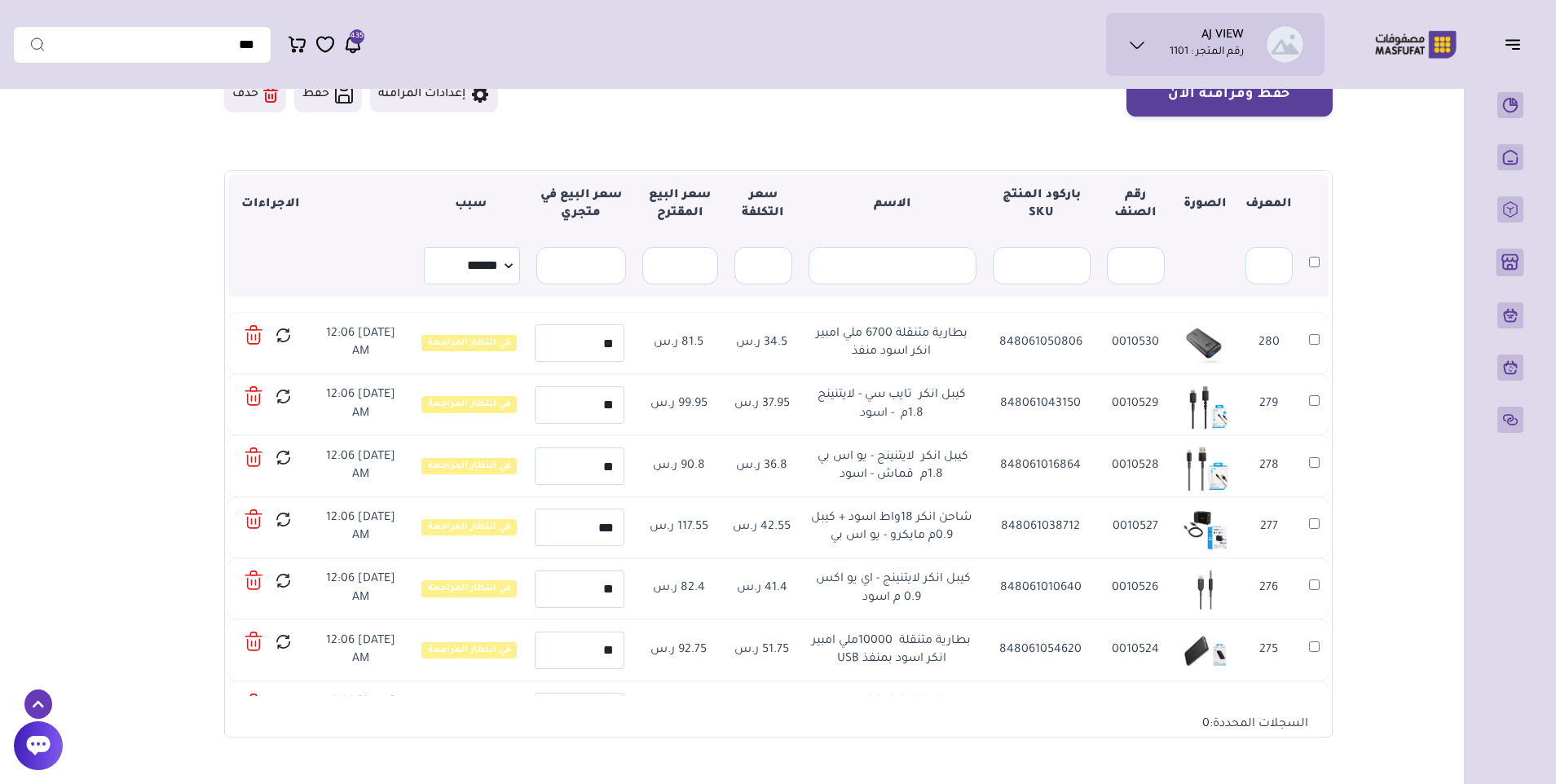
drag, startPoint x: 0, startPoint y: 0, endPoint x: 258, endPoint y: 334, distance: 422.0
click at [258, 334] on icon at bounding box center [254, 335] width 19 height 24
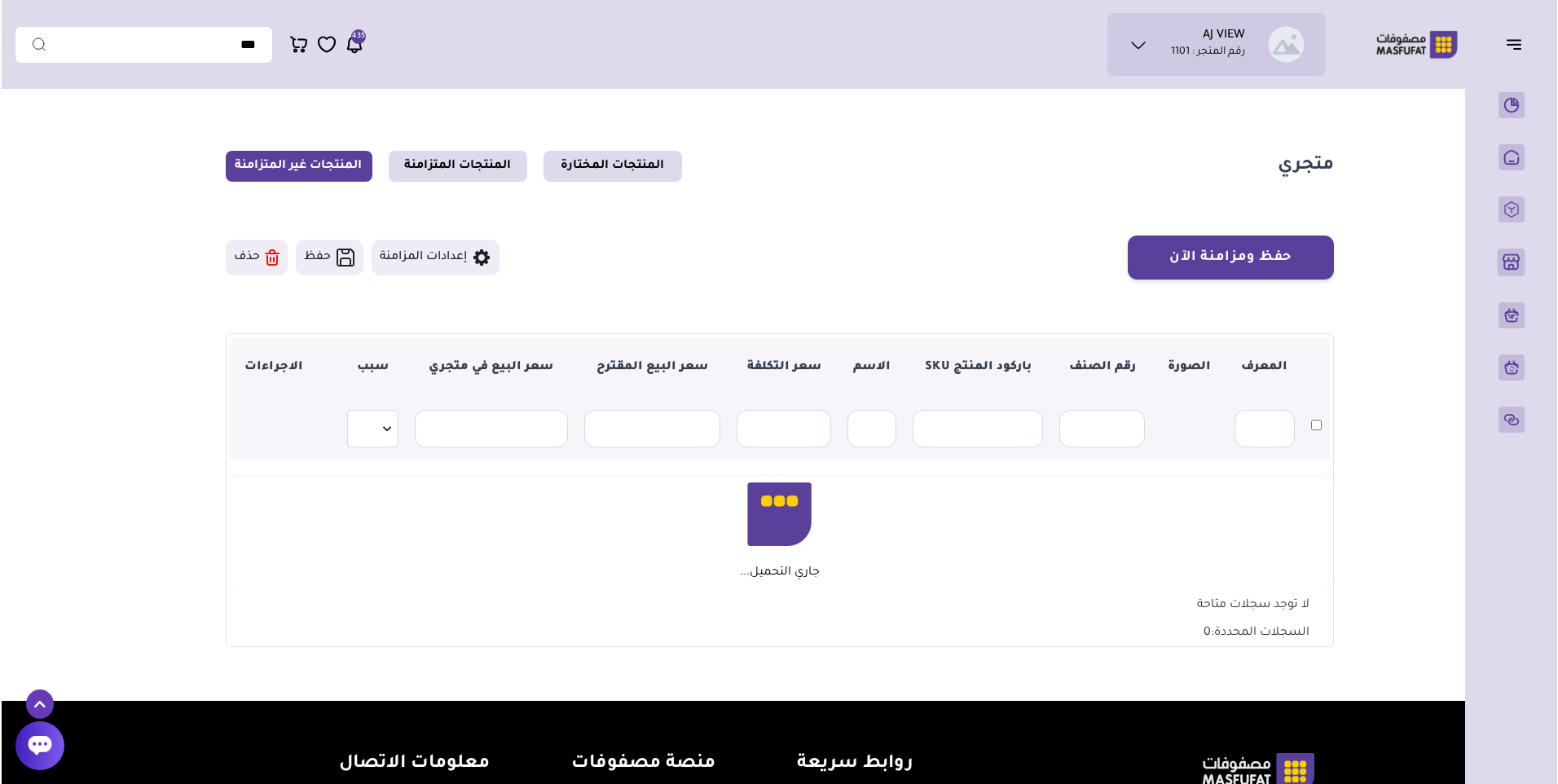
scroll to position [163, 0]
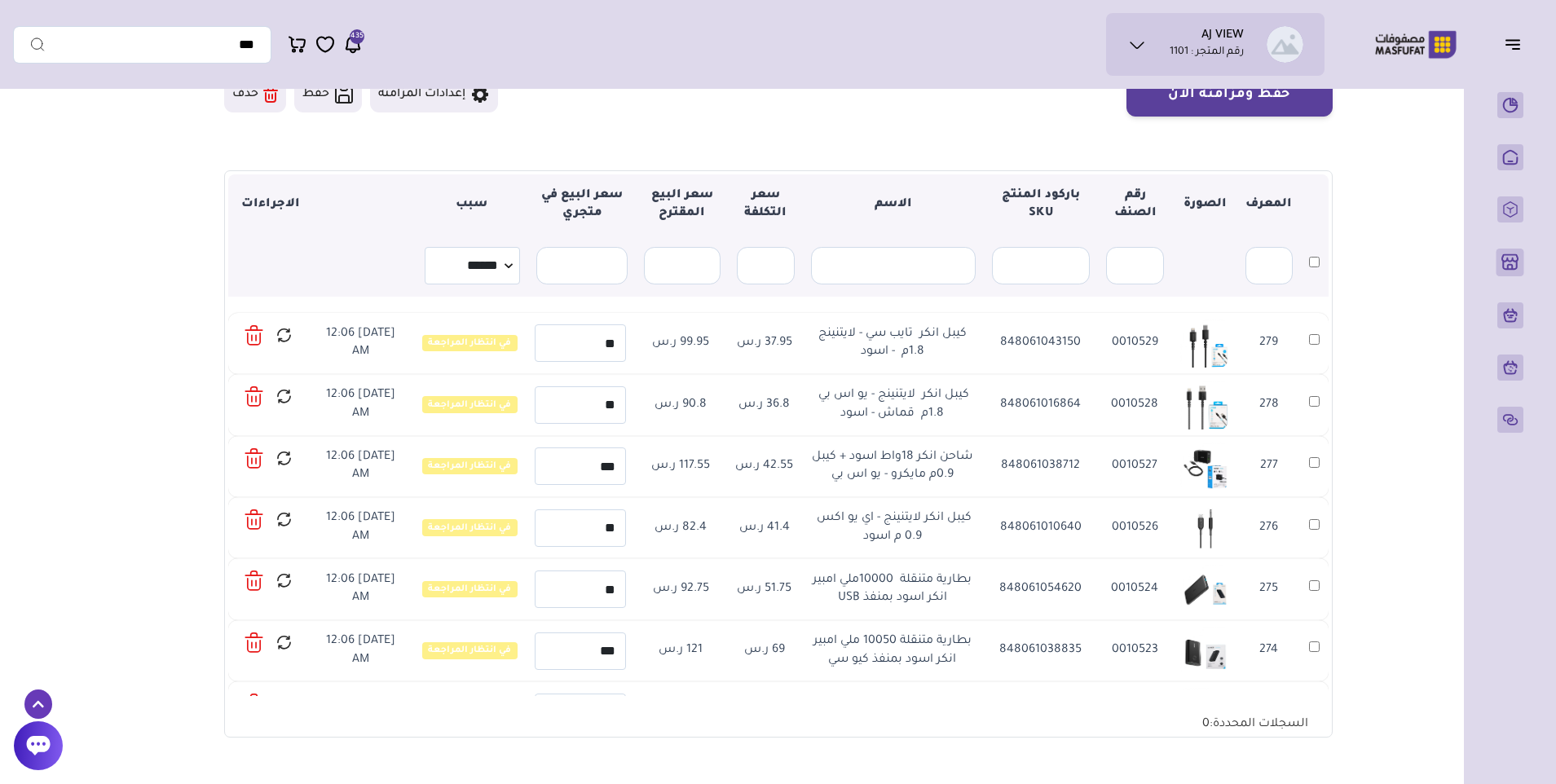
click at [251, 336] on icon at bounding box center [254, 335] width 19 height 24
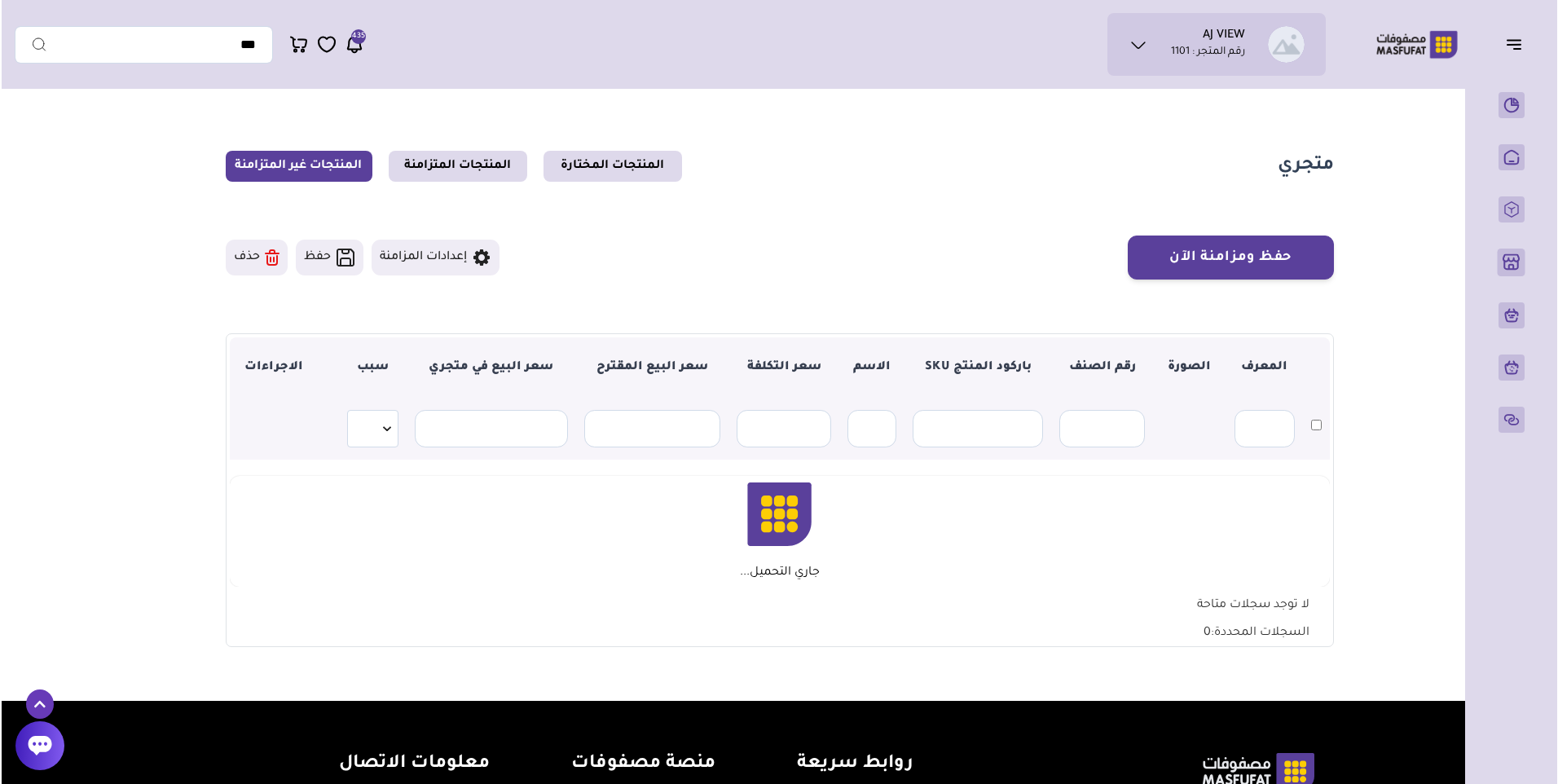
scroll to position [163, 0]
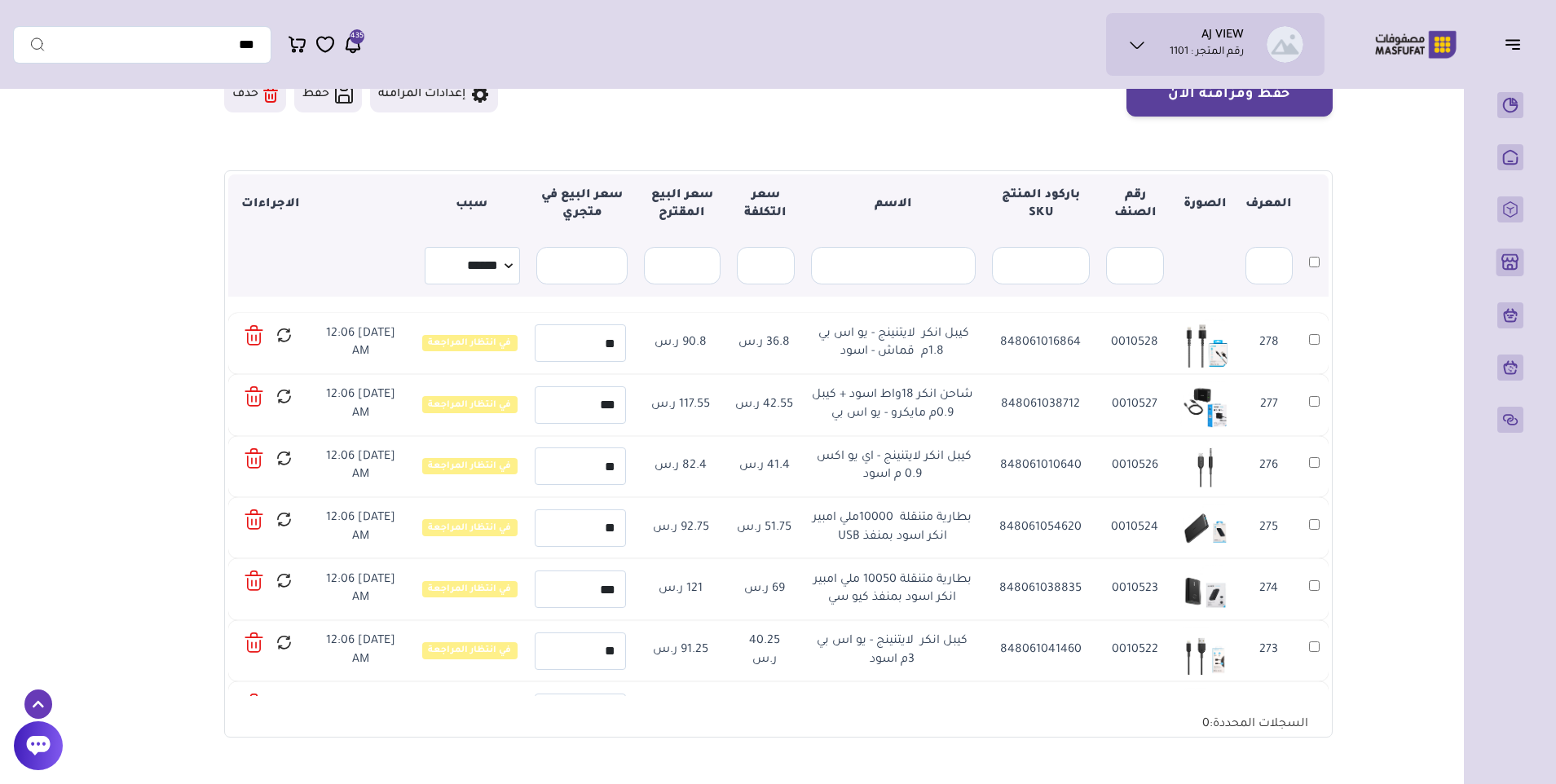
click at [259, 339] on icon at bounding box center [253, 339] width 12 height 11
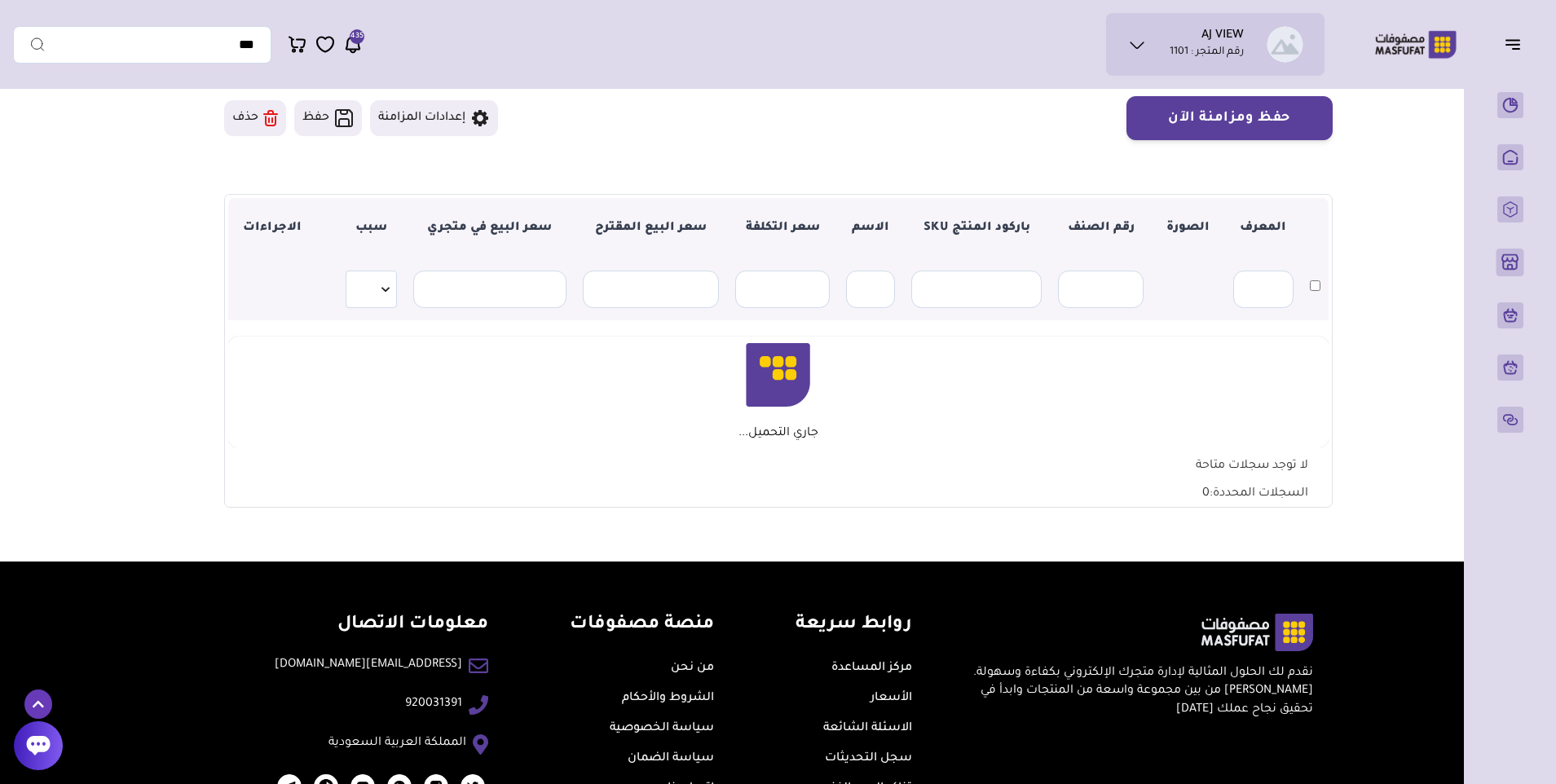
scroll to position [163, 0]
